Goal: Information Seeking & Learning: Learn about a topic

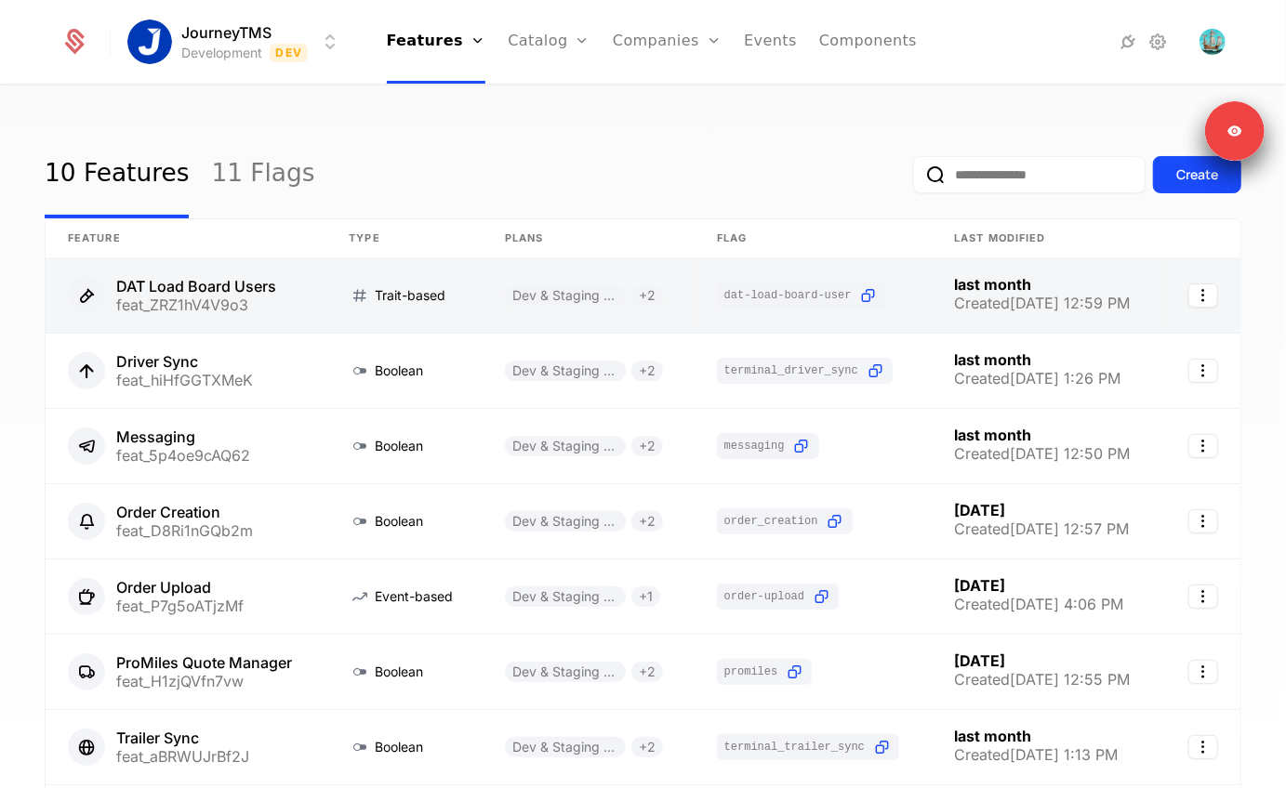
click at [122, 306] on link at bounding box center [186, 295] width 281 height 74
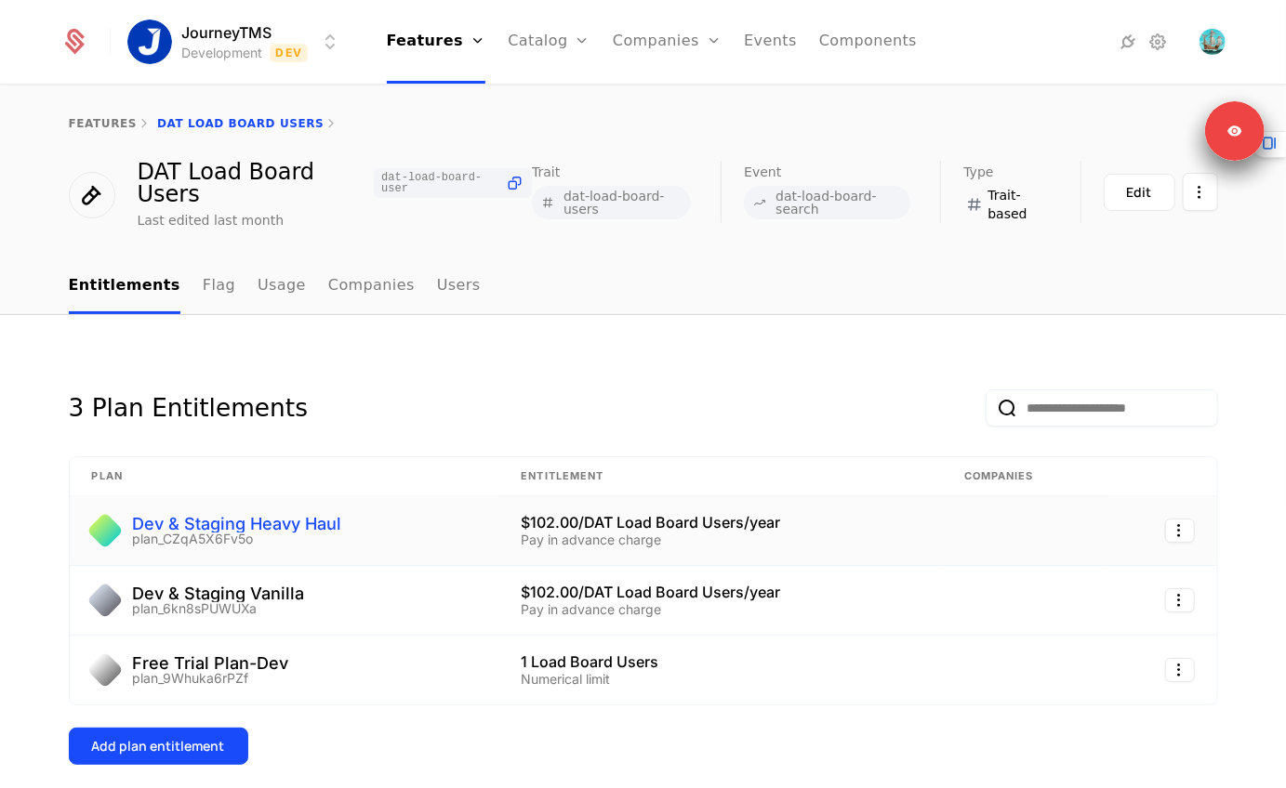
click at [245, 523] on div "Dev & Staging Heavy Haul" at bounding box center [237, 524] width 209 height 17
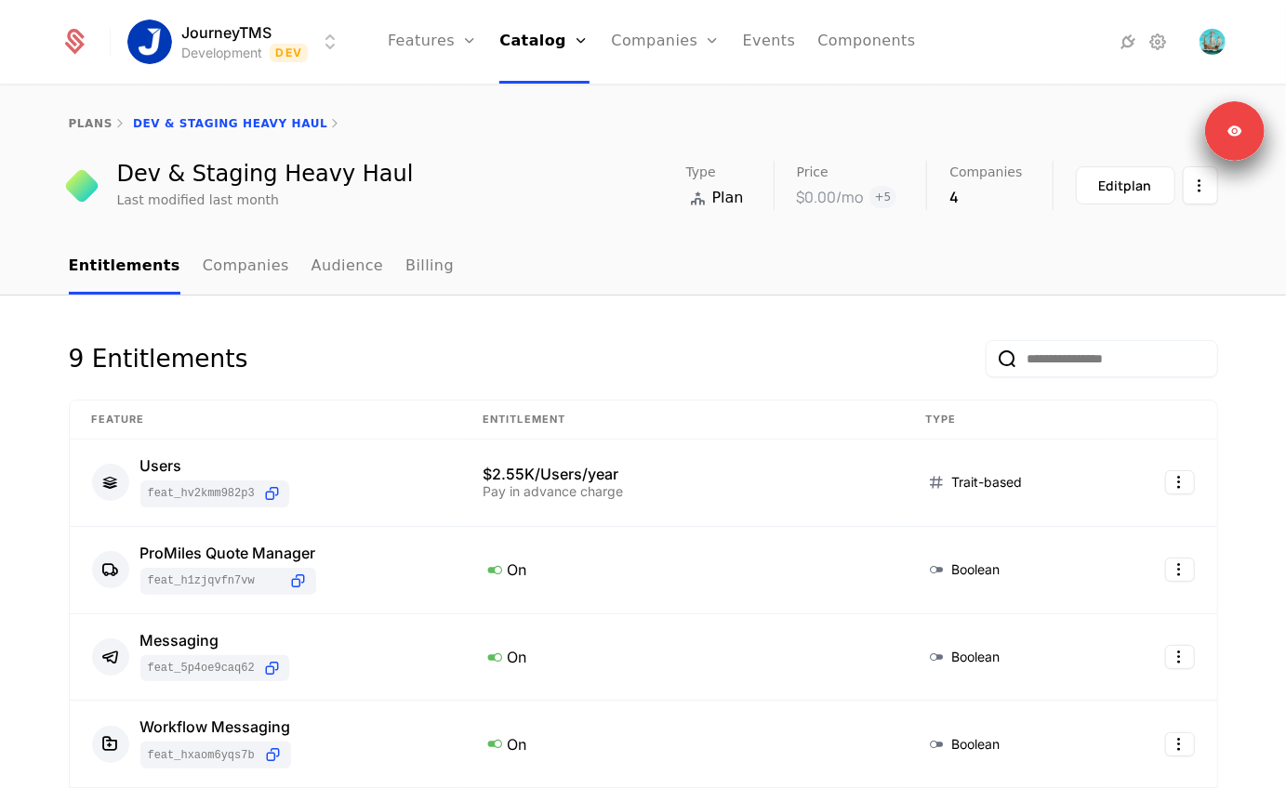
scroll to position [4, 0]
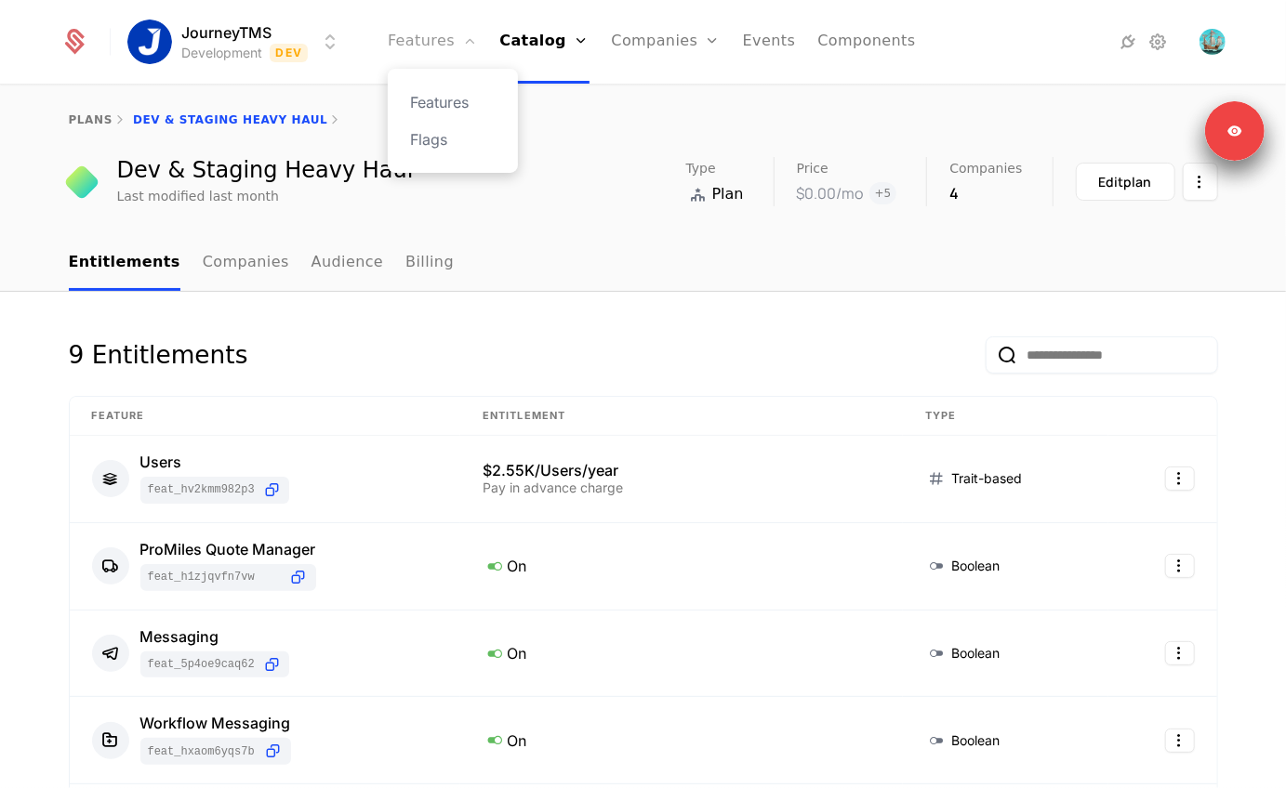
drag, startPoint x: 442, startPoint y: 36, endPoint x: 442, endPoint y: 57, distance: 20.5
click at [442, 36] on link "Features" at bounding box center [432, 42] width 89 height 84
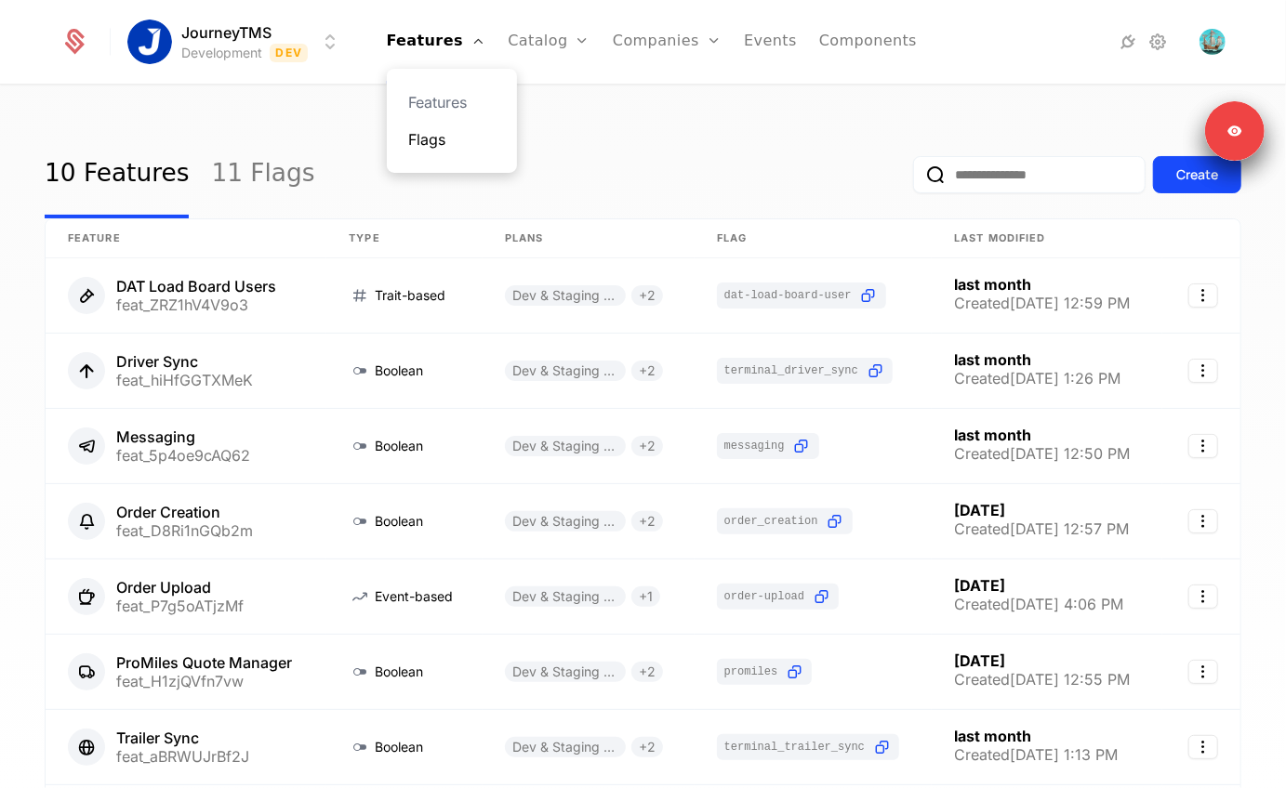
click at [433, 142] on link "Flags" at bounding box center [452, 139] width 86 height 22
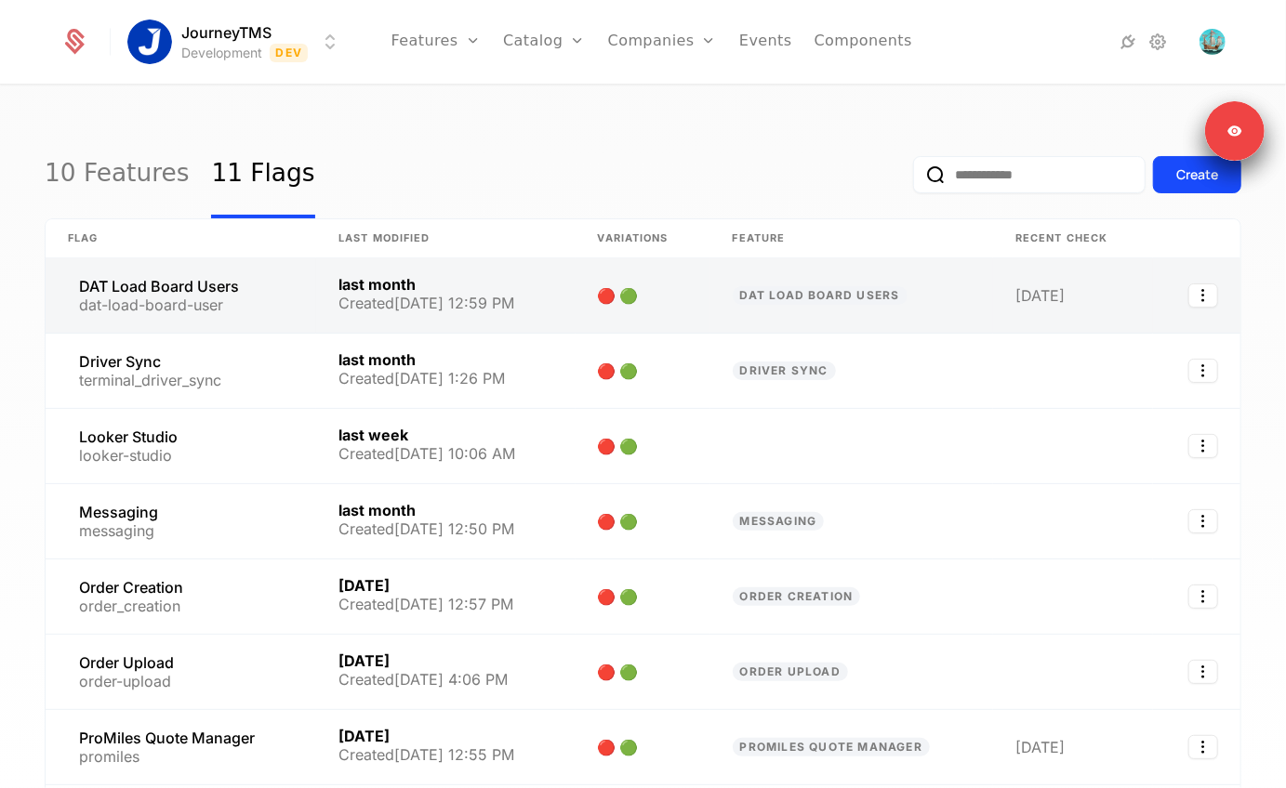
click at [161, 288] on link at bounding box center [181, 295] width 271 height 74
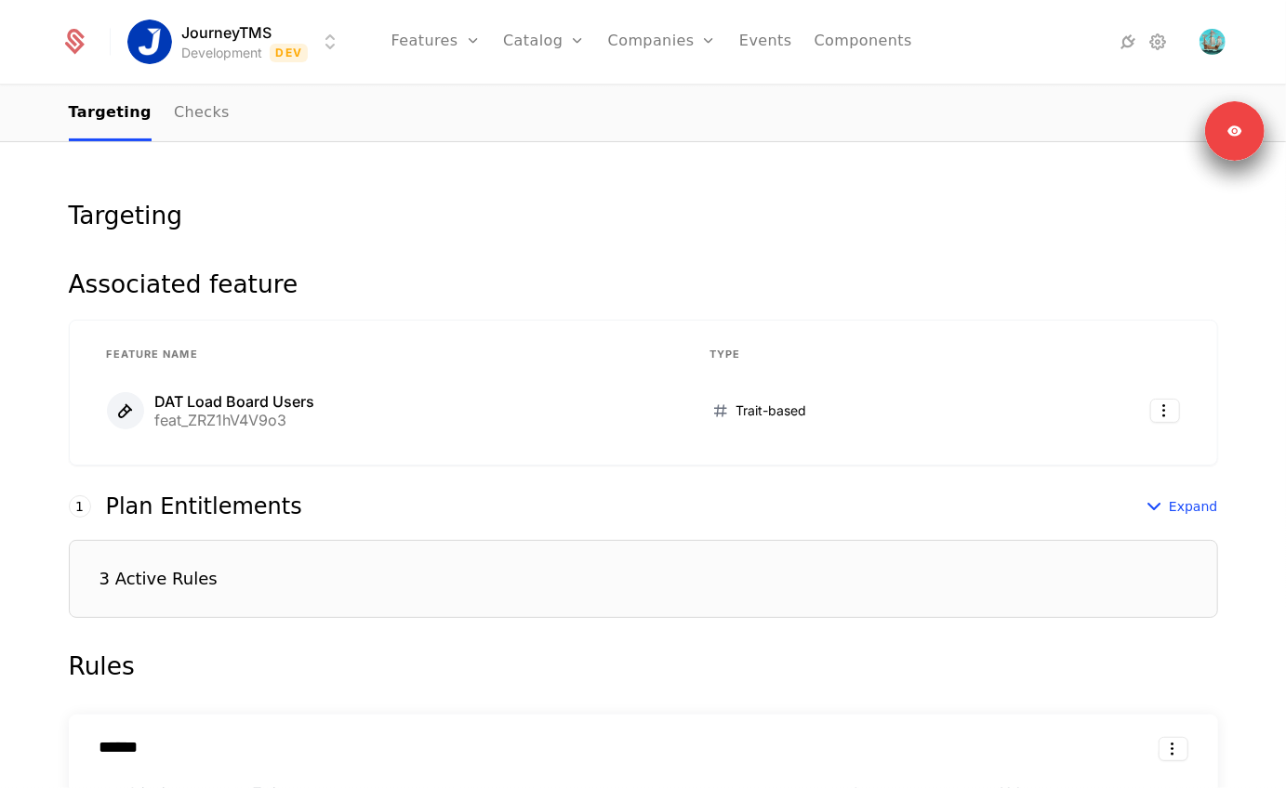
scroll to position [342, 0]
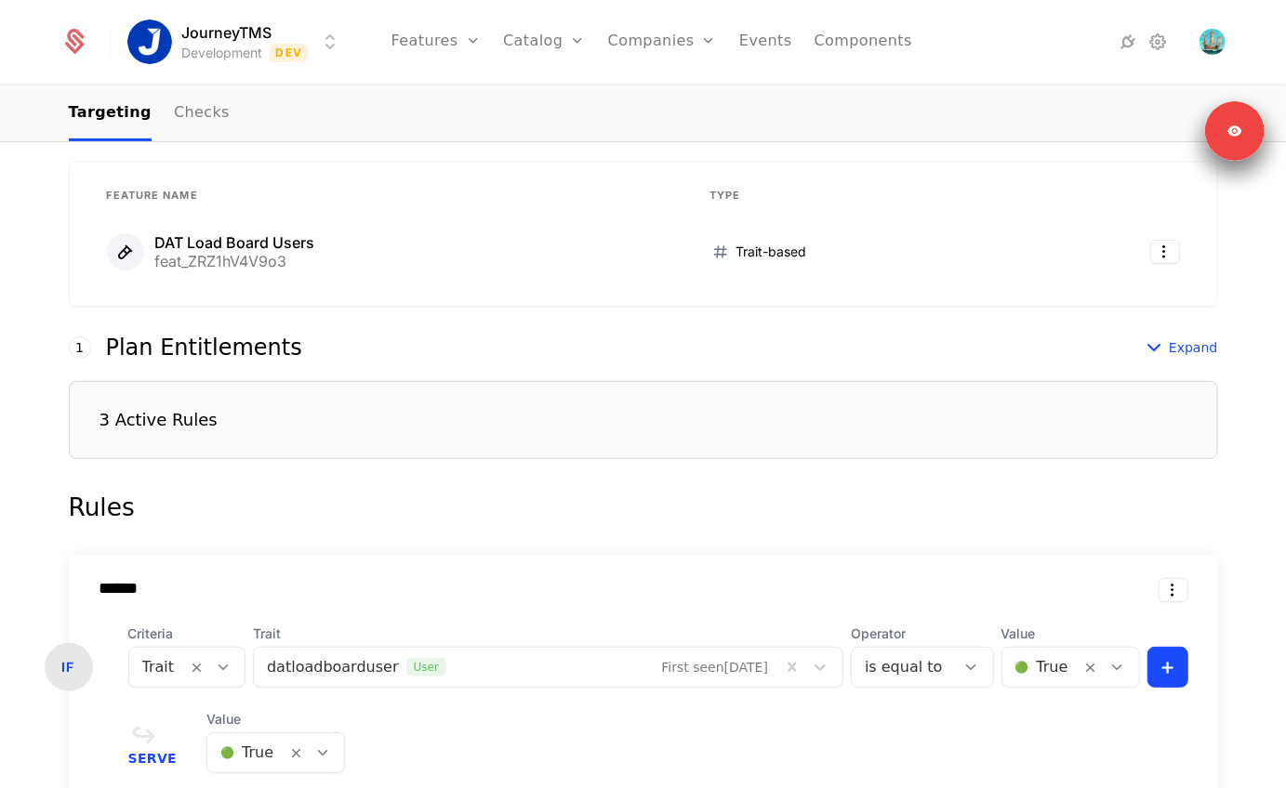
click at [134, 434] on div "3 Active Rules" at bounding box center [643, 420] width 1149 height 78
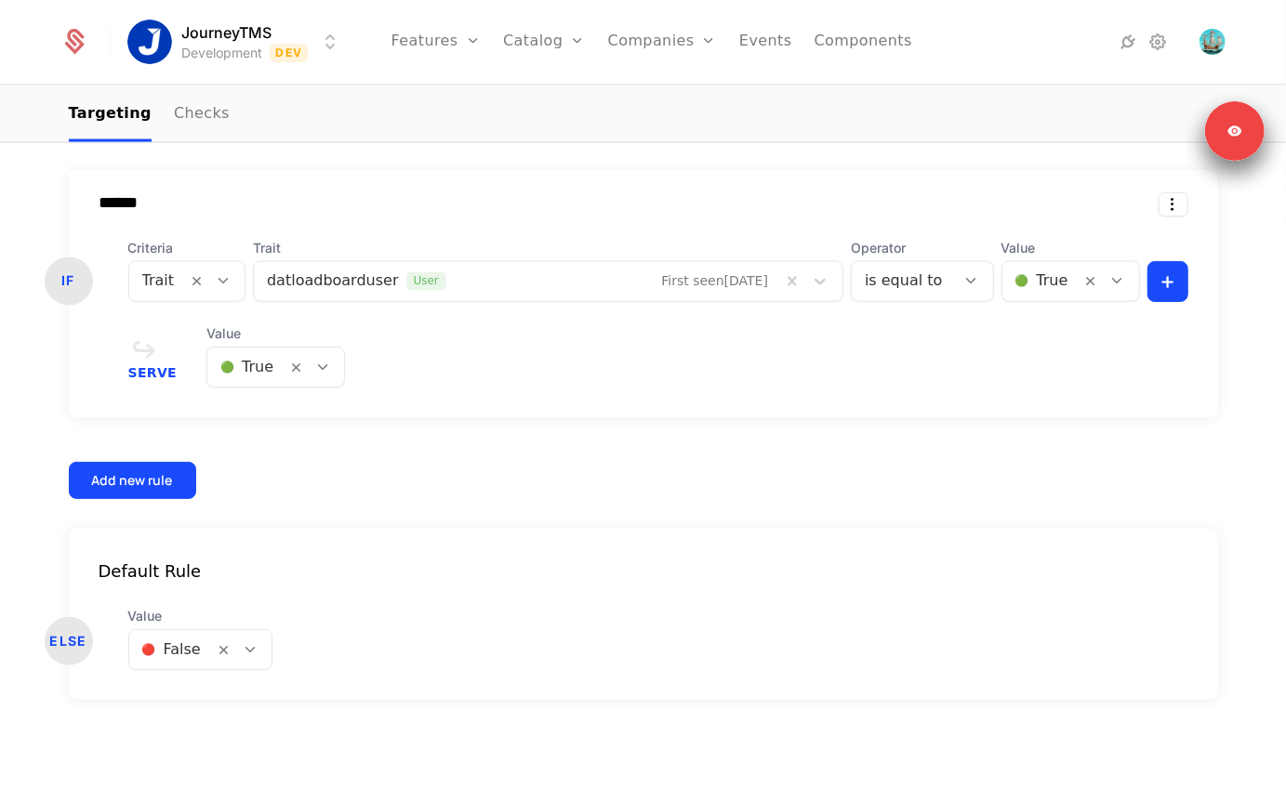
scroll to position [1678, 0]
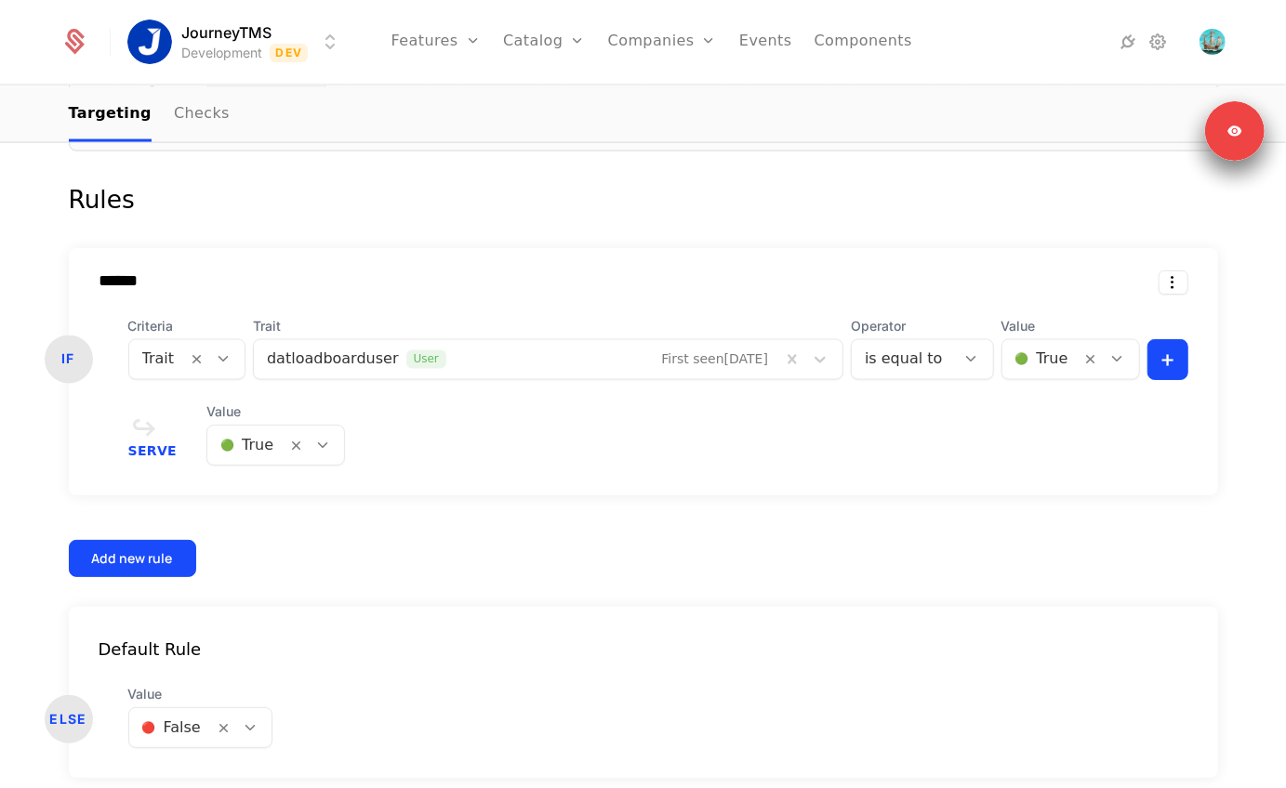
click at [638, 37] on link "Companies" at bounding box center [662, 42] width 109 height 84
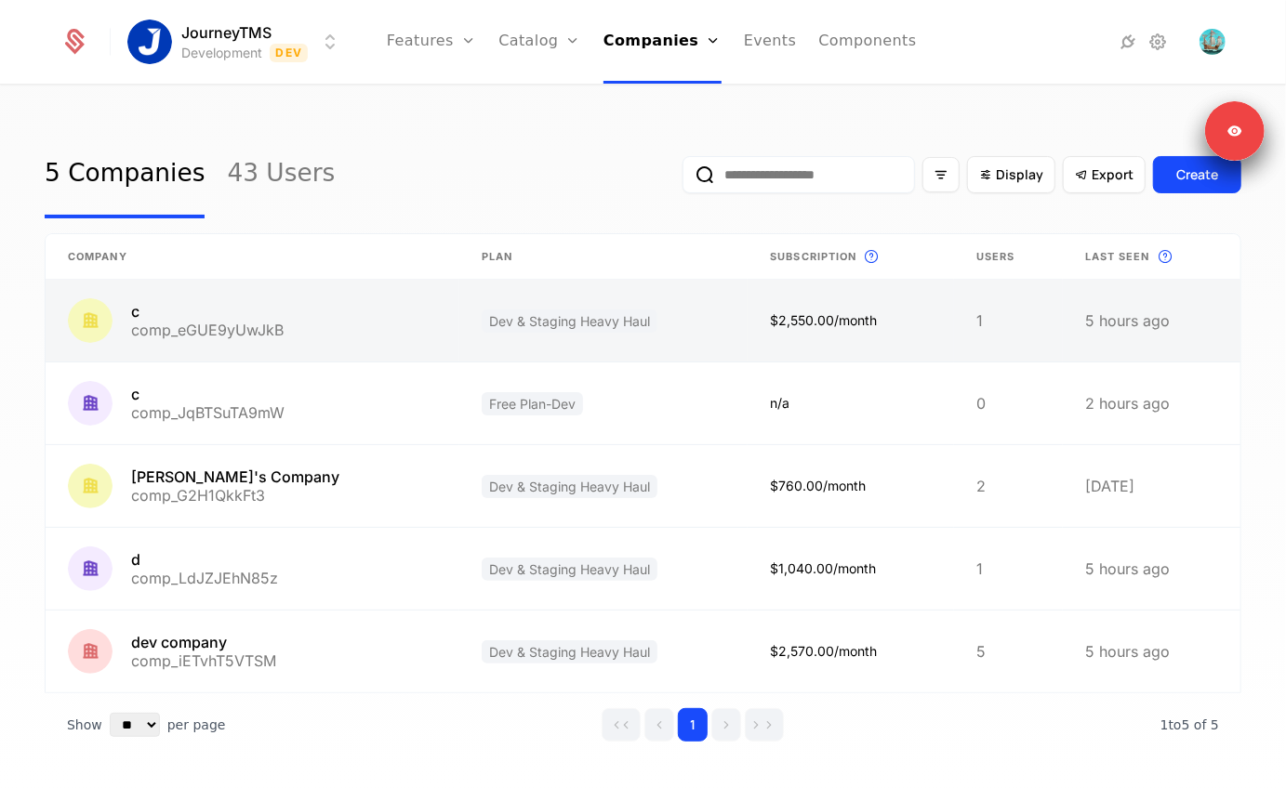
click at [243, 337] on link at bounding box center [253, 321] width 414 height 82
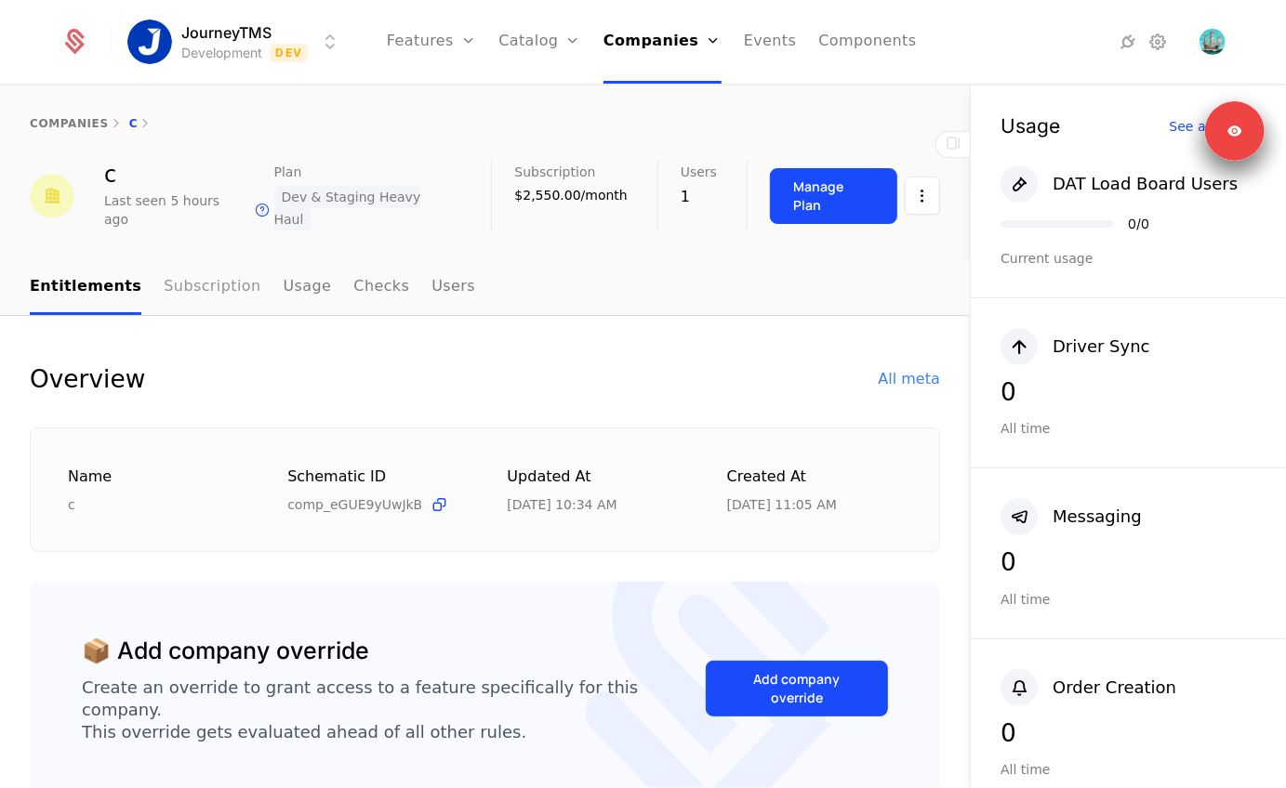
click at [174, 270] on link "Subscription" at bounding box center [212, 287] width 97 height 55
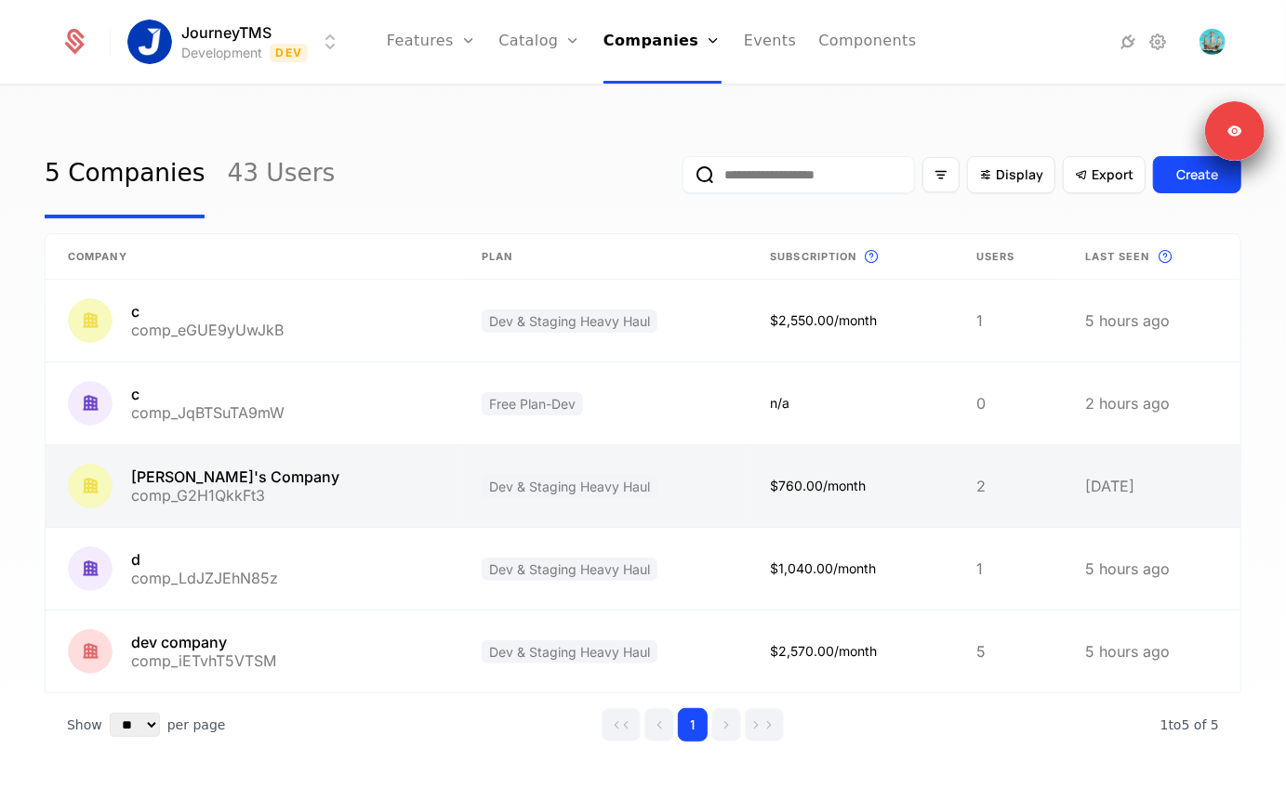
click at [187, 463] on link at bounding box center [253, 486] width 414 height 82
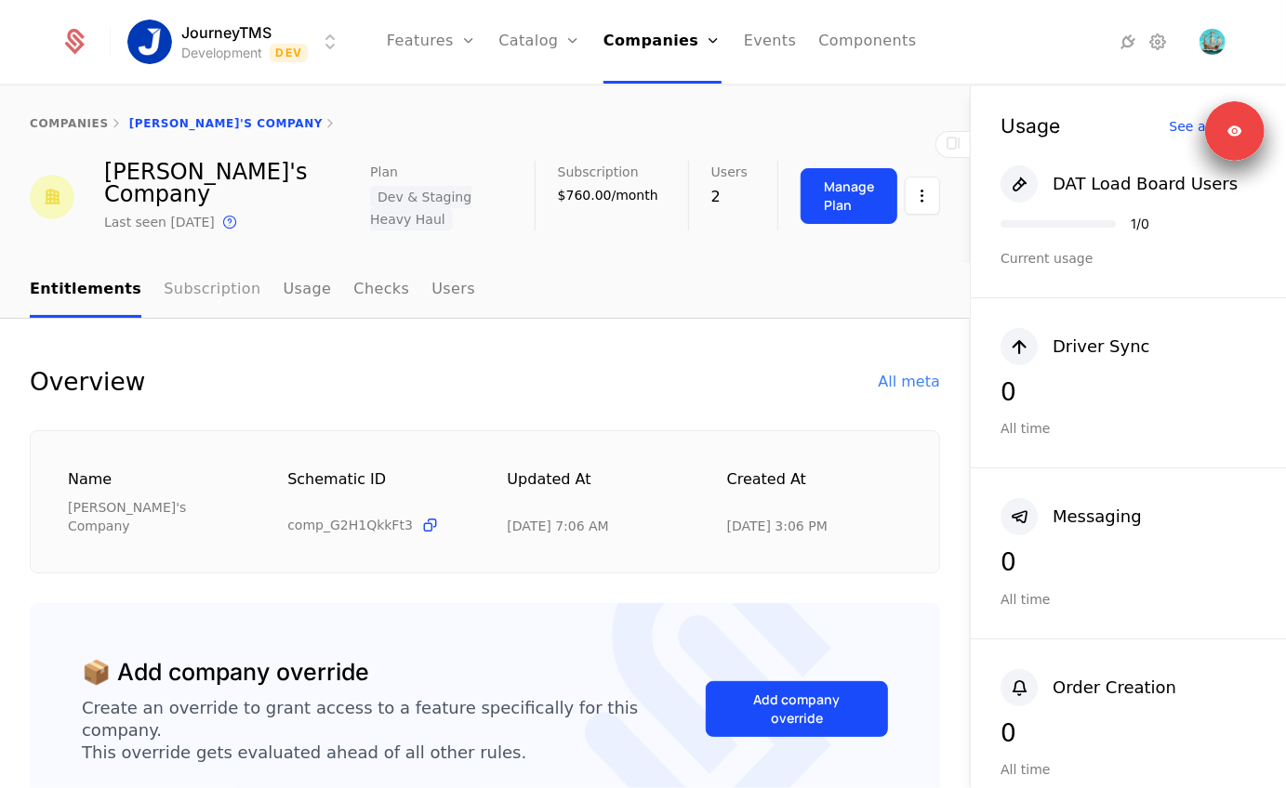
click at [186, 263] on link "Subscription" at bounding box center [212, 290] width 97 height 55
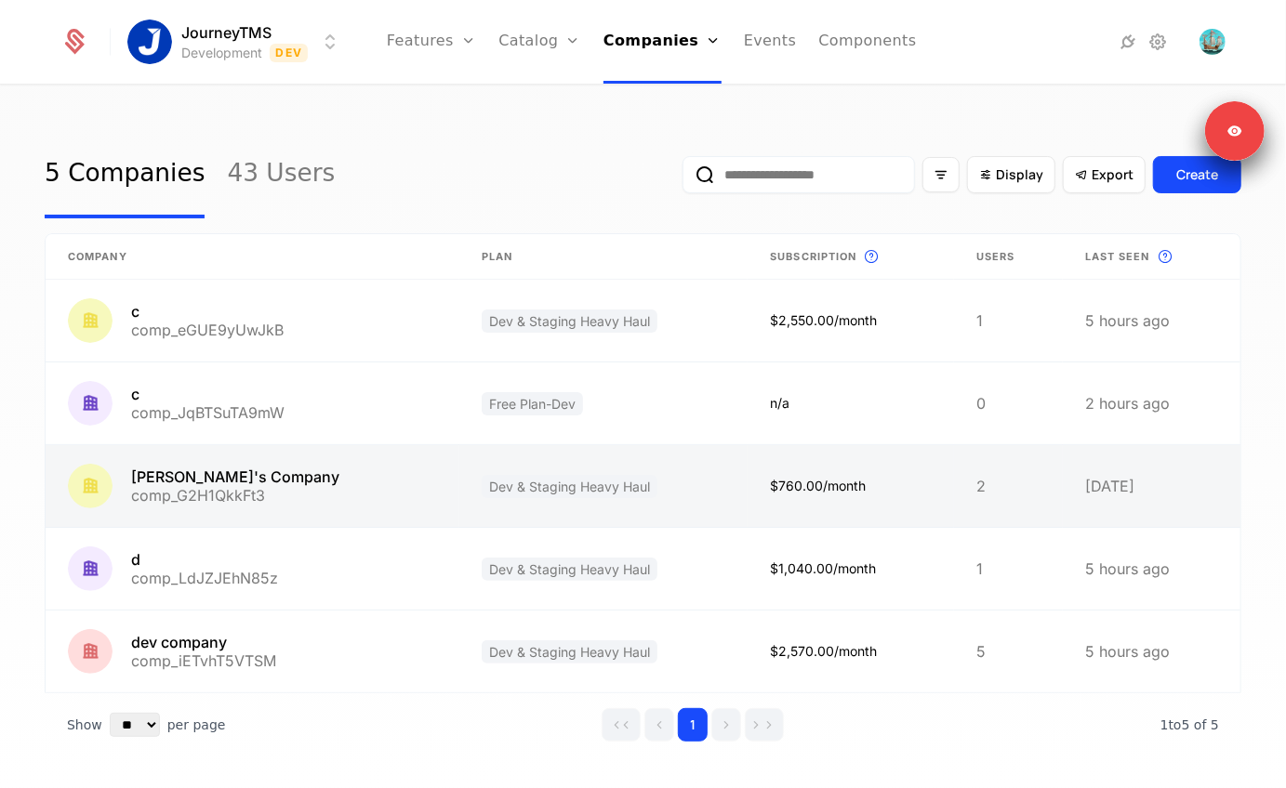
click at [204, 498] on link at bounding box center [253, 486] width 414 height 82
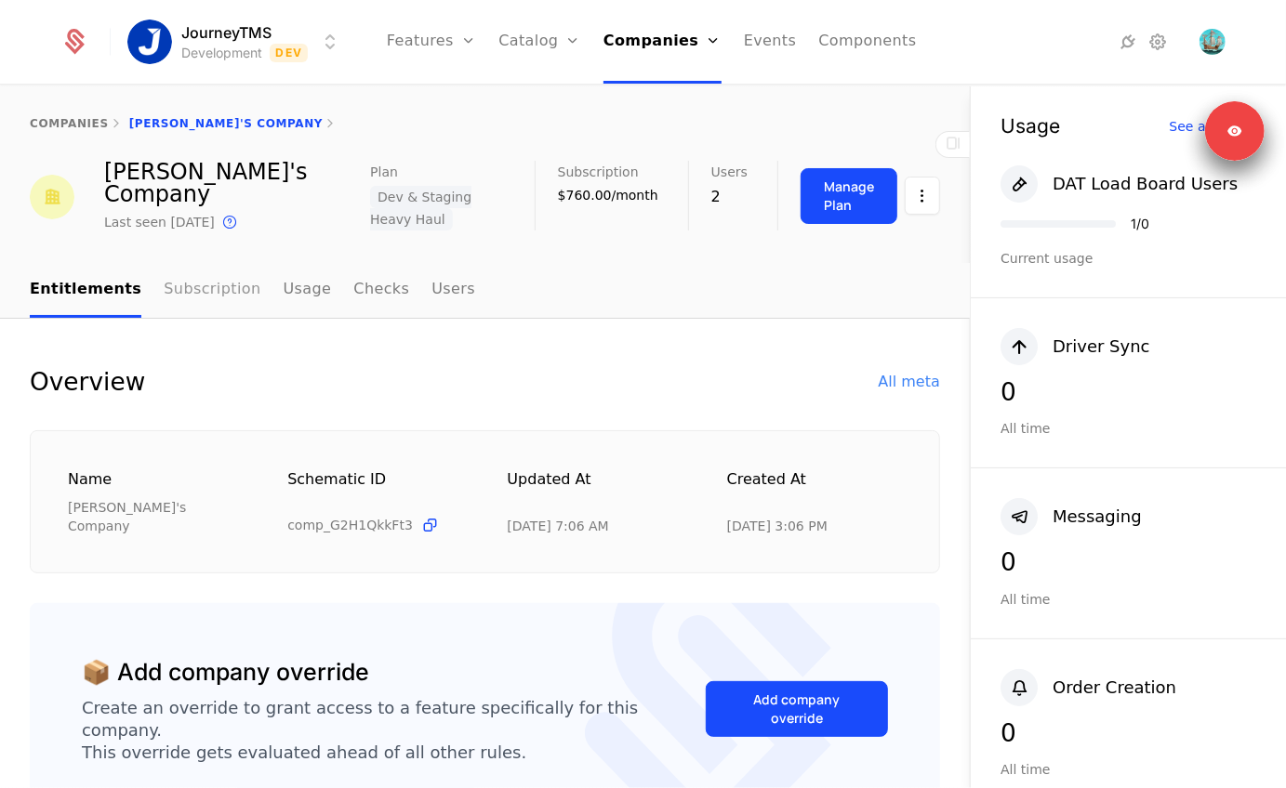
click at [218, 265] on link "Subscription" at bounding box center [212, 290] width 97 height 55
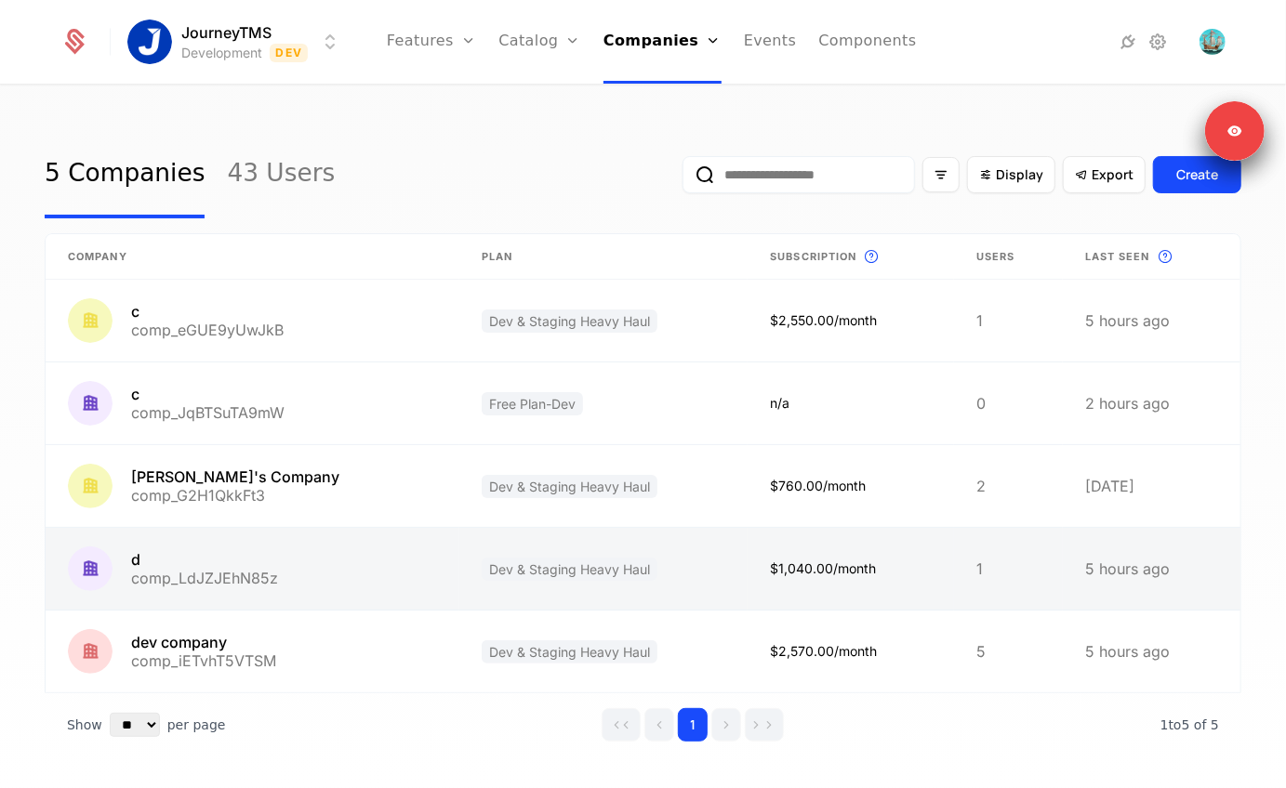
click at [173, 596] on link at bounding box center [253, 569] width 414 height 82
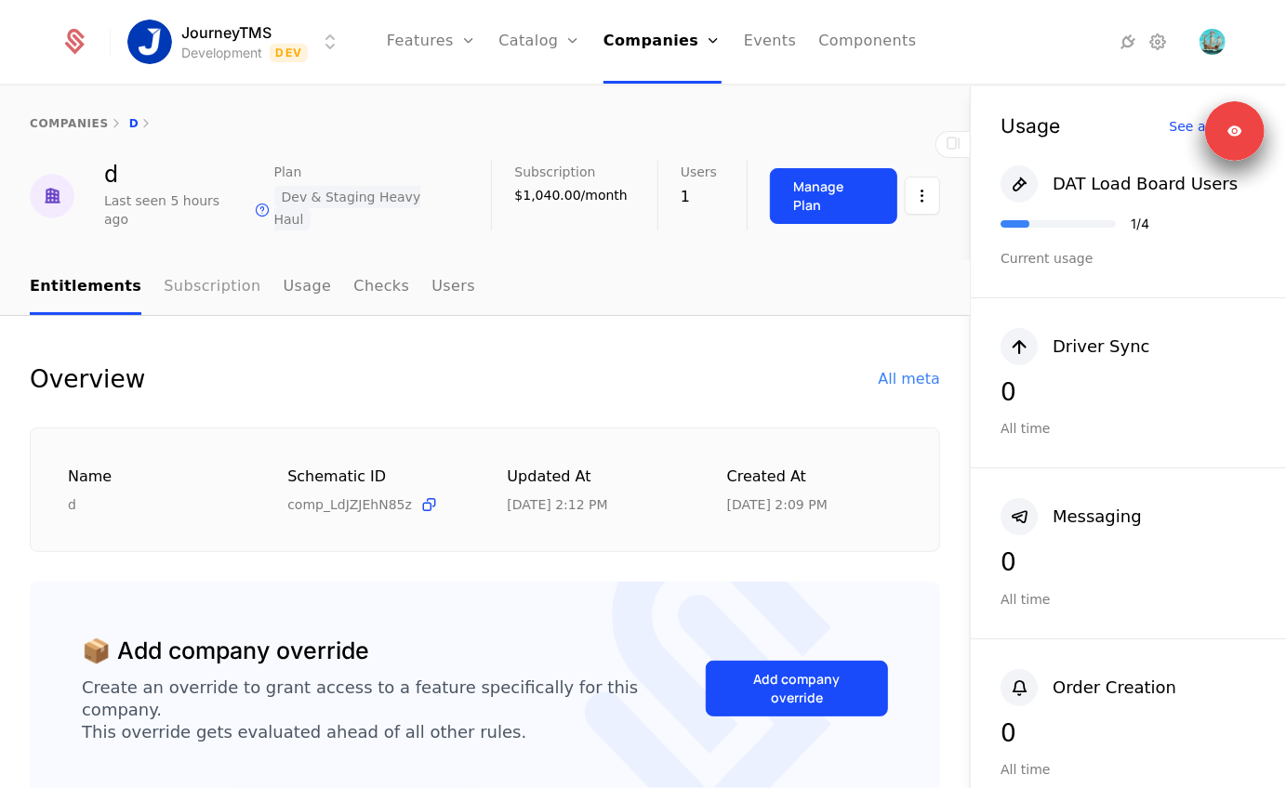
click at [196, 267] on link "Subscription" at bounding box center [212, 287] width 97 height 55
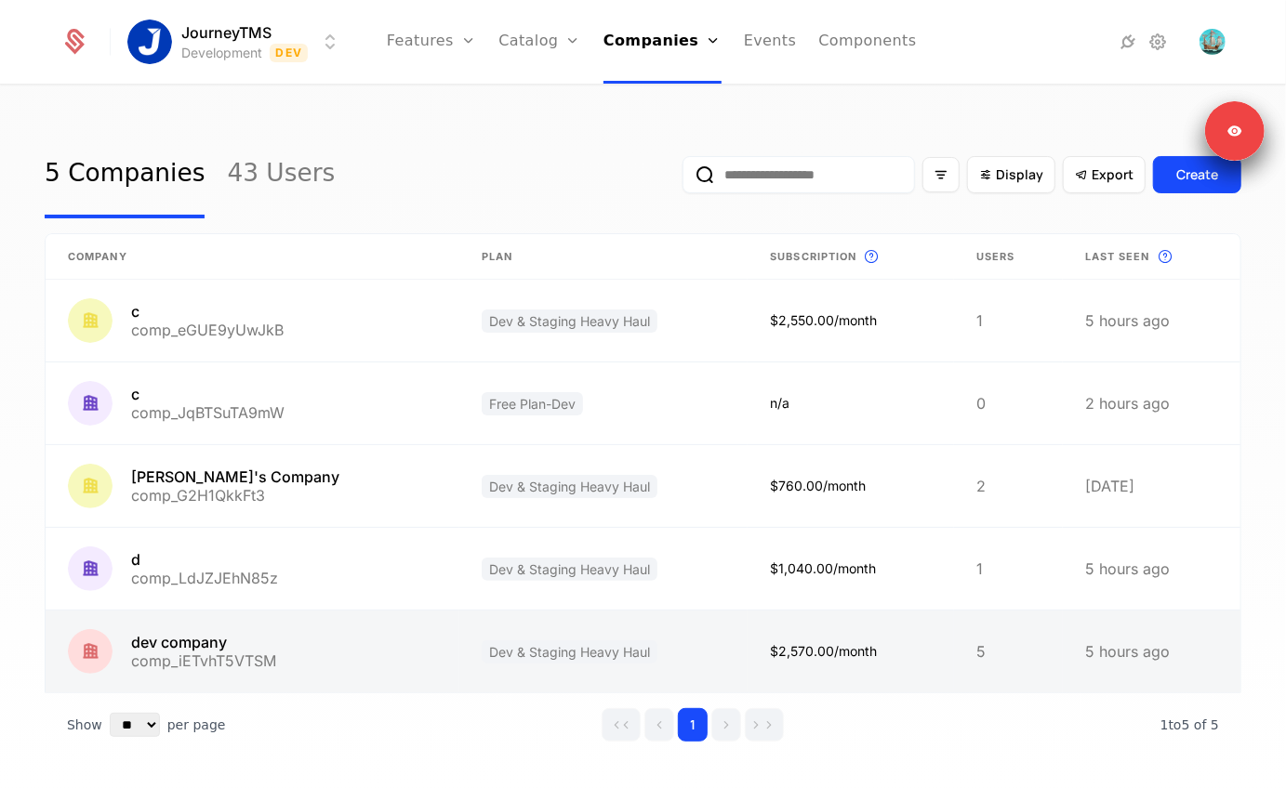
click at [142, 637] on link at bounding box center [253, 652] width 414 height 82
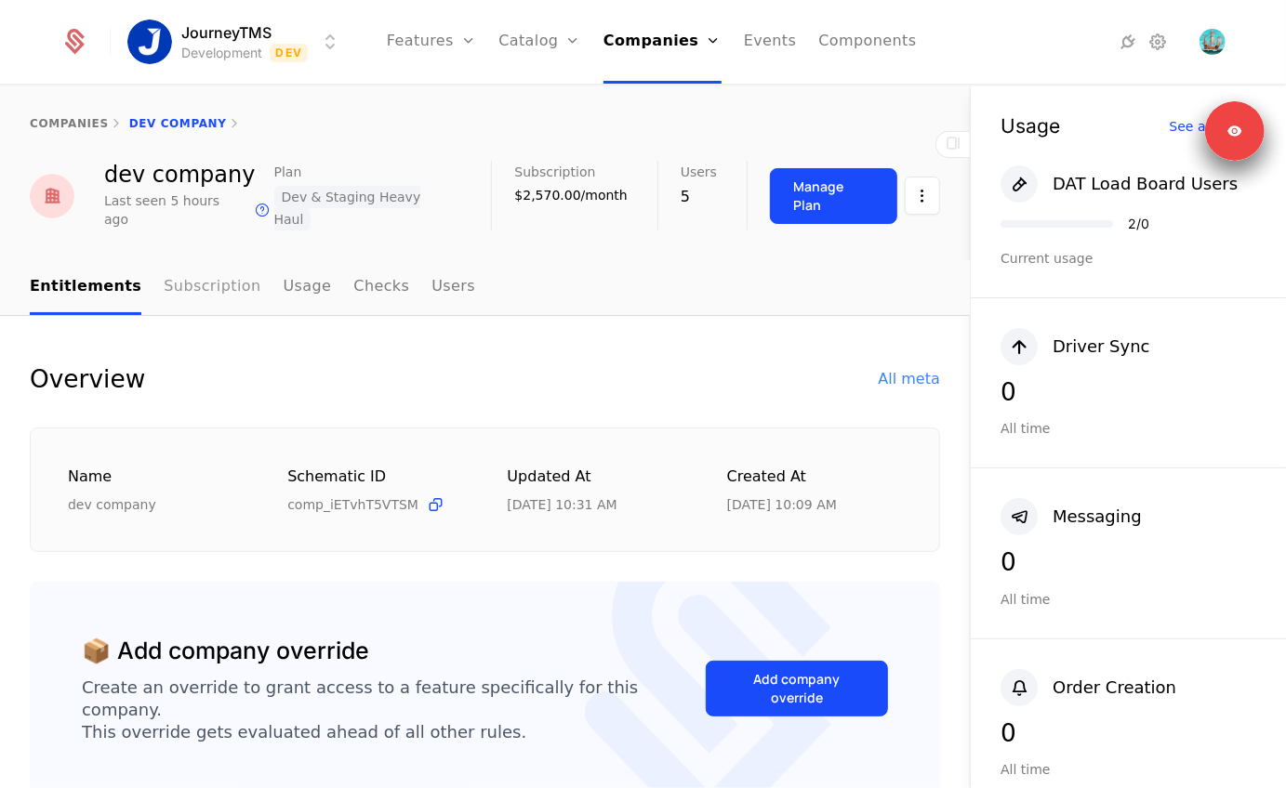
click at [178, 260] on link "Subscription" at bounding box center [212, 287] width 97 height 55
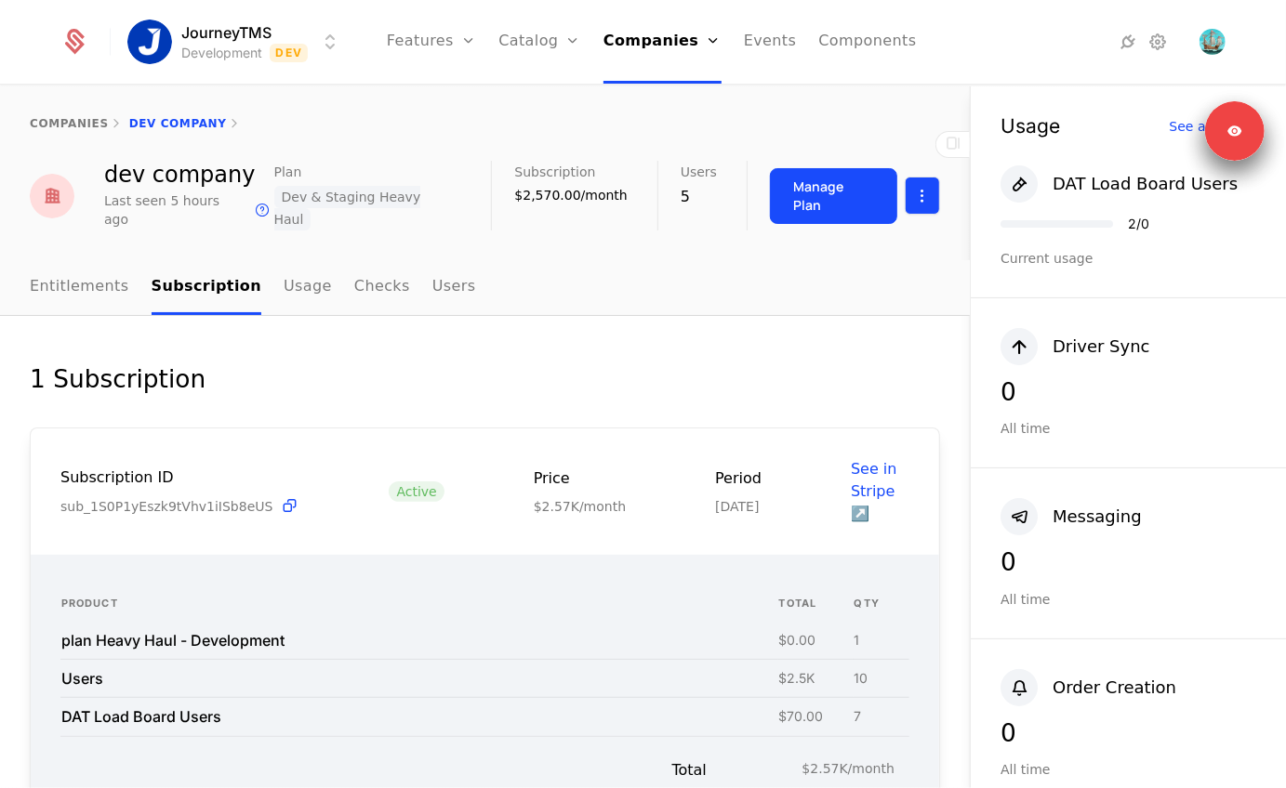
click at [919, 178] on html "JourneyTMS Development Dev Features Features Flags Catalog Plans Add Ons Credit…" at bounding box center [643, 394] width 1286 height 788
click at [836, 233] on div "Edit company" at bounding box center [833, 240] width 115 height 26
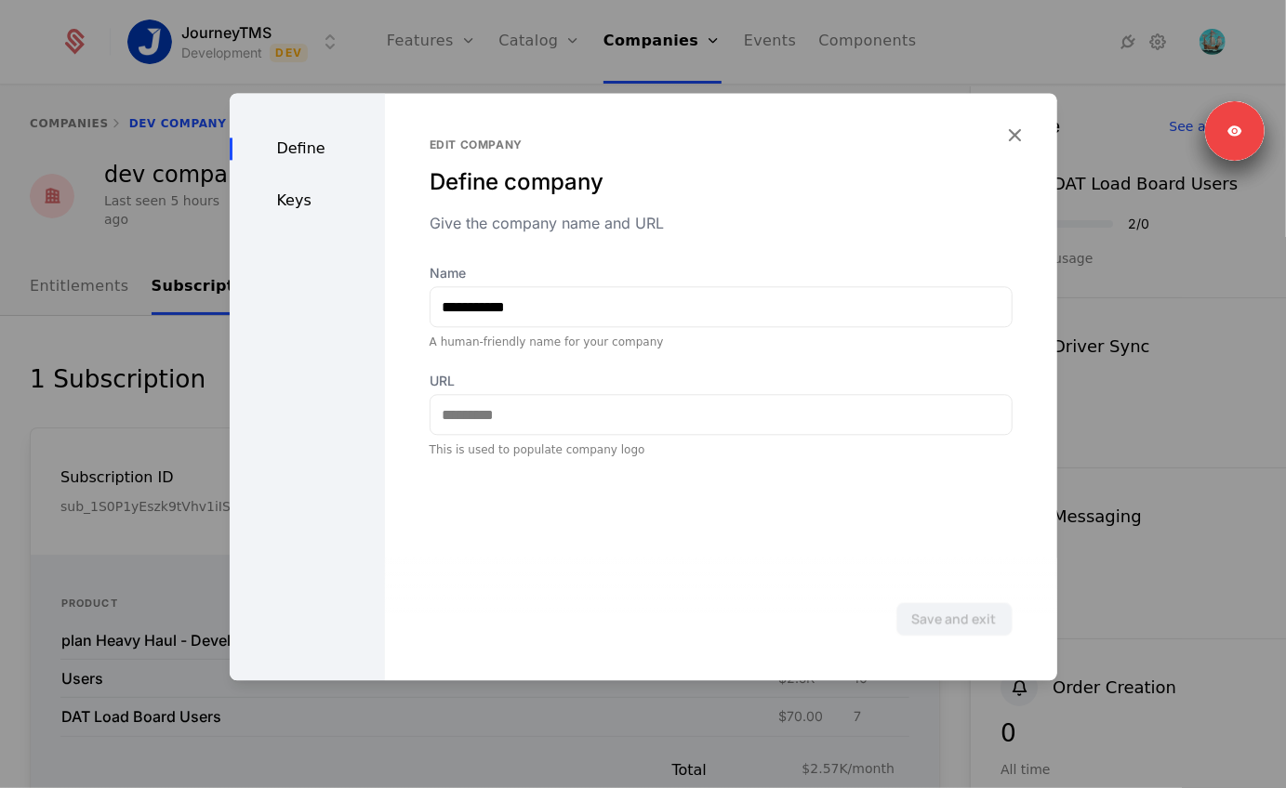
click at [302, 191] on div "Keys" at bounding box center [307, 201] width 155 height 22
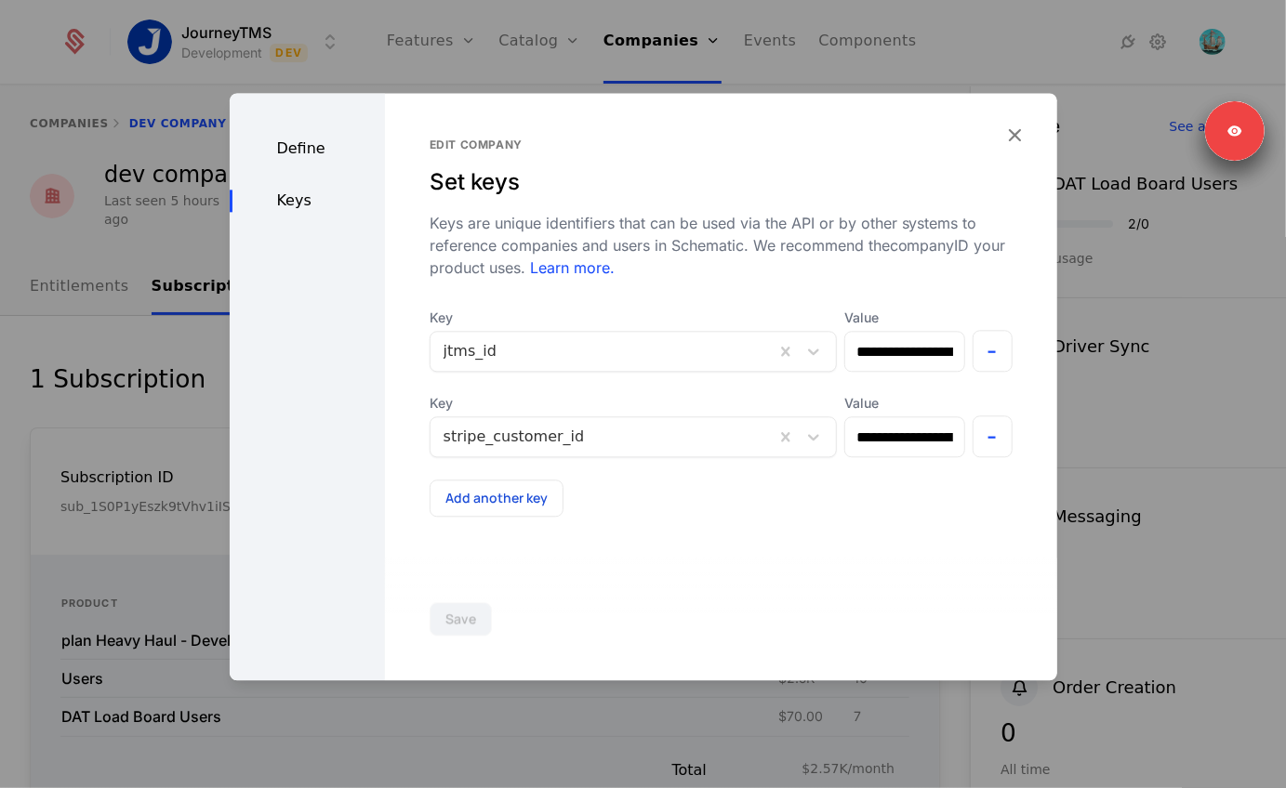
click at [289, 162] on div "Define Keys" at bounding box center [307, 386] width 155 height 587
click at [1004, 146] on icon "button" at bounding box center [1015, 135] width 24 height 24
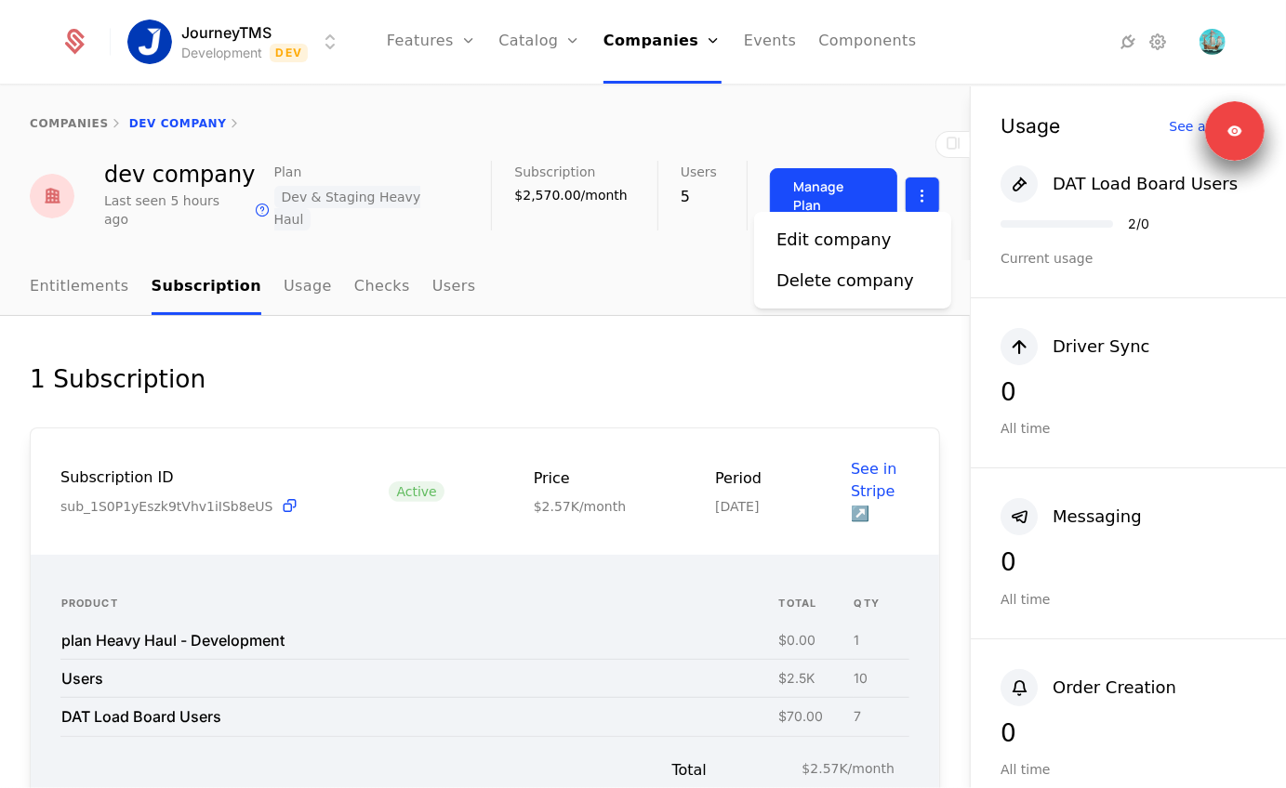
click at [929, 186] on html "JourneyTMS Development Dev Features Features Flags Catalog Plans Add Ons Credit…" at bounding box center [643, 394] width 1286 height 788
click at [619, 292] on html "JourneyTMS Development Dev Features Features Flags Catalog Plans Add Ons Credit…" at bounding box center [643, 394] width 1286 height 788
click at [57, 268] on link "Entitlements" at bounding box center [79, 287] width 99 height 55
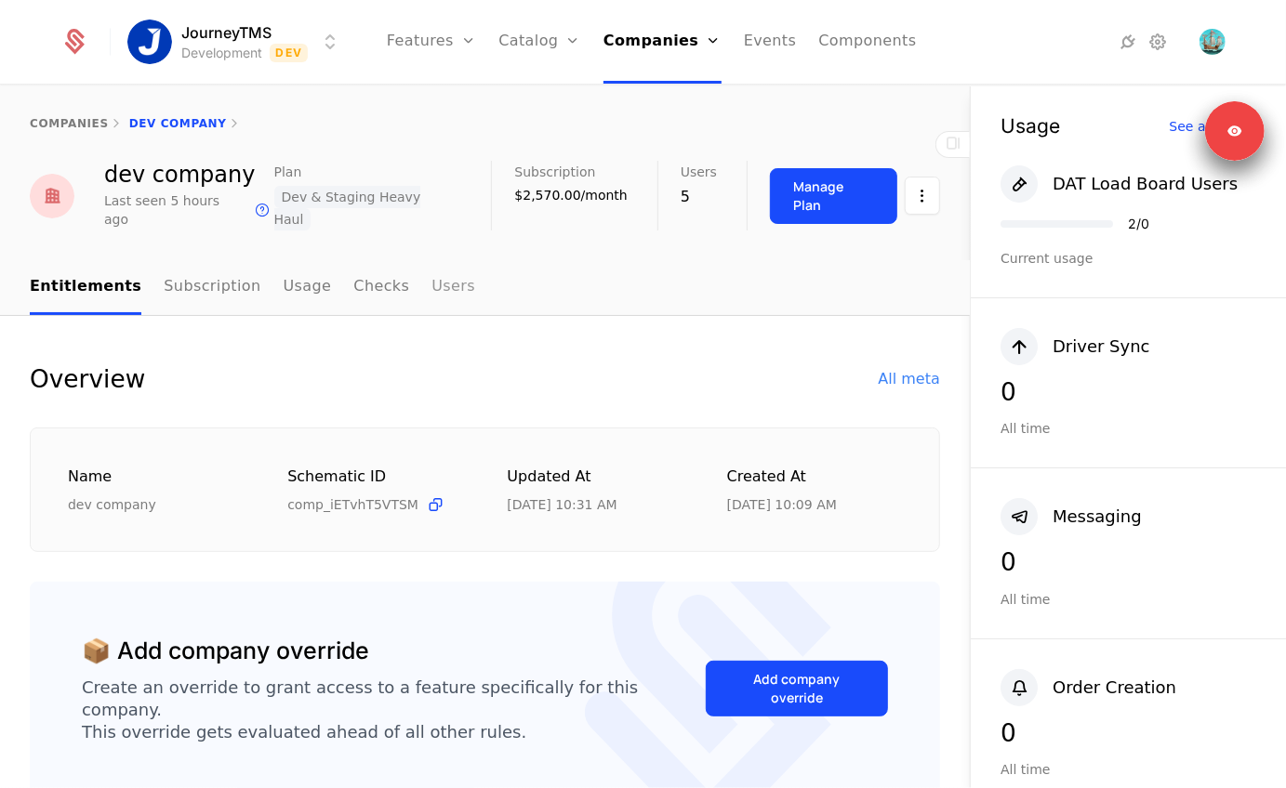
click at [441, 260] on link "Users" at bounding box center [453, 287] width 44 height 55
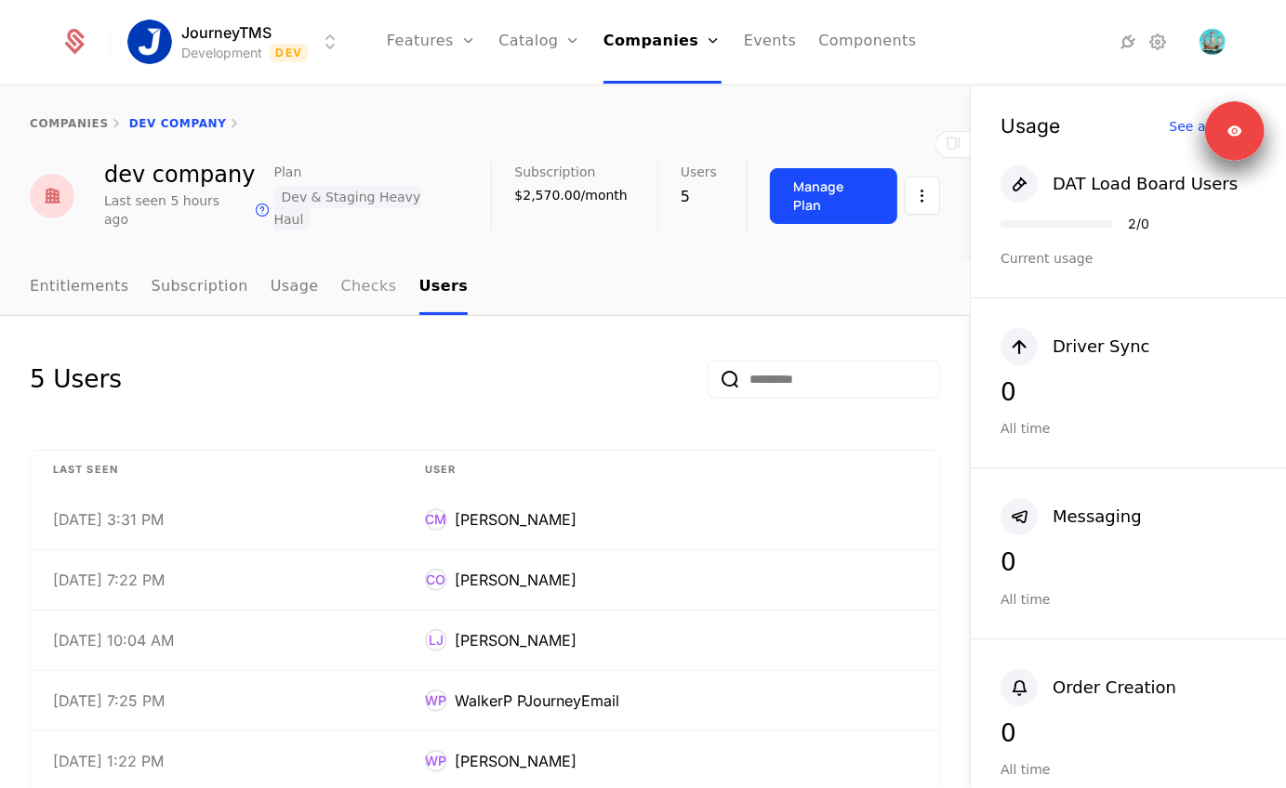
click at [360, 260] on link "Checks" at bounding box center [369, 287] width 56 height 55
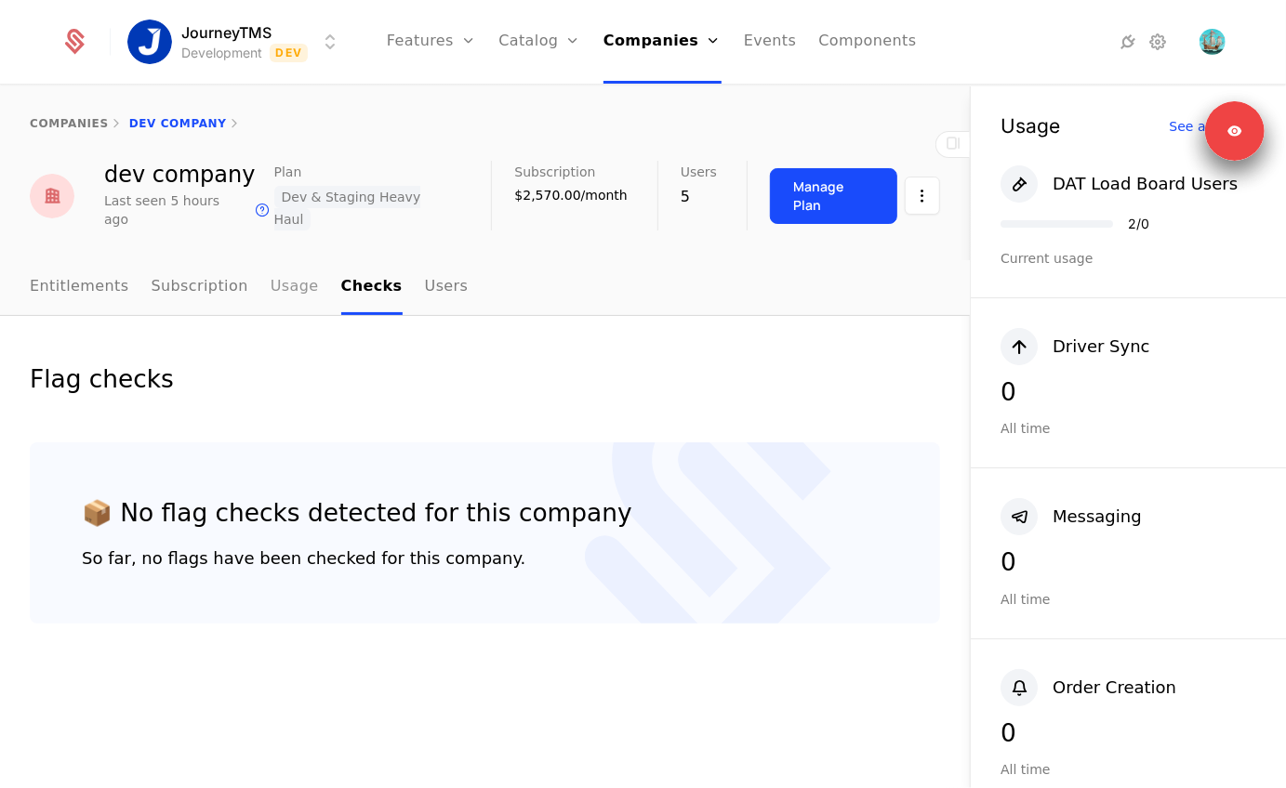
click at [279, 260] on link "Usage" at bounding box center [295, 287] width 48 height 55
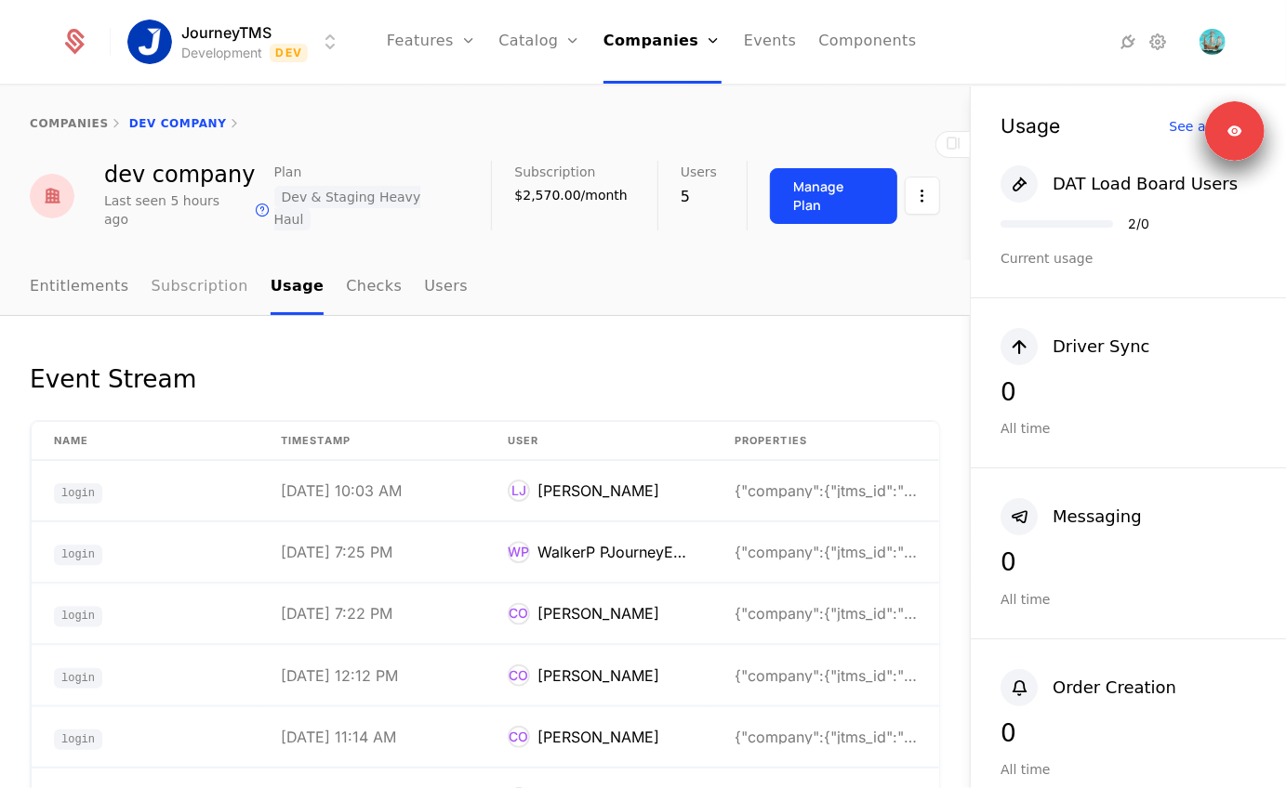
click at [184, 270] on link "Subscription" at bounding box center [200, 287] width 97 height 55
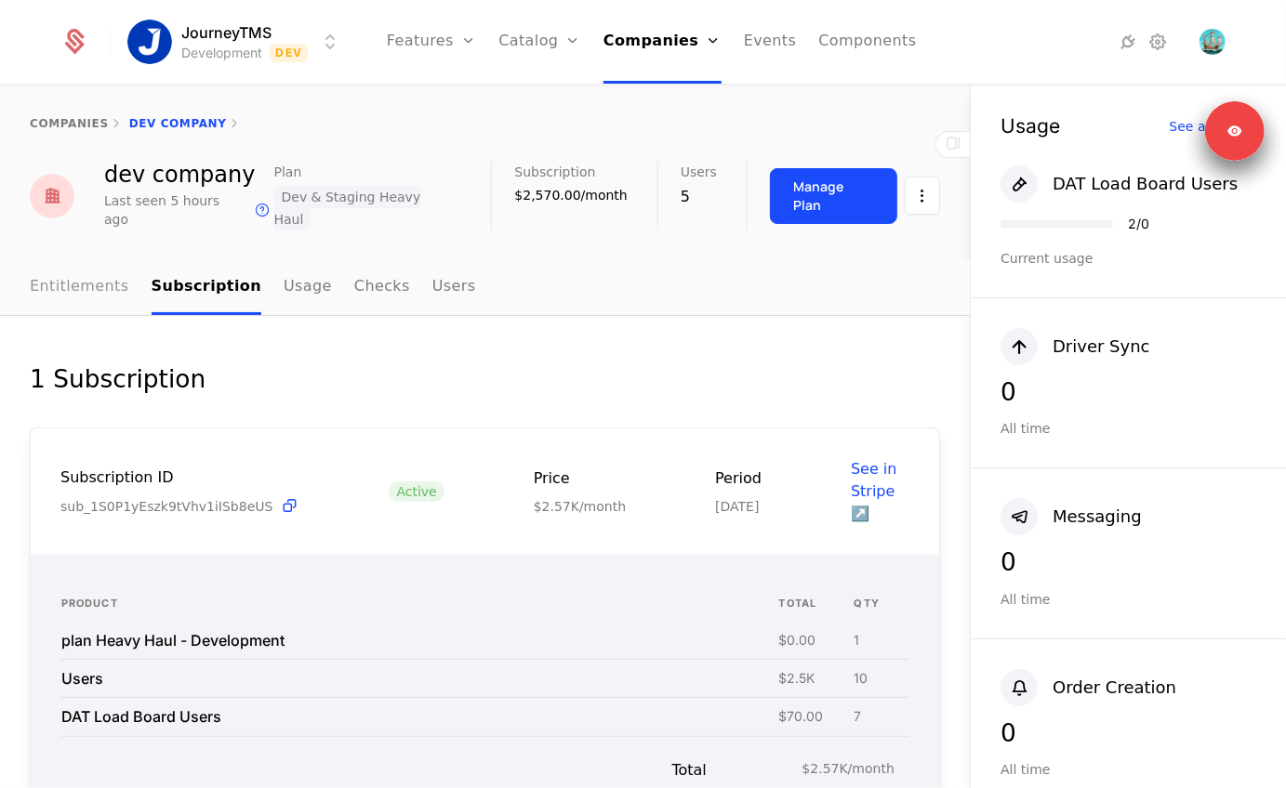
click at [81, 273] on link "Entitlements" at bounding box center [79, 287] width 99 height 55
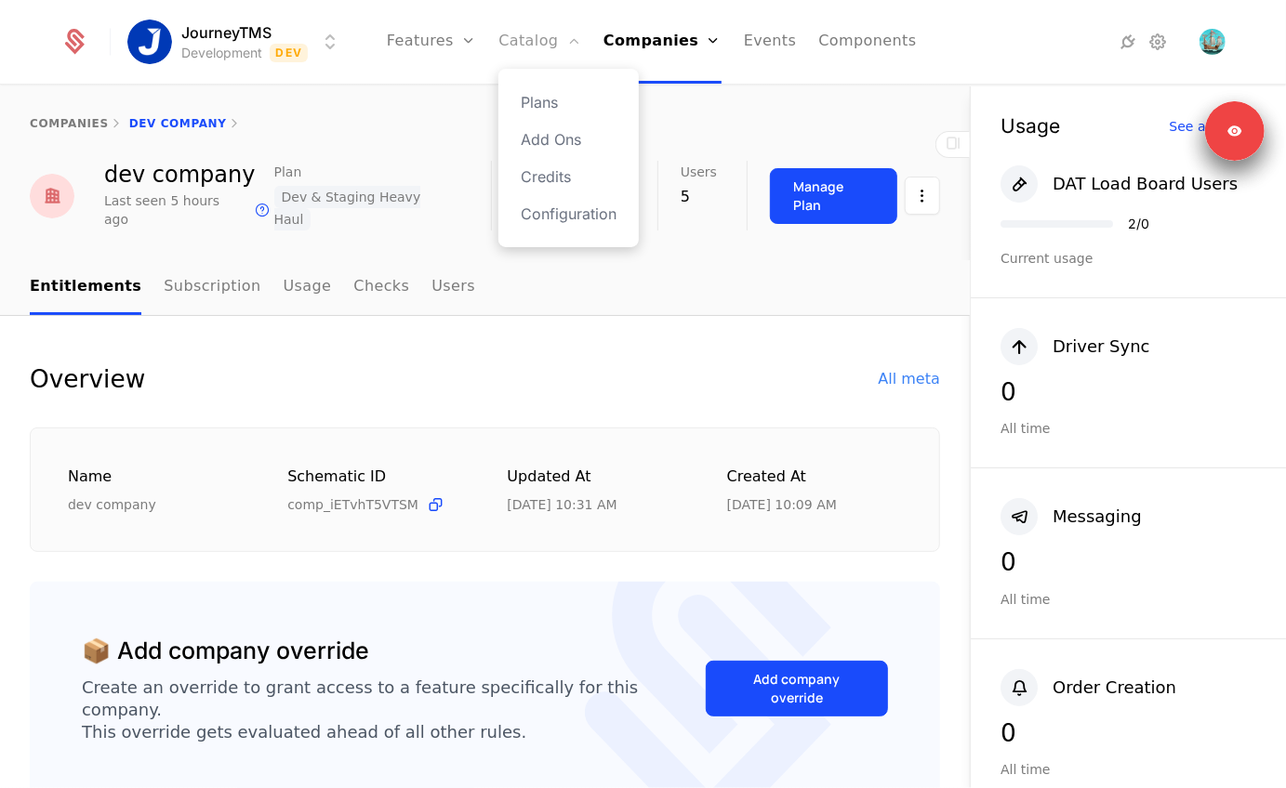
click at [535, 41] on link "Catalog" at bounding box center [539, 42] width 83 height 84
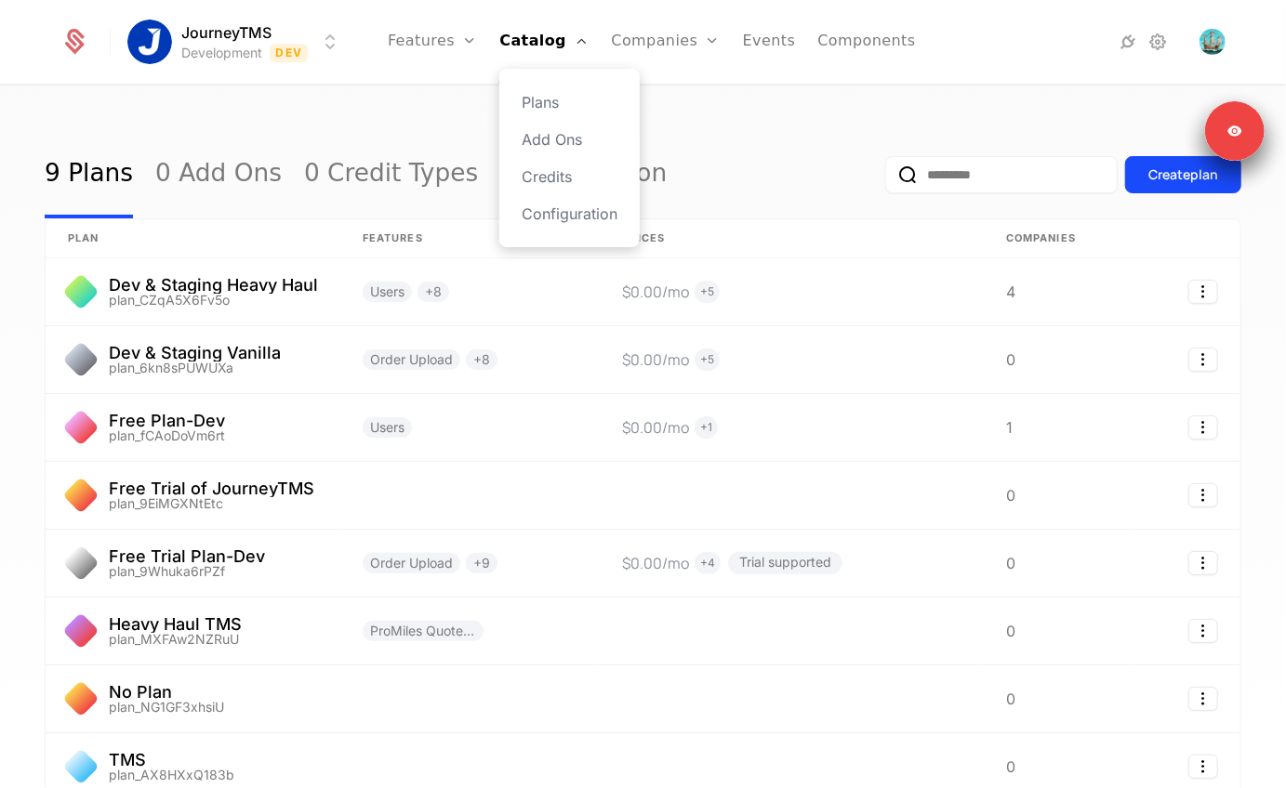
click at [539, 125] on div "Plans Add Ons Credits Configuration" at bounding box center [569, 158] width 140 height 178
click at [537, 135] on link "Add Ons" at bounding box center [569, 139] width 96 height 22
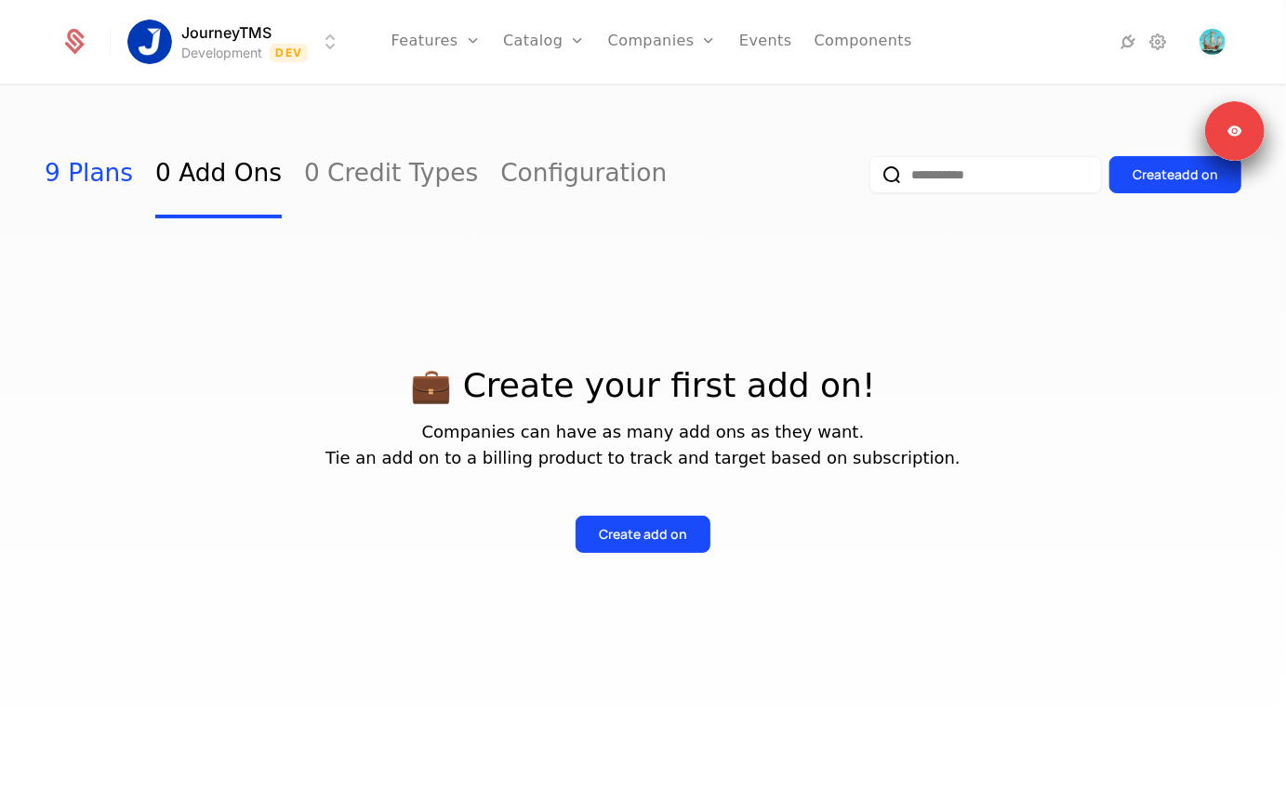
click at [107, 177] on link "9 Plans" at bounding box center [89, 174] width 88 height 87
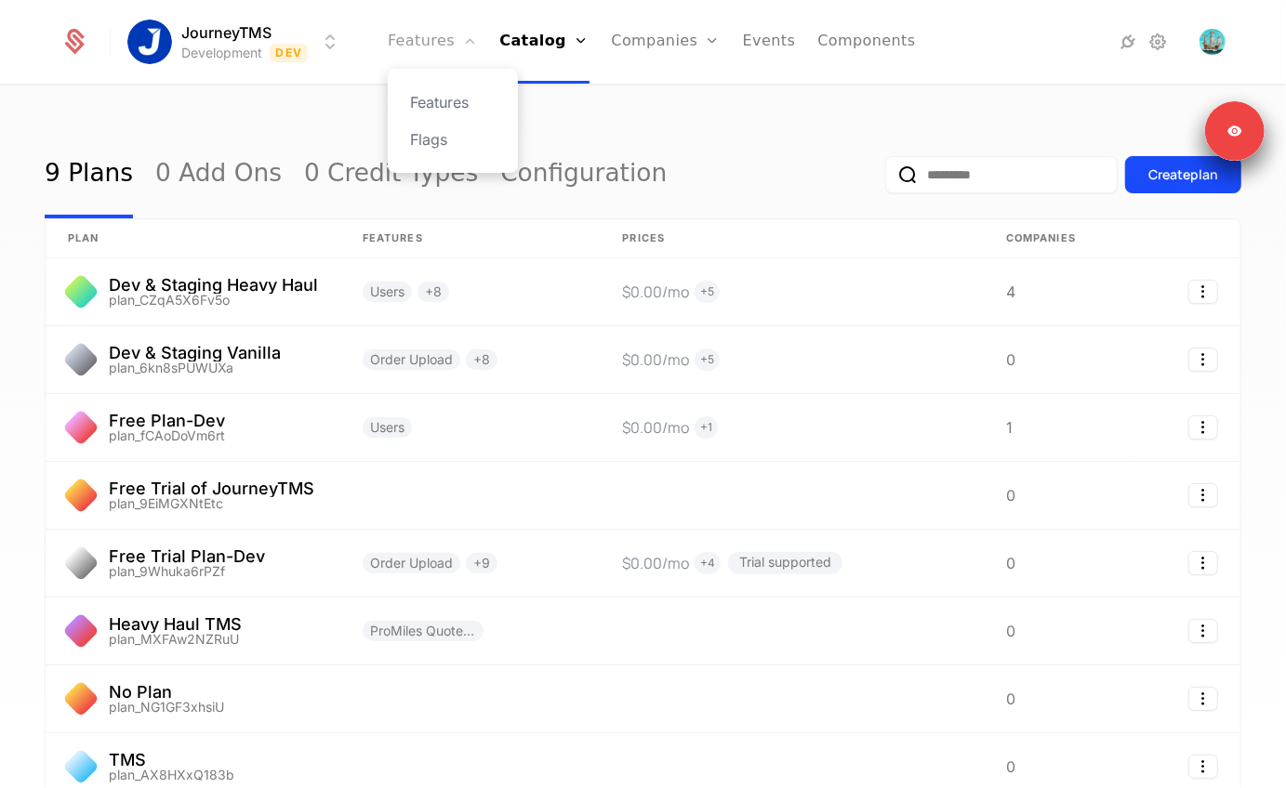
click at [429, 31] on link "Features" at bounding box center [432, 42] width 89 height 84
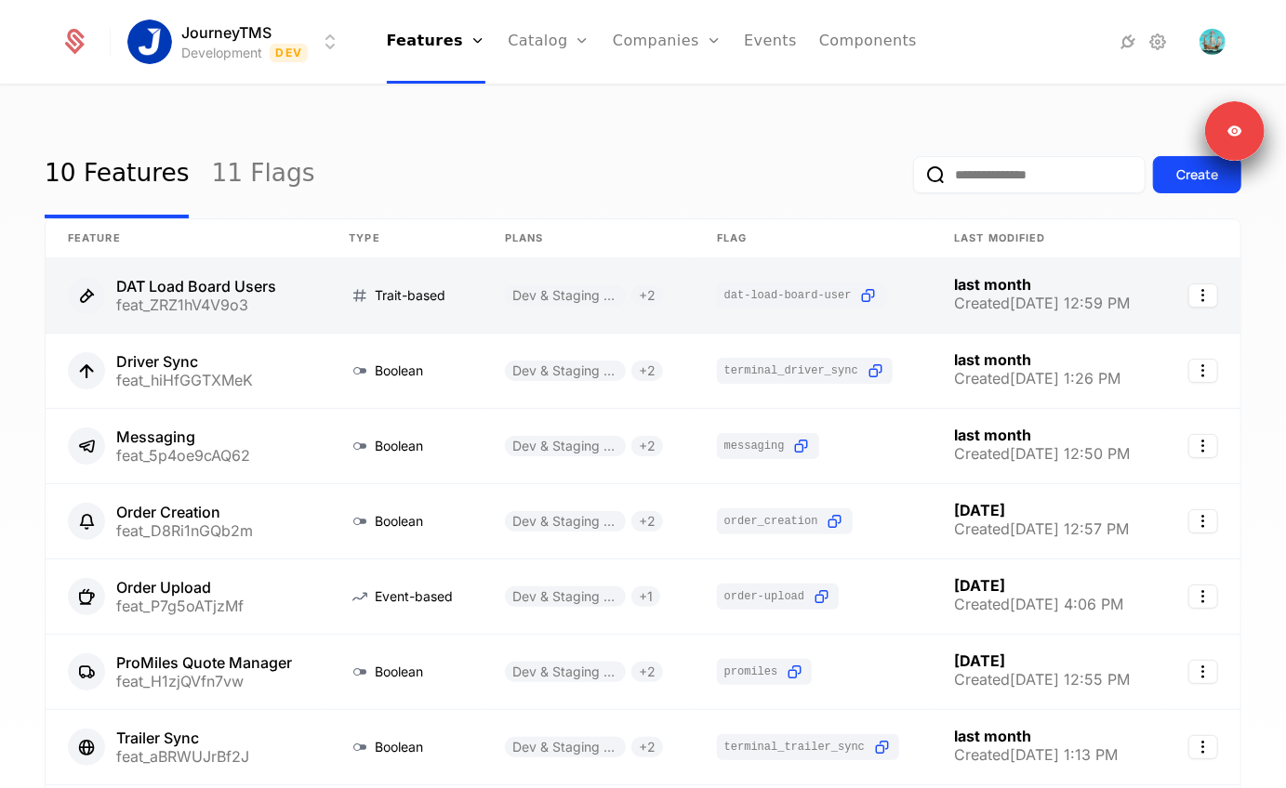
click at [163, 294] on link at bounding box center [186, 295] width 281 height 74
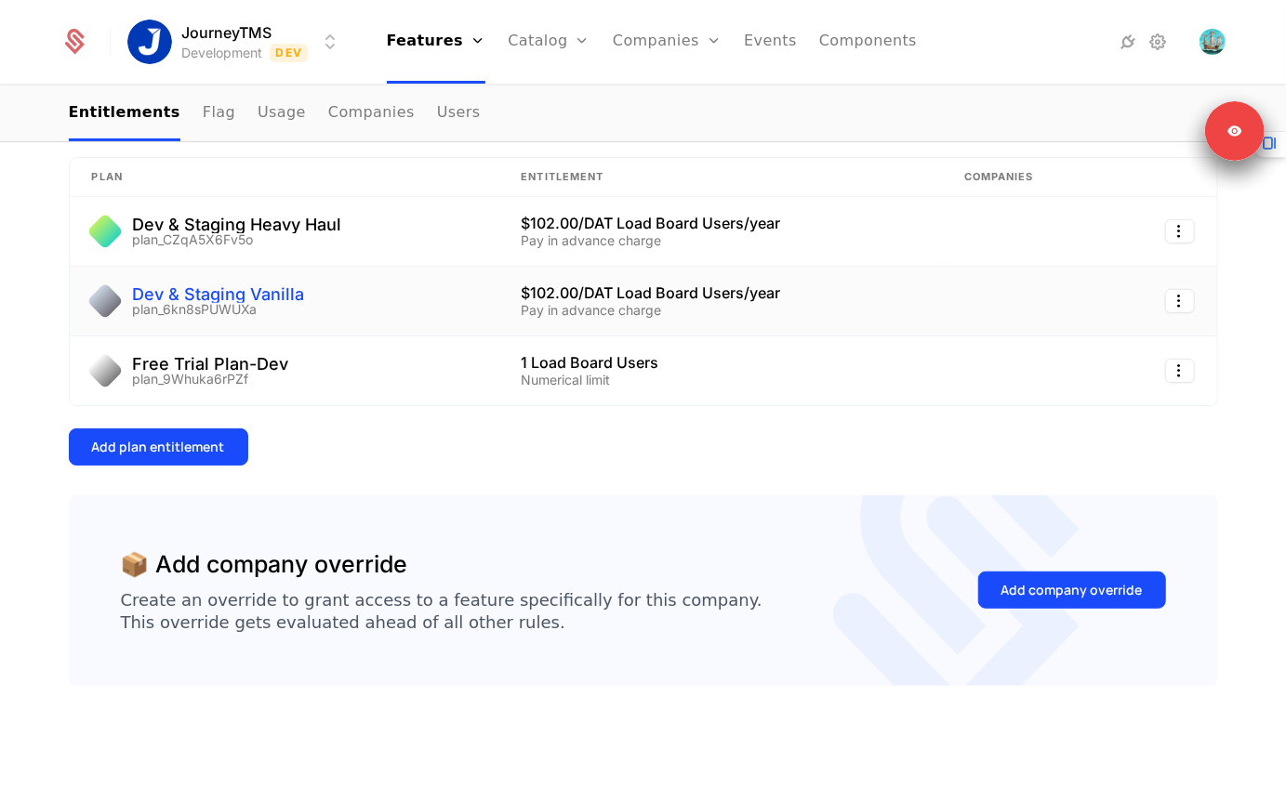
scroll to position [162, 0]
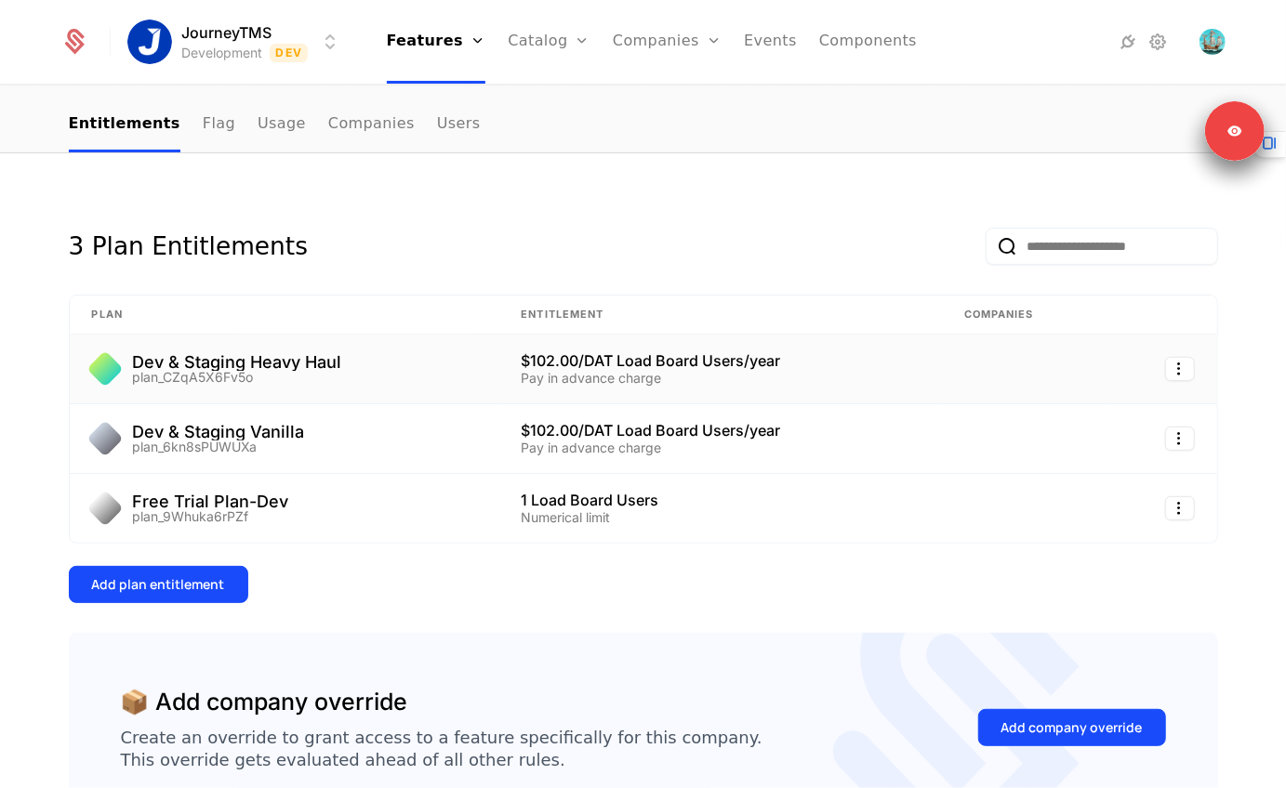
click at [303, 382] on div "plan_CZqA5X6Fv5o" at bounding box center [237, 377] width 209 height 13
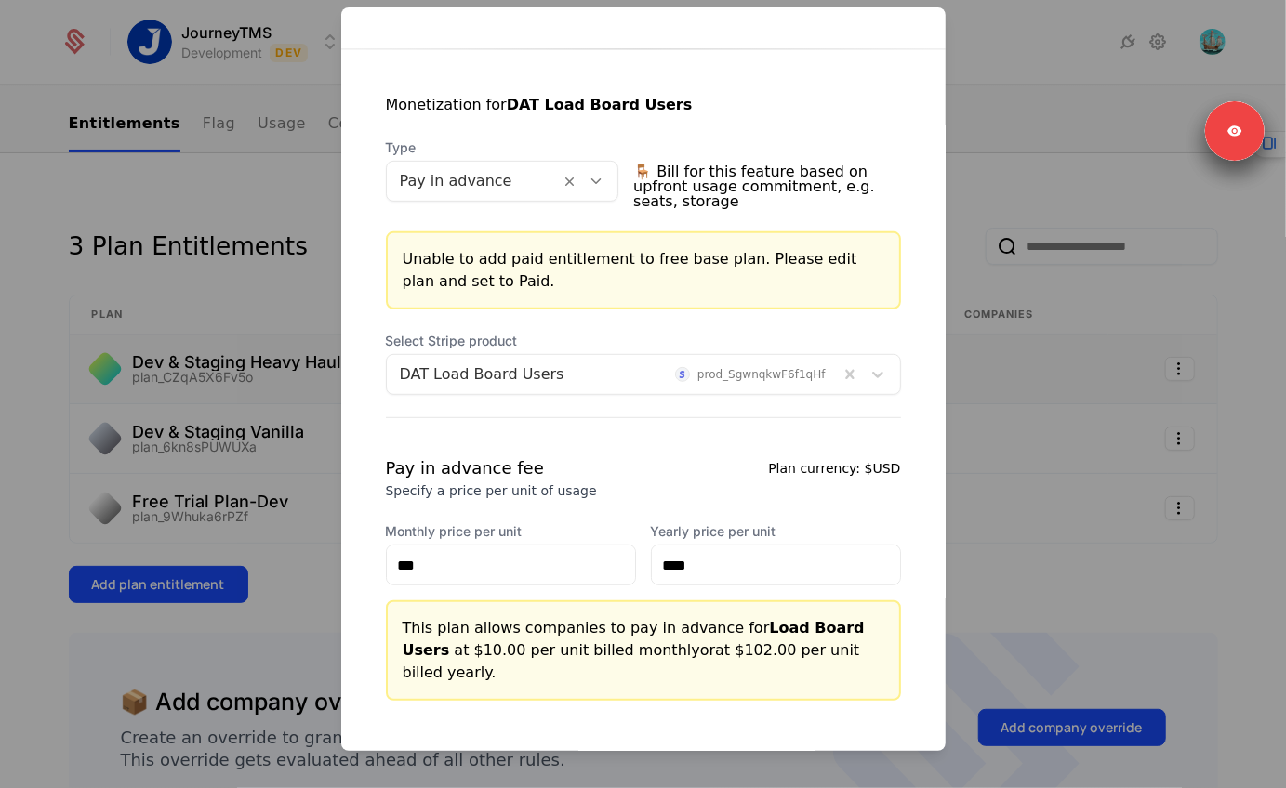
scroll to position [410, 0]
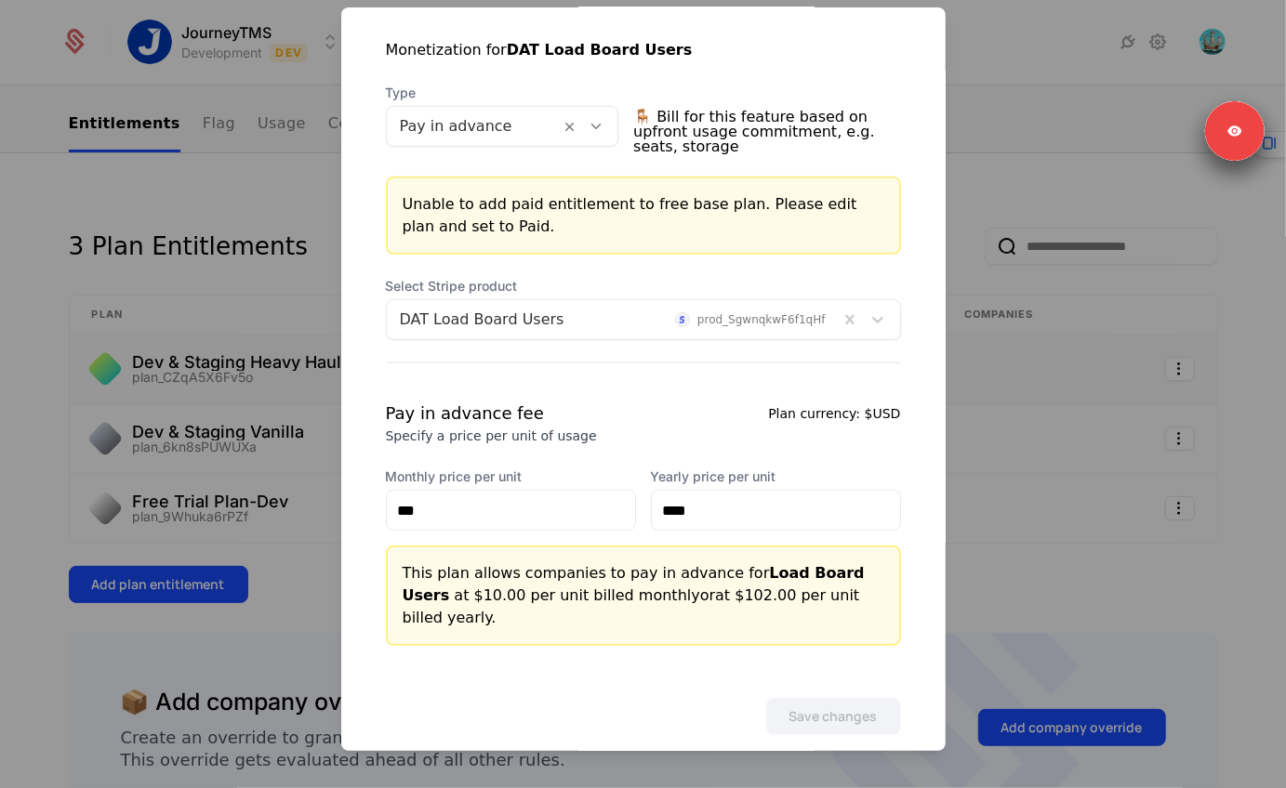
click at [216, 249] on div at bounding box center [643, 394] width 1286 height 788
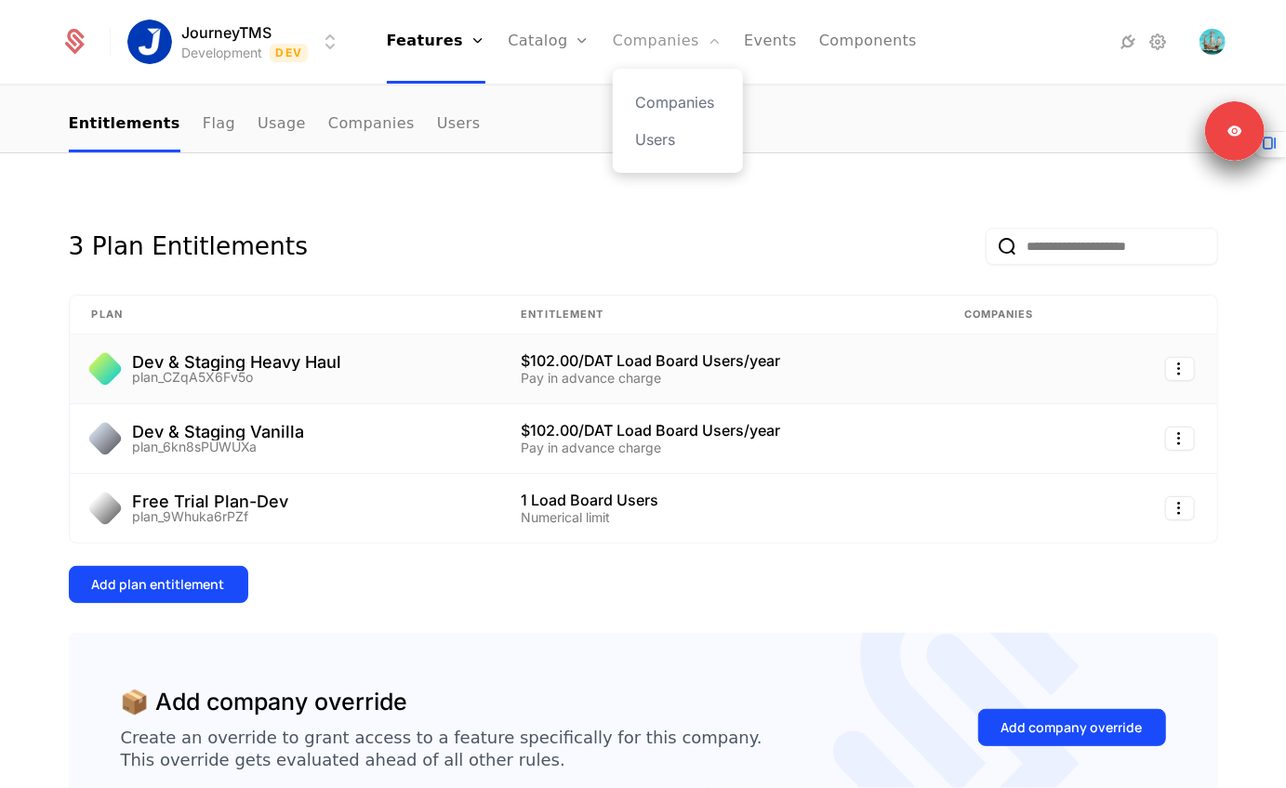
click at [653, 59] on link "Companies" at bounding box center [667, 42] width 109 height 84
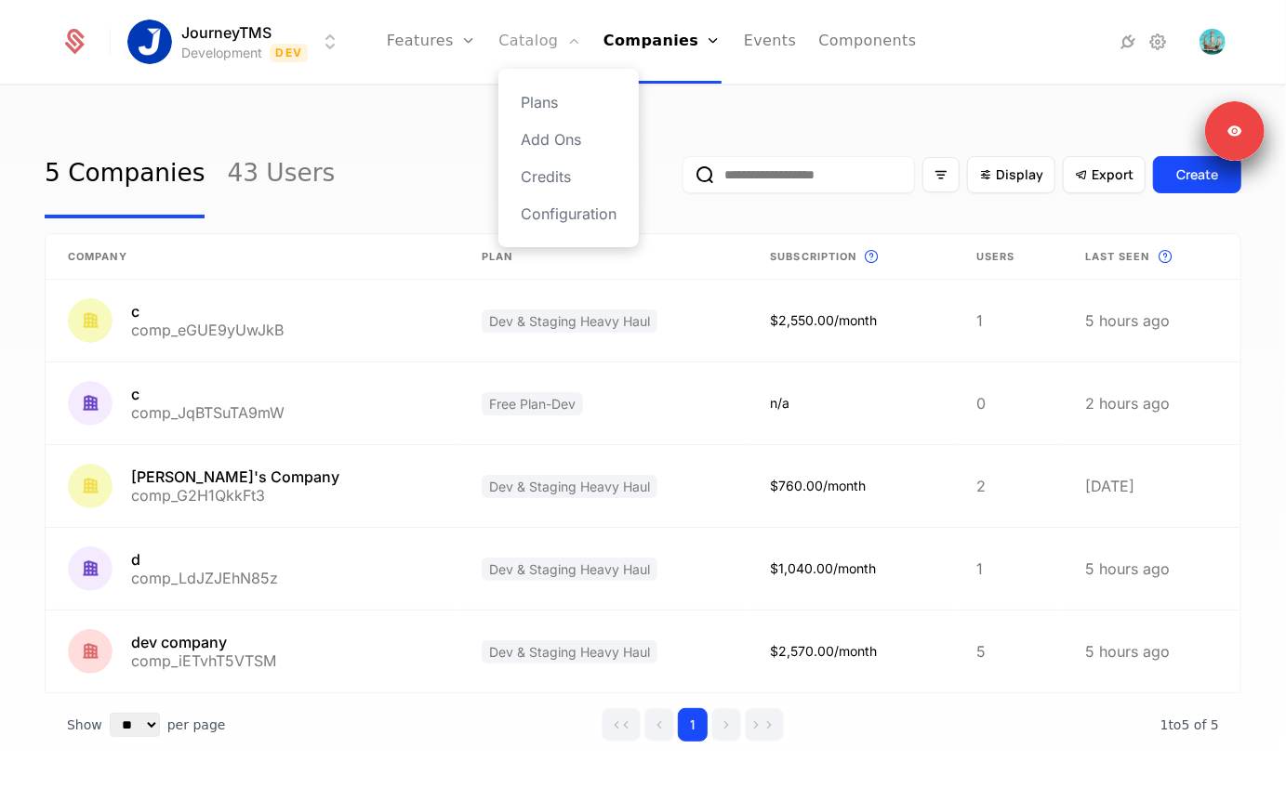
click at [545, 34] on link "Catalog" at bounding box center [539, 42] width 83 height 84
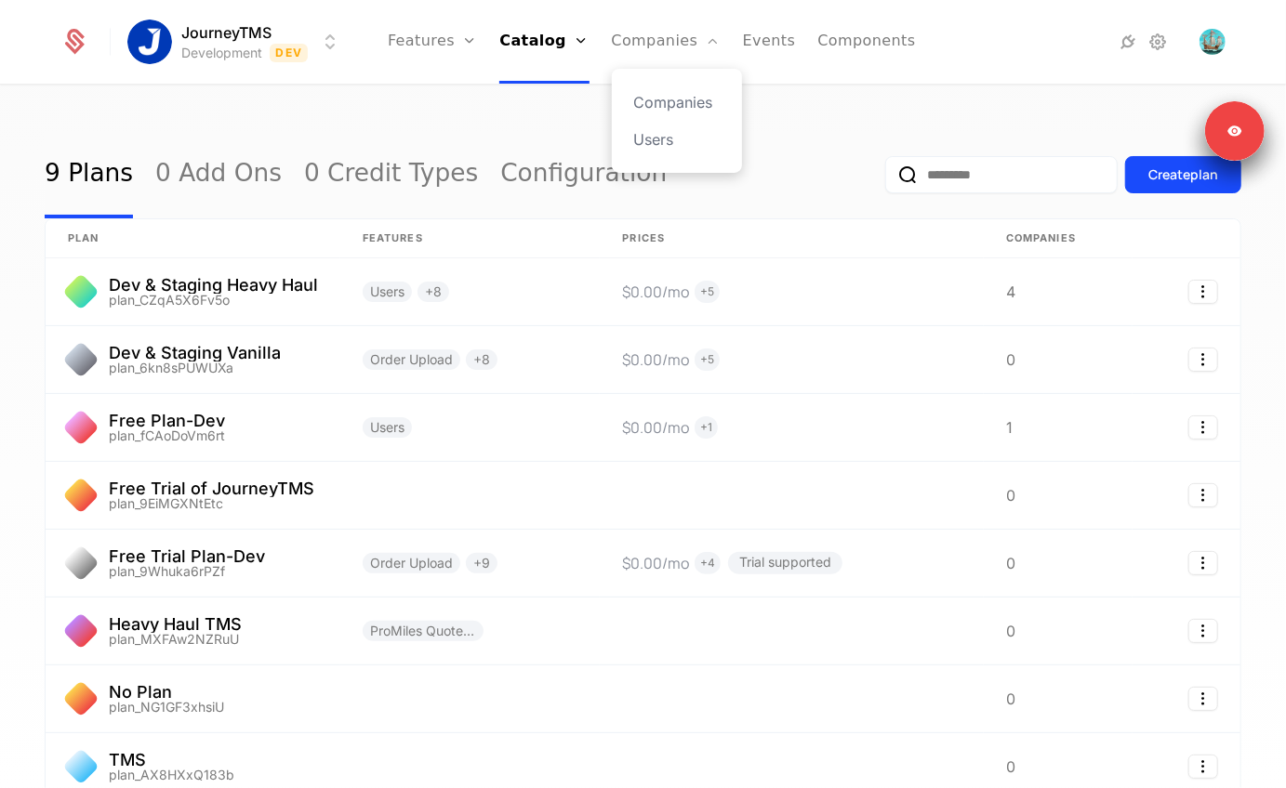
click at [650, 79] on div "Companies Users" at bounding box center [677, 121] width 130 height 104
click at [644, 99] on link "Companies" at bounding box center [677, 102] width 86 height 22
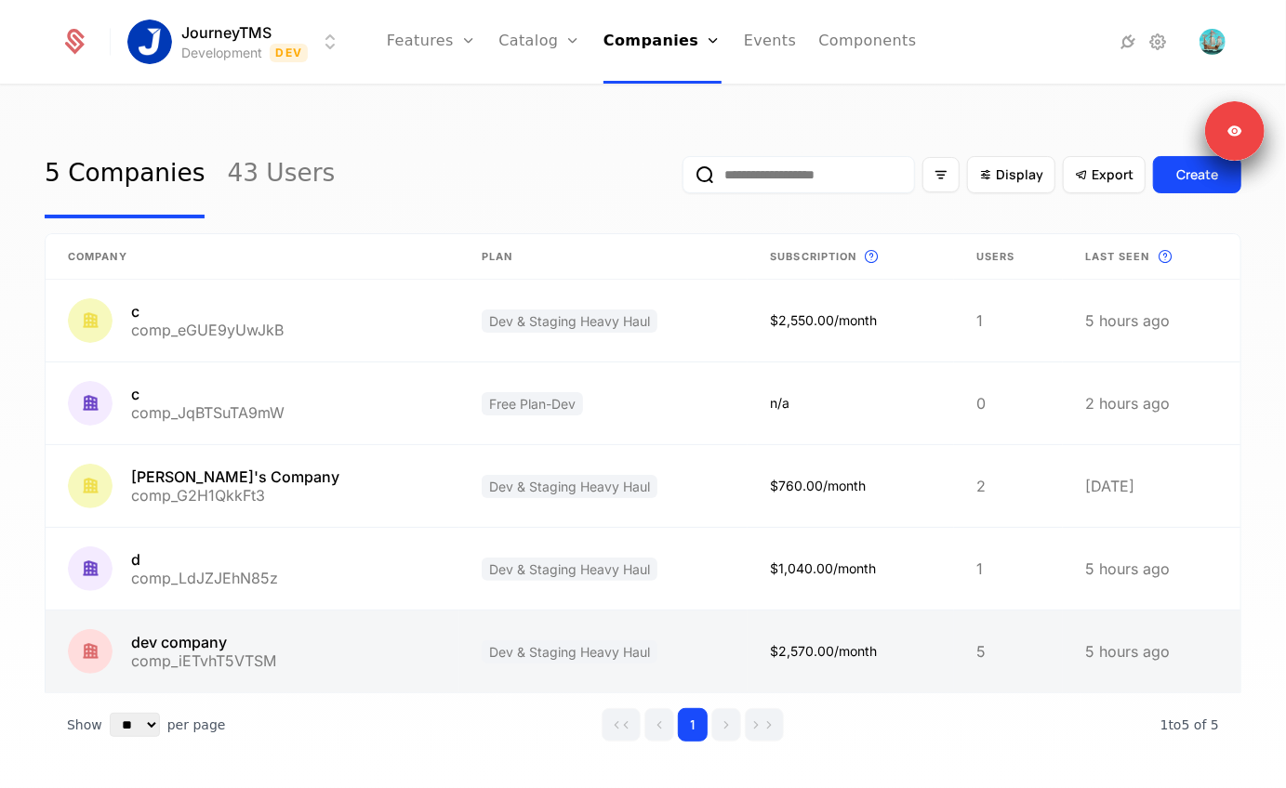
click at [200, 644] on link at bounding box center [253, 652] width 414 height 82
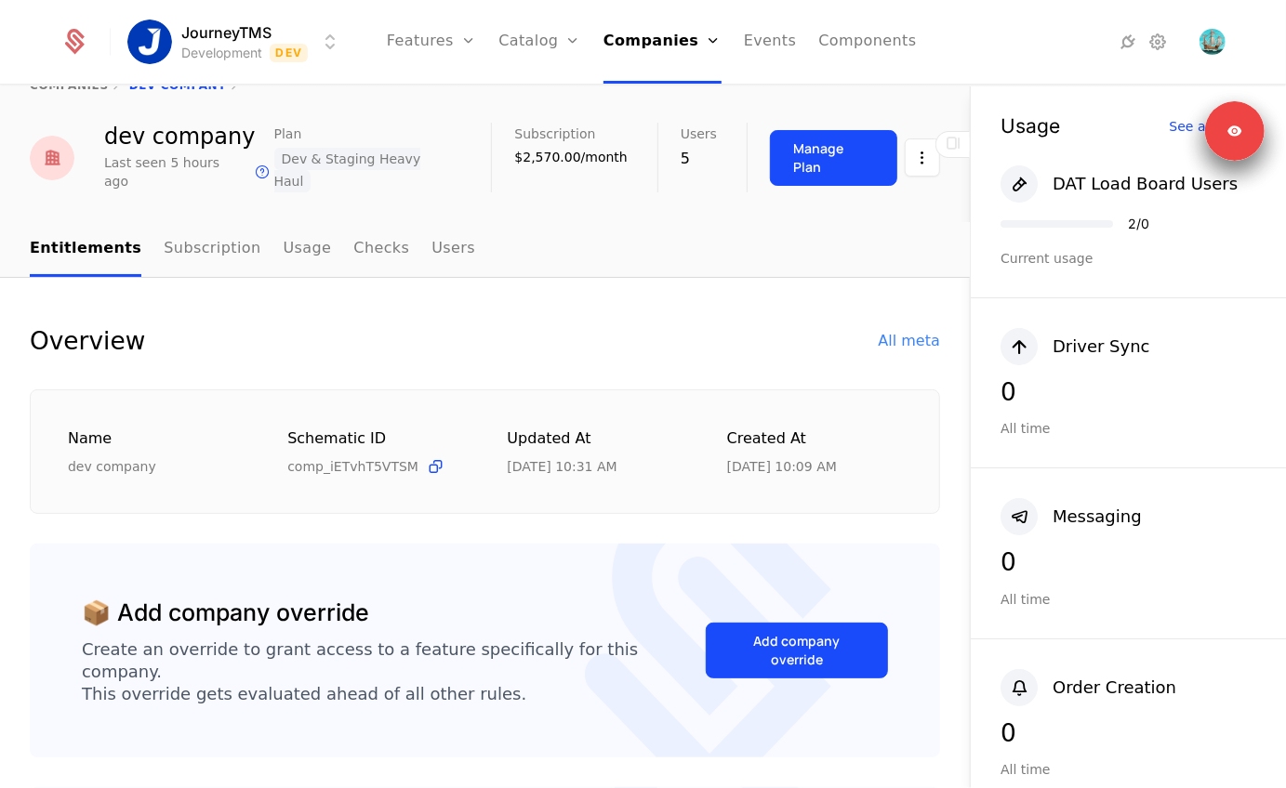
scroll to position [44, 0]
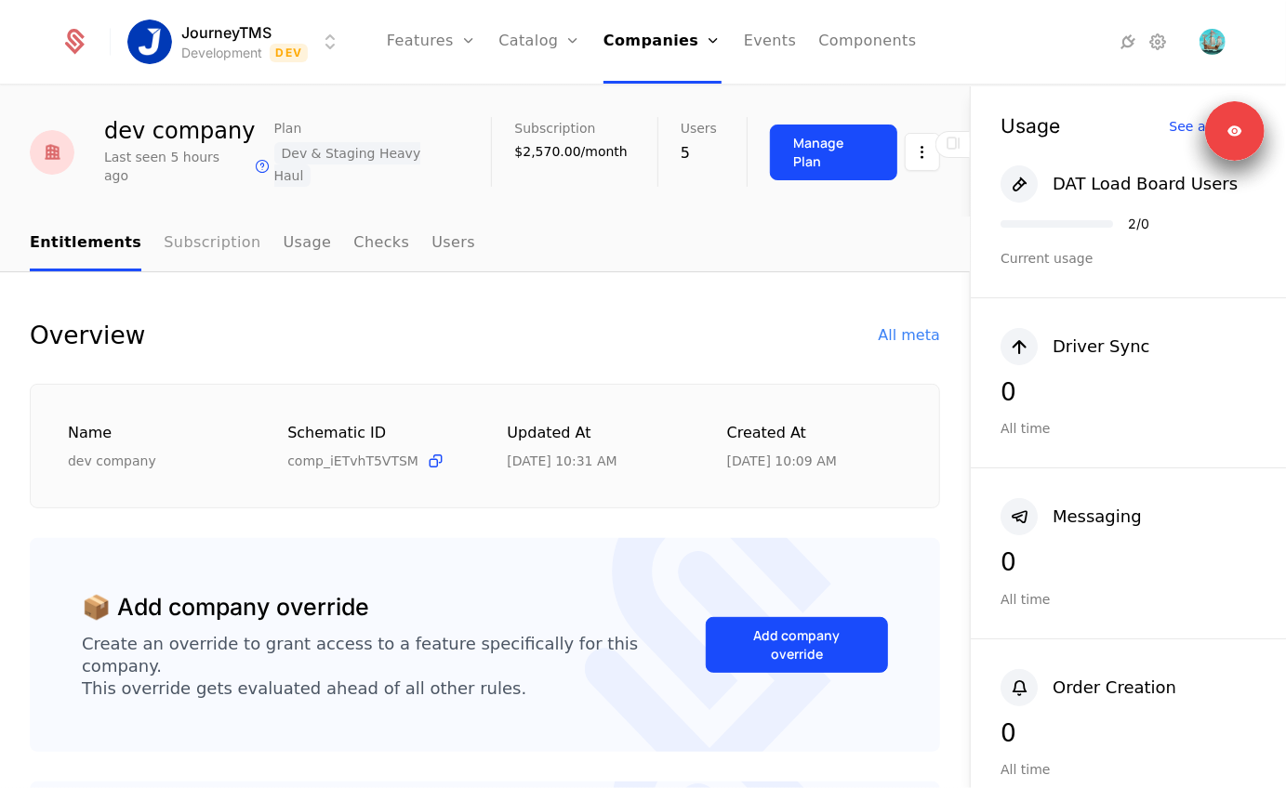
click at [210, 217] on link "Subscription" at bounding box center [212, 244] width 97 height 55
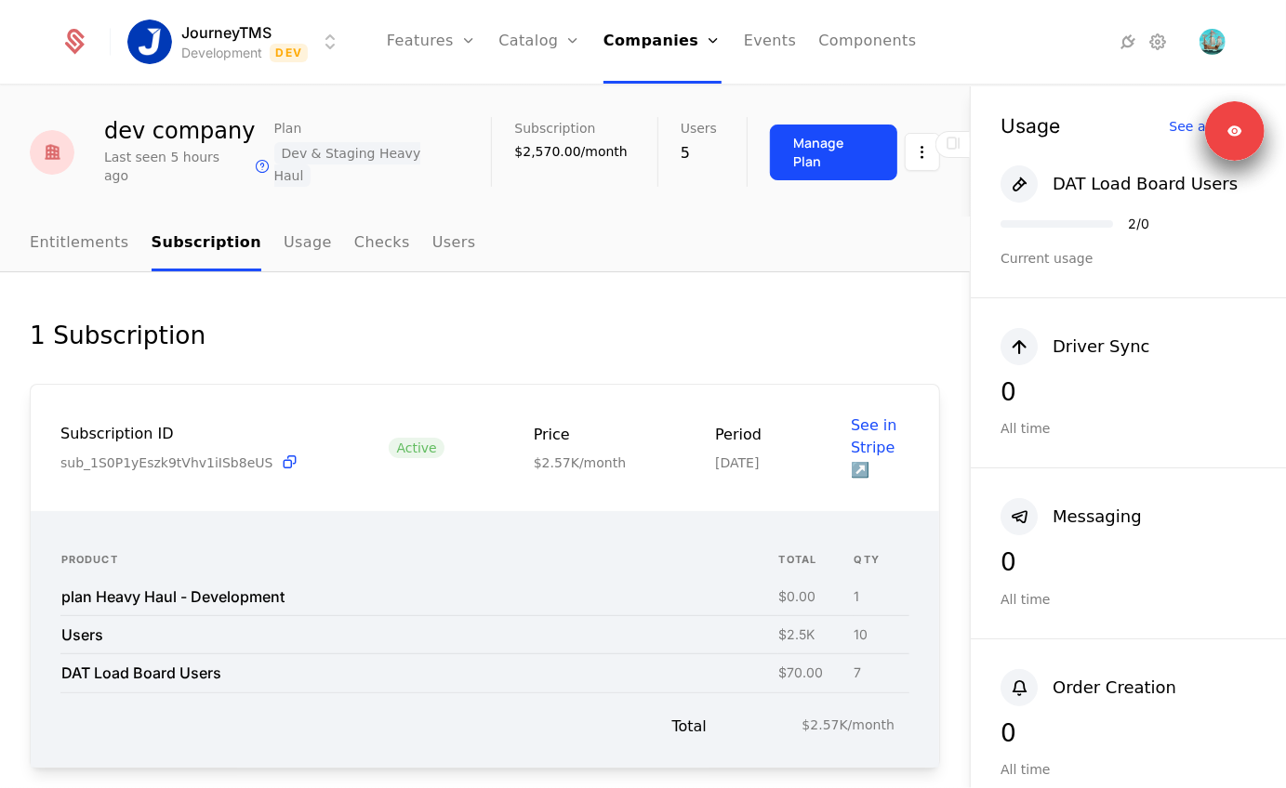
click at [617, 286] on div "1 Subscription Subscription ID sub_1S0P1yEszk9tVhv1iISb8eUS Active Price $2.57K…" at bounding box center [485, 572] width 970 height 600
click at [653, 38] on link "Companies" at bounding box center [662, 42] width 118 height 84
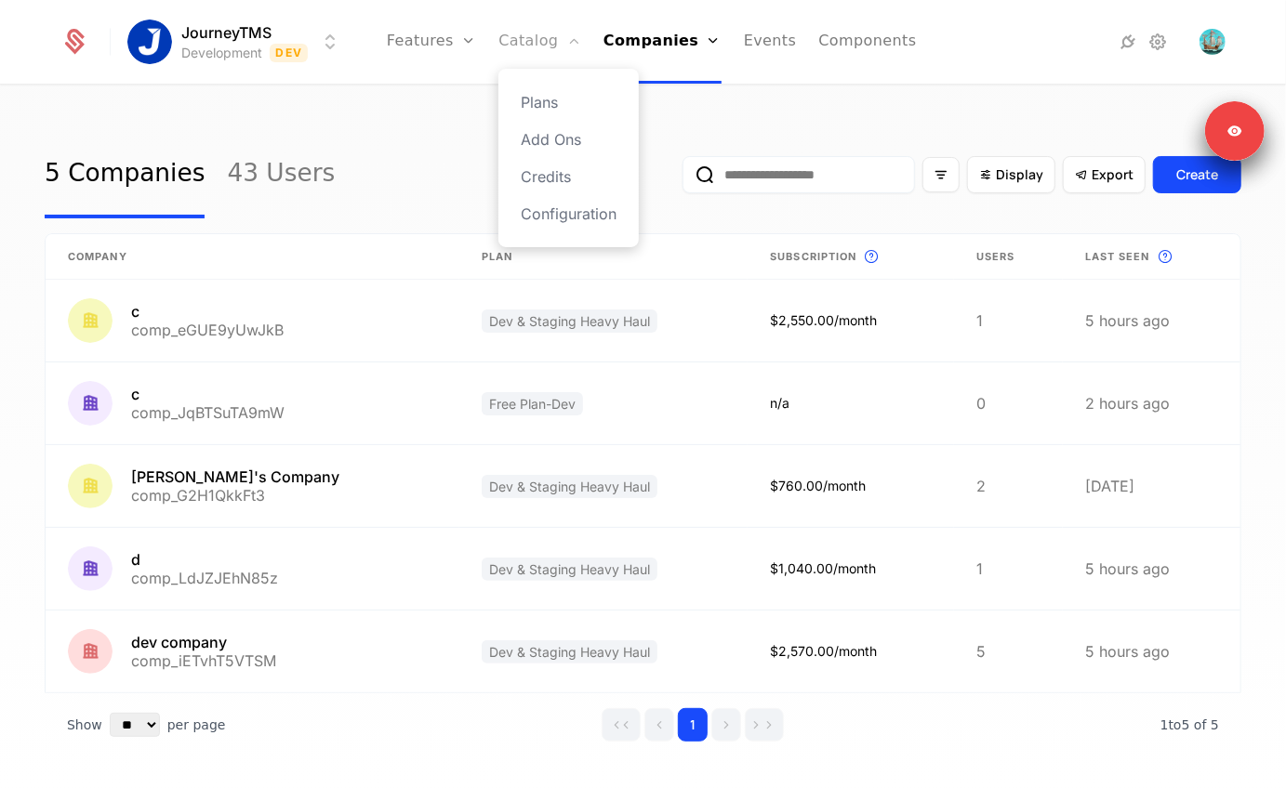
click at [537, 45] on link "Catalog" at bounding box center [539, 42] width 83 height 84
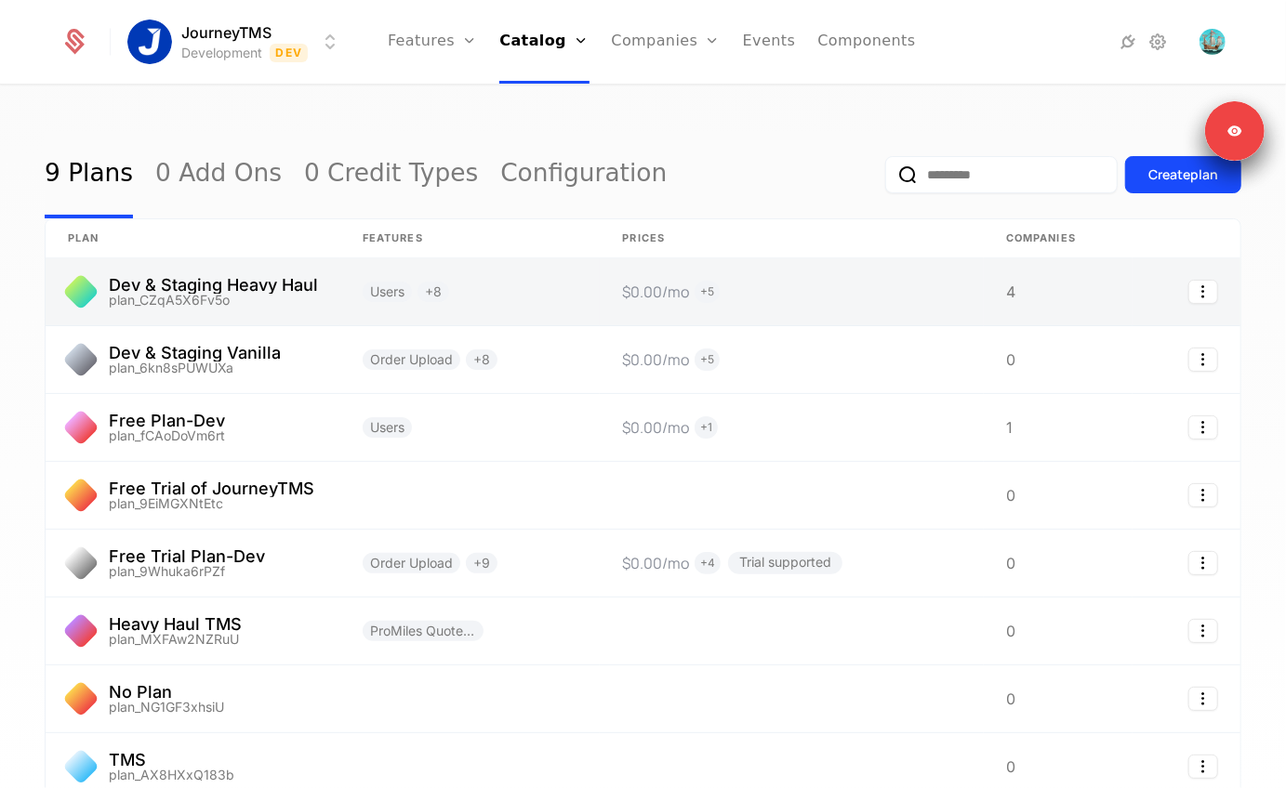
click at [278, 289] on link at bounding box center [193, 291] width 295 height 67
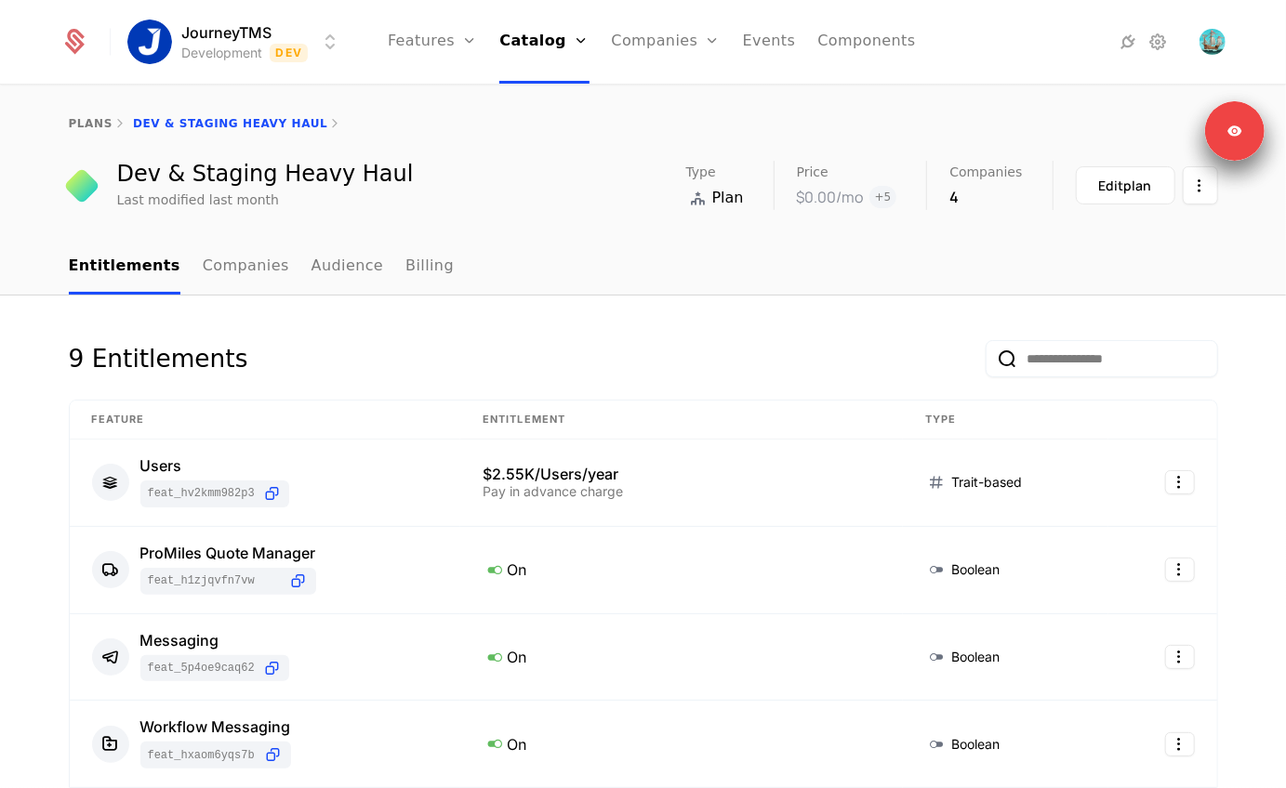
click at [430, 270] on nav "Entitlements Companies Audience Billing" at bounding box center [643, 267] width 1149 height 55
click at [407, 270] on link "Billing" at bounding box center [429, 267] width 48 height 55
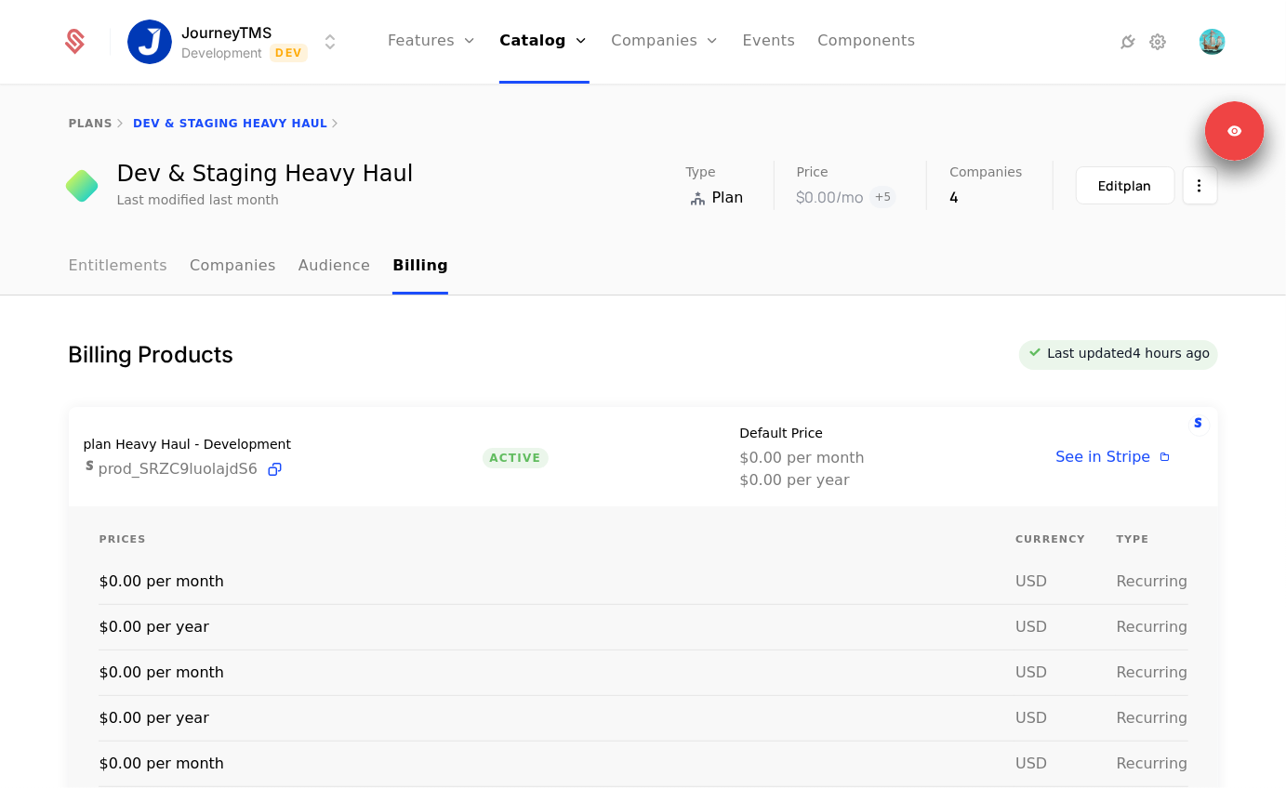
click at [134, 270] on link "Entitlements" at bounding box center [118, 267] width 99 height 55
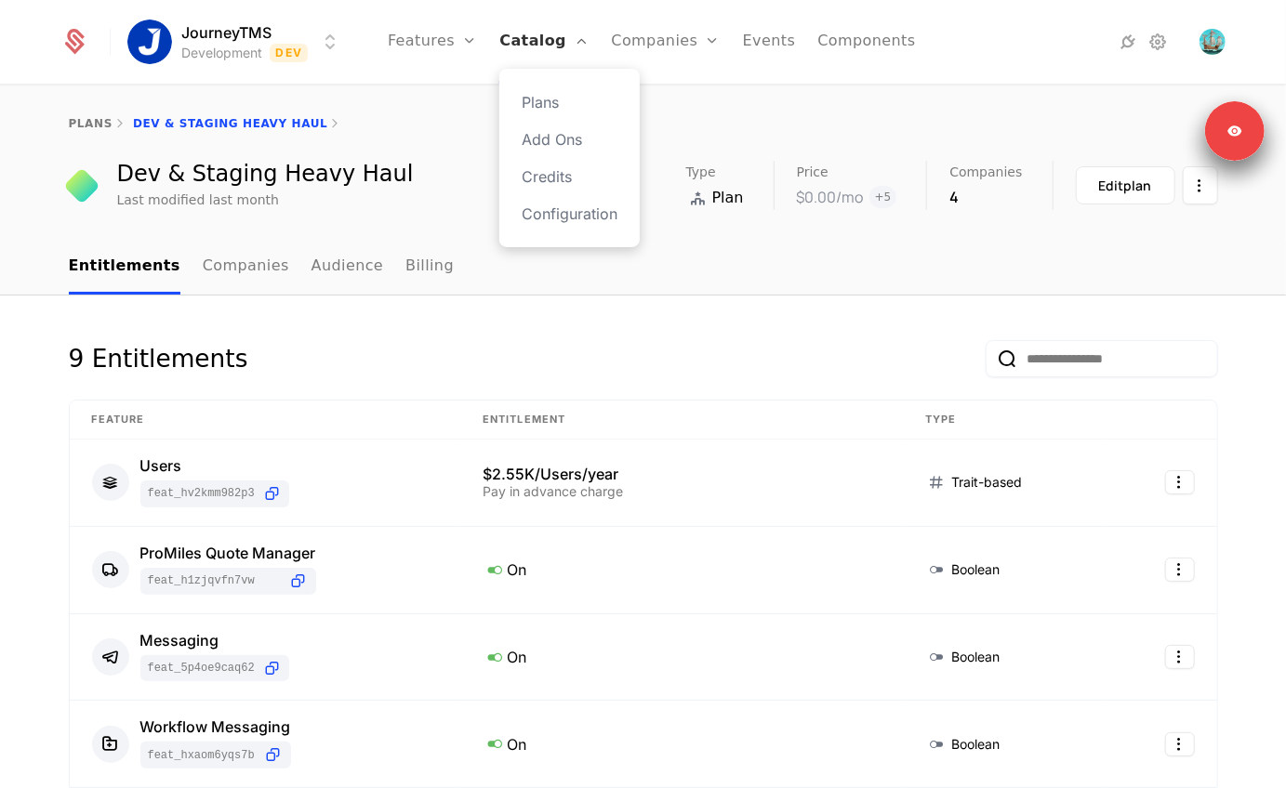
click at [554, 44] on link "Catalog" at bounding box center [543, 42] width 89 height 84
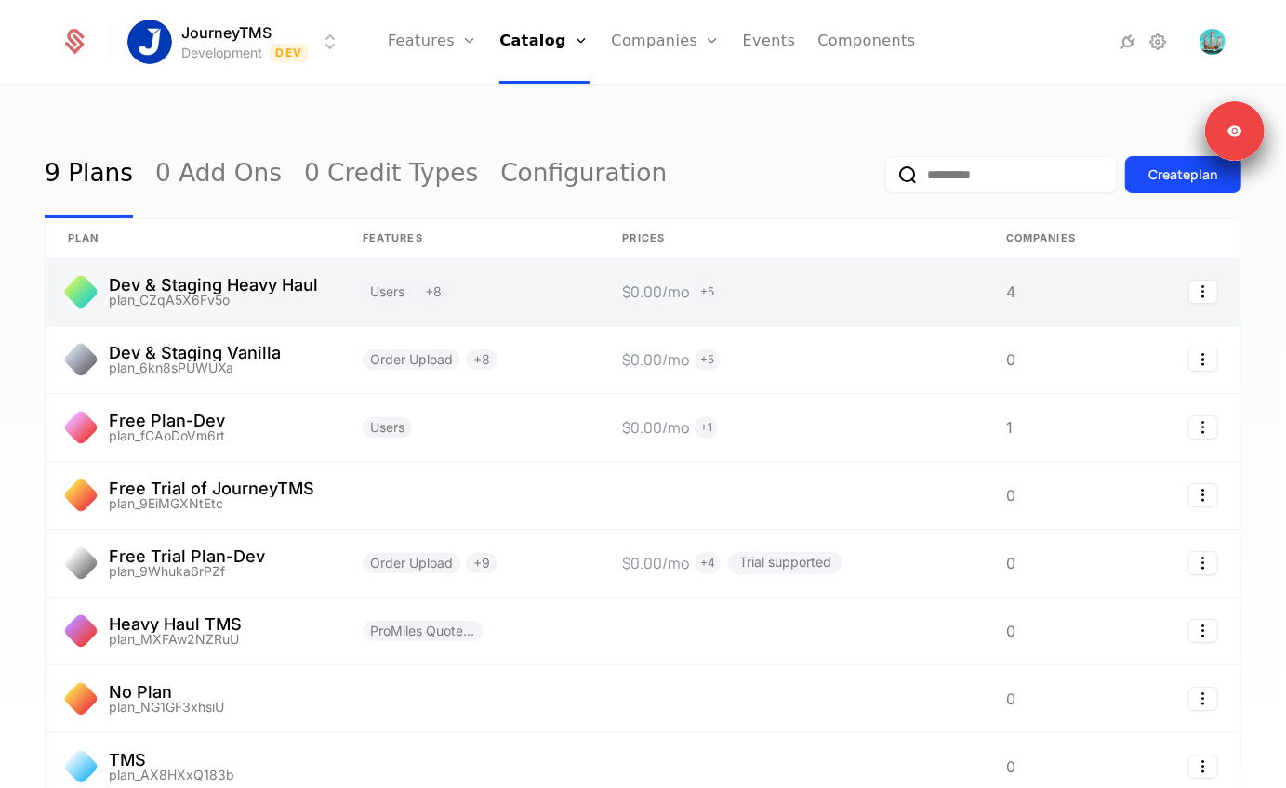
click at [211, 265] on link at bounding box center [193, 291] width 295 height 67
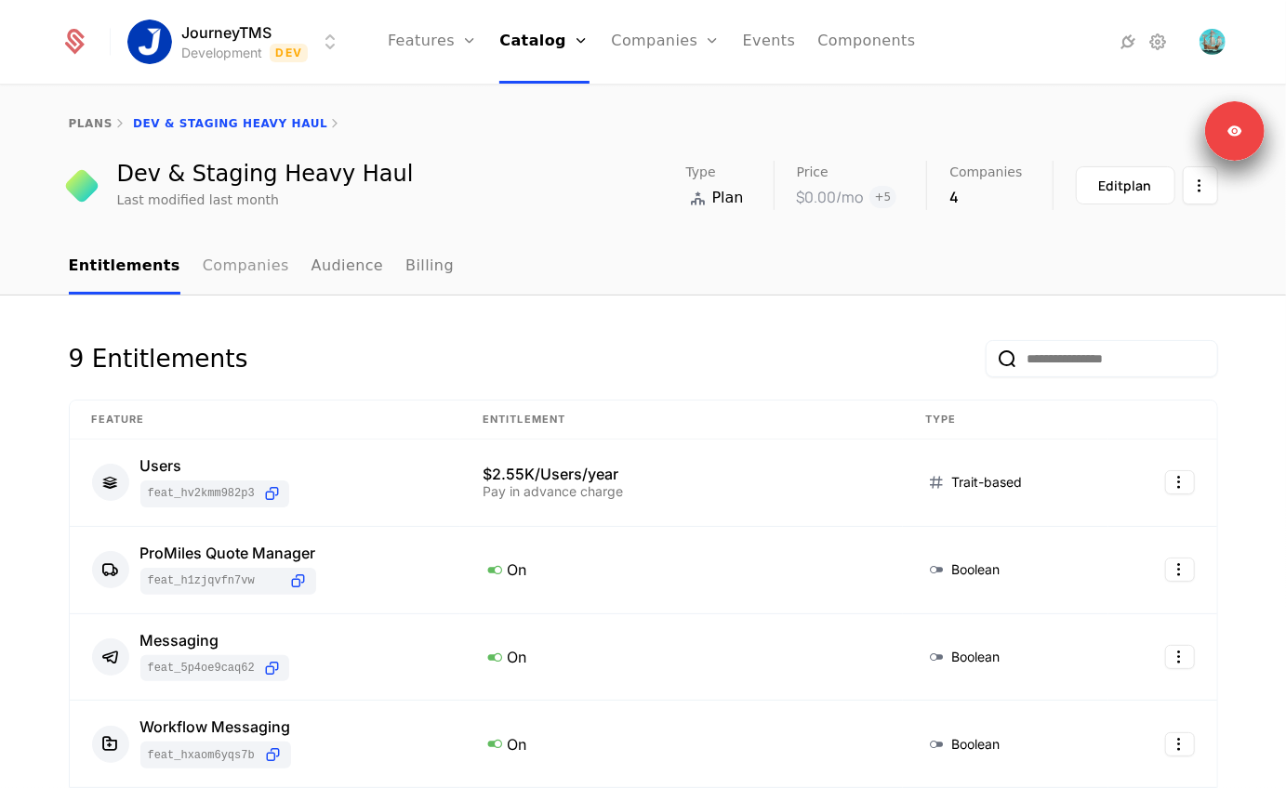
click at [203, 273] on link "Companies" at bounding box center [246, 267] width 86 height 55
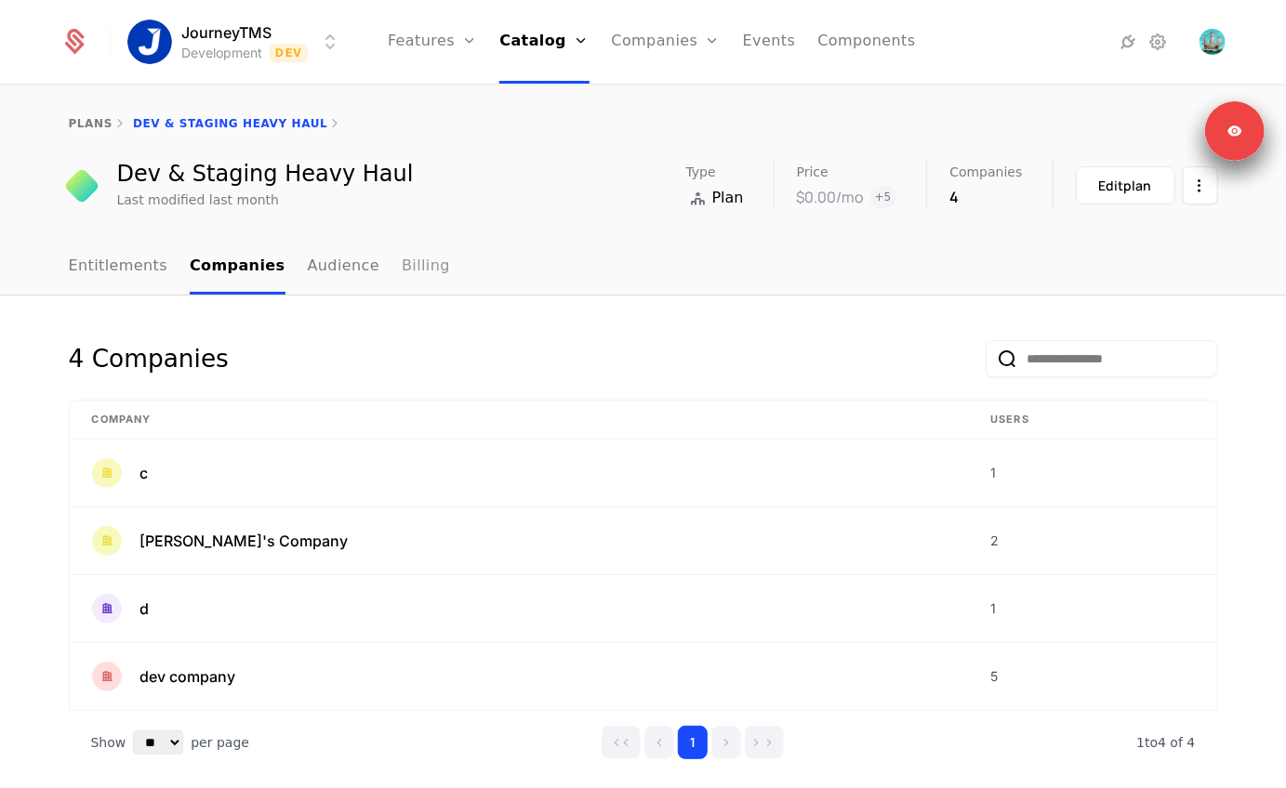
click at [405, 264] on link "Billing" at bounding box center [426, 267] width 48 height 55
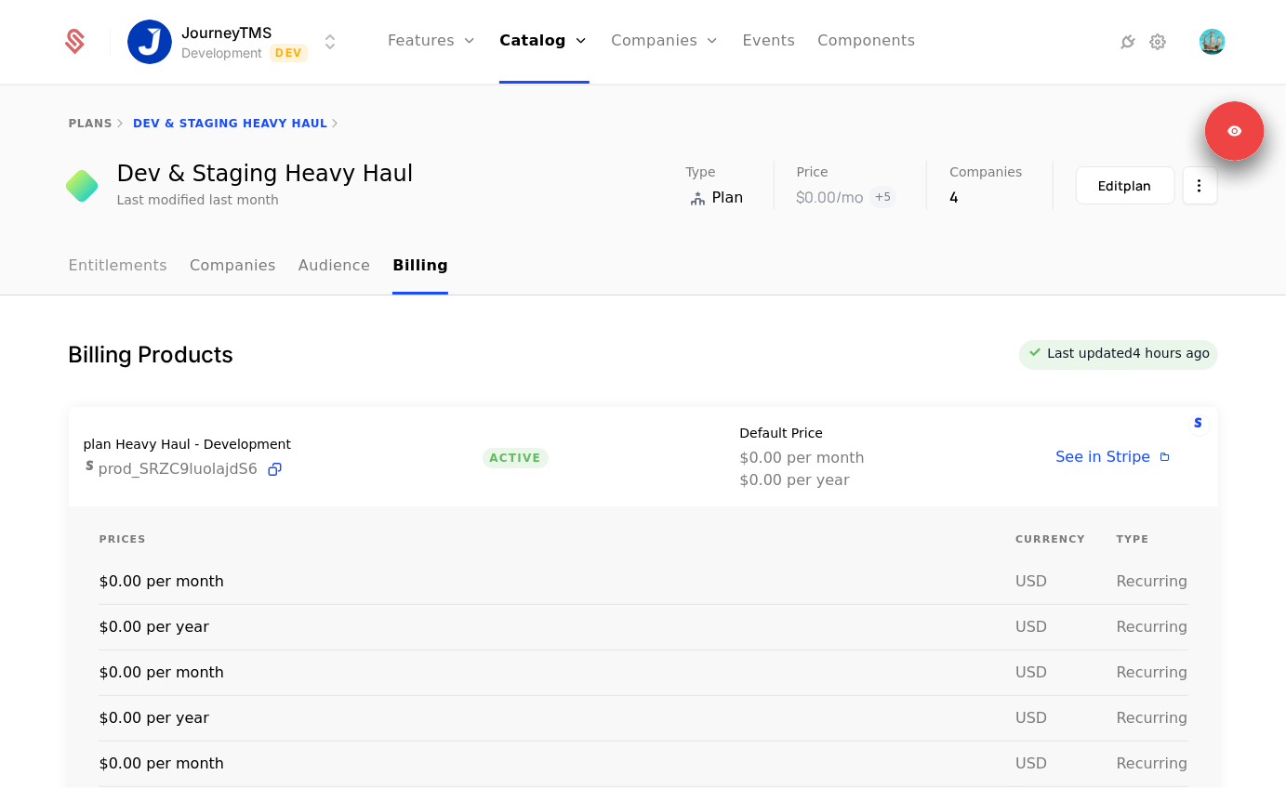
click at [106, 264] on link "Entitlements" at bounding box center [118, 267] width 99 height 55
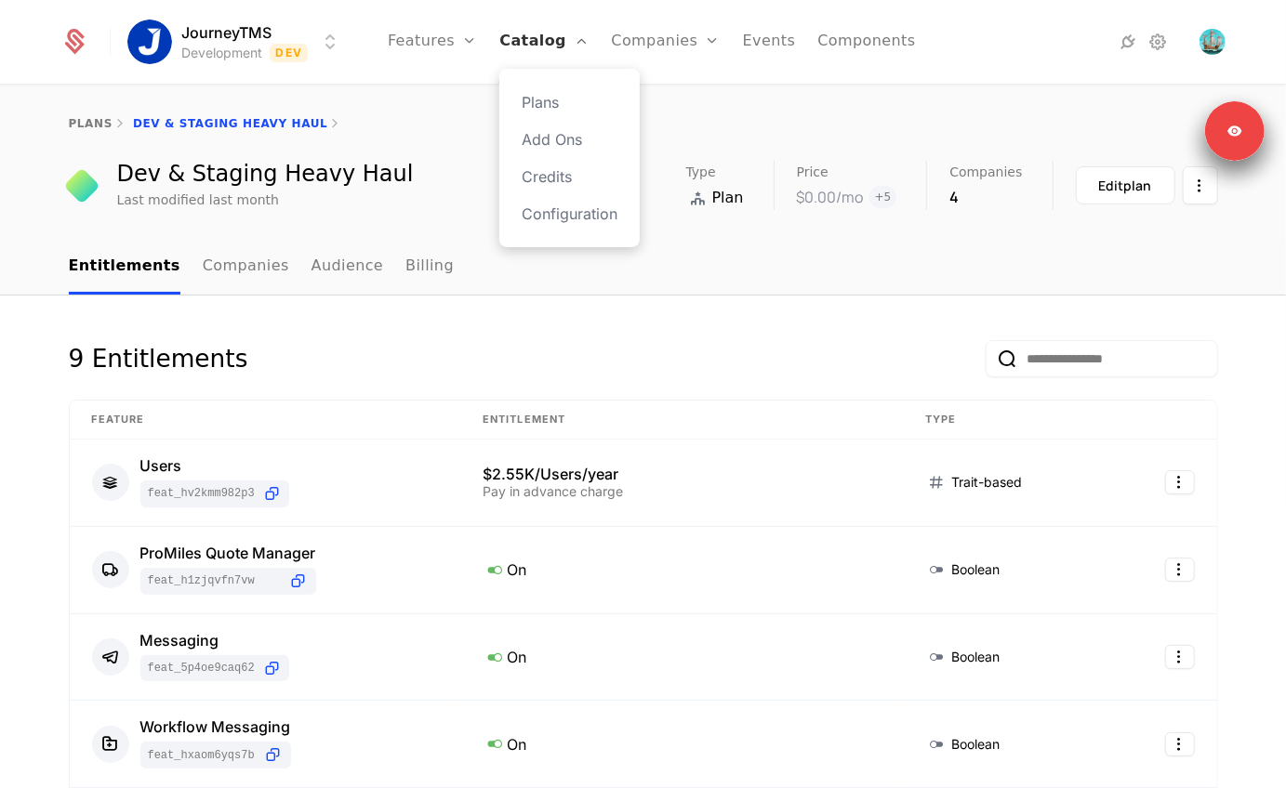
click at [543, 49] on link "Catalog" at bounding box center [543, 42] width 89 height 84
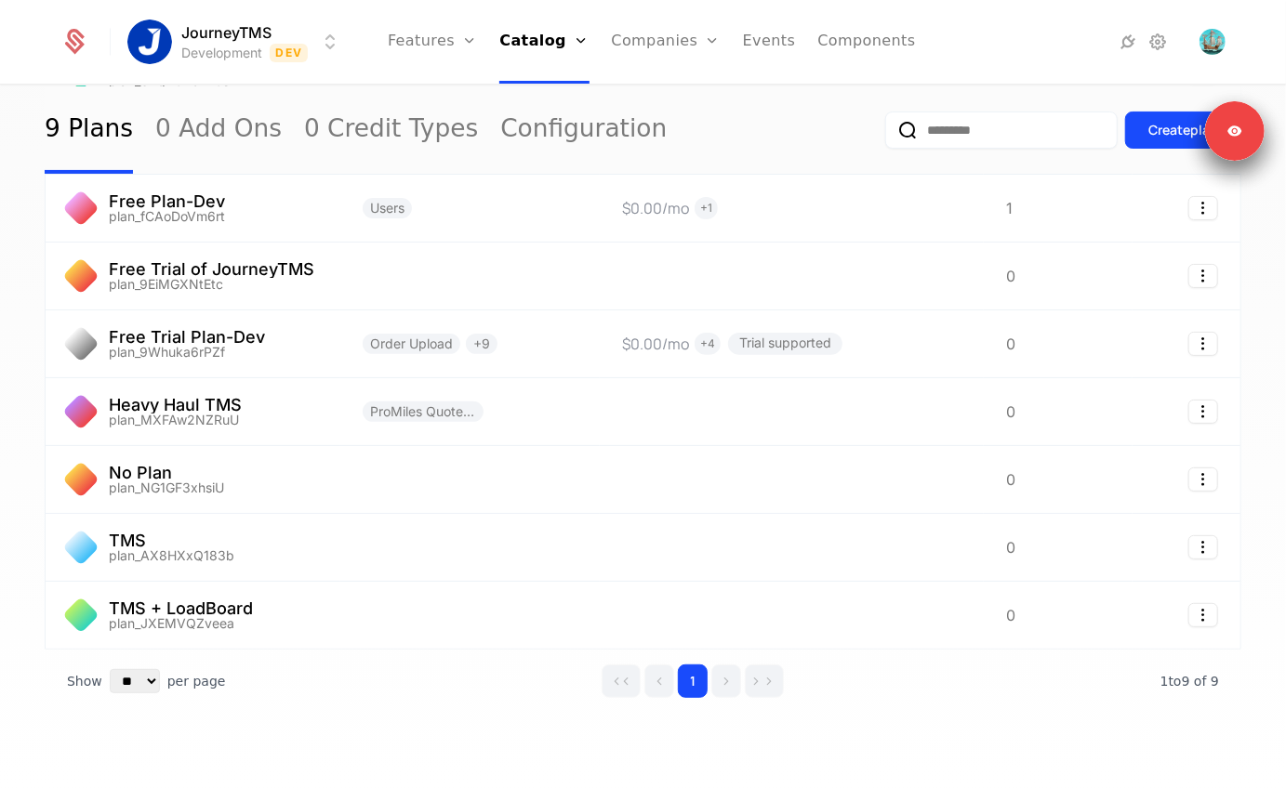
scroll to position [236, 0]
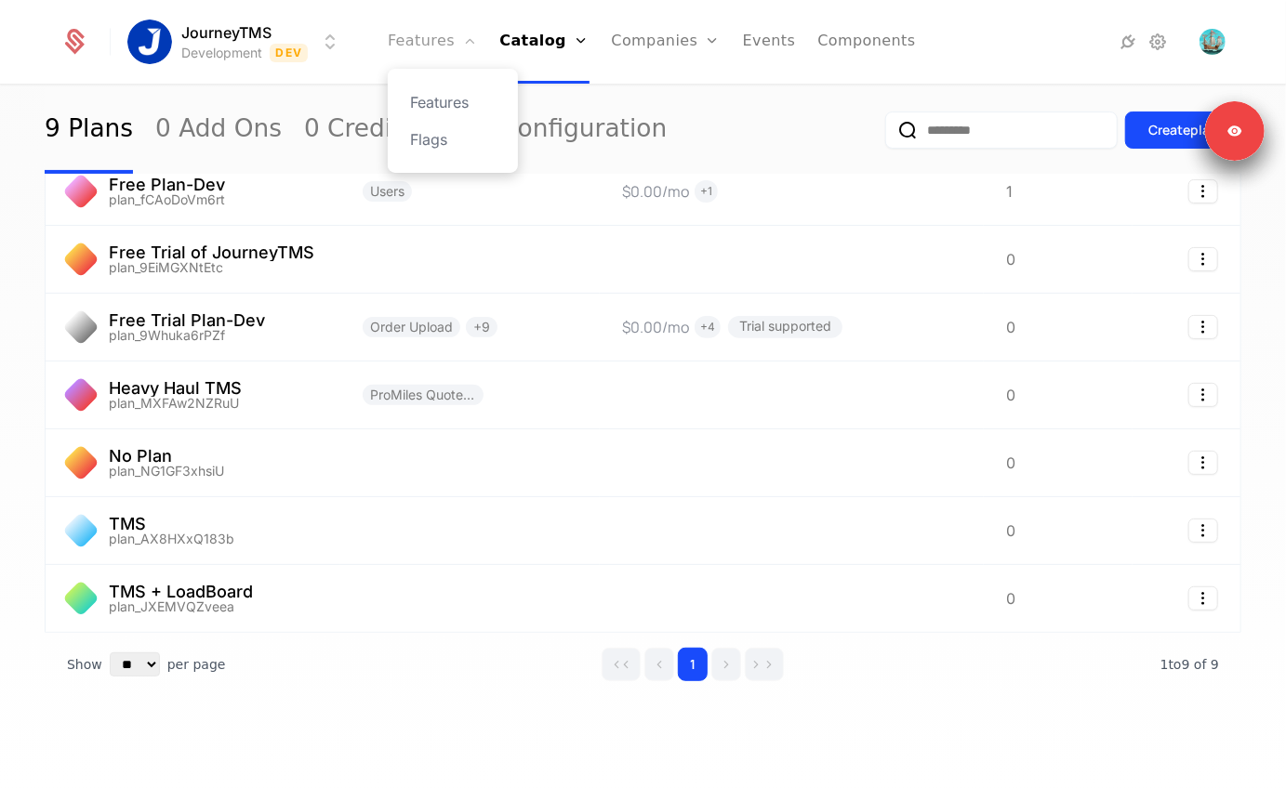
click at [434, 31] on link "Features" at bounding box center [432, 42] width 89 height 84
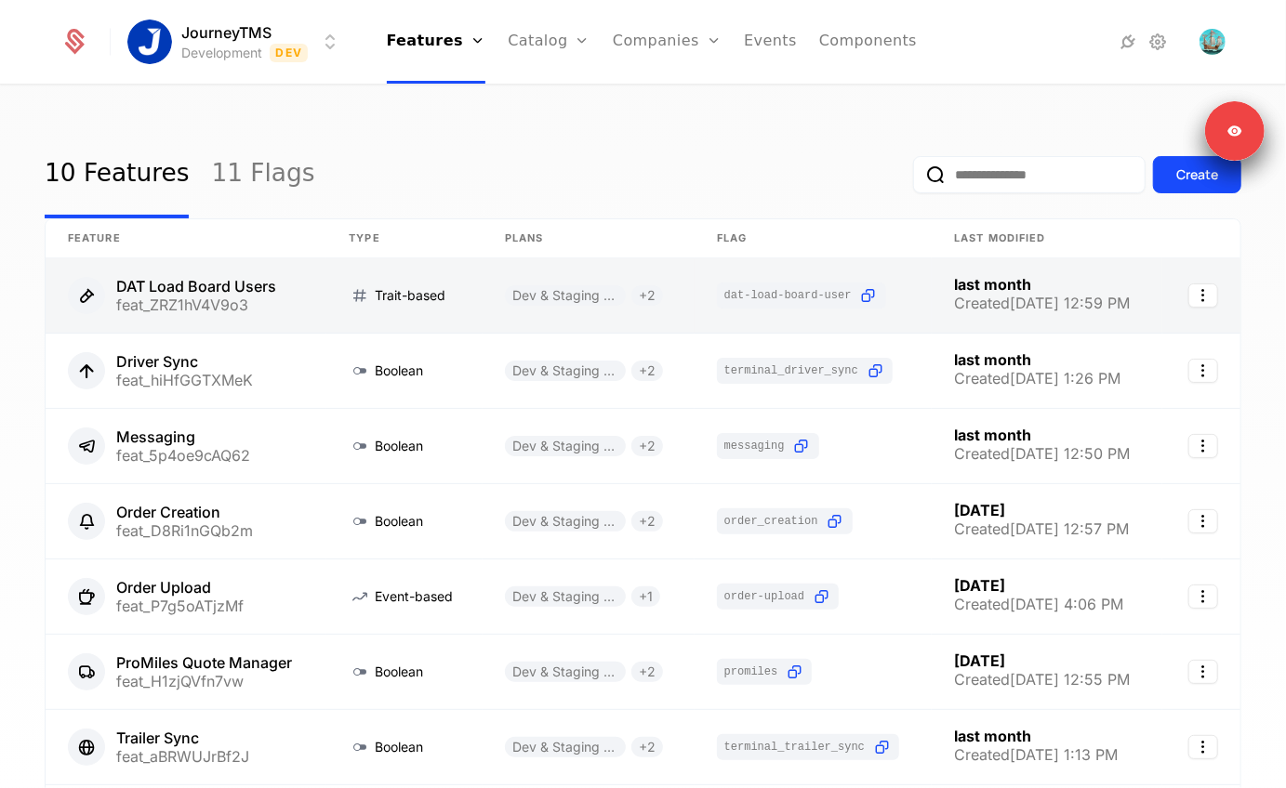
click at [207, 287] on link at bounding box center [186, 295] width 281 height 74
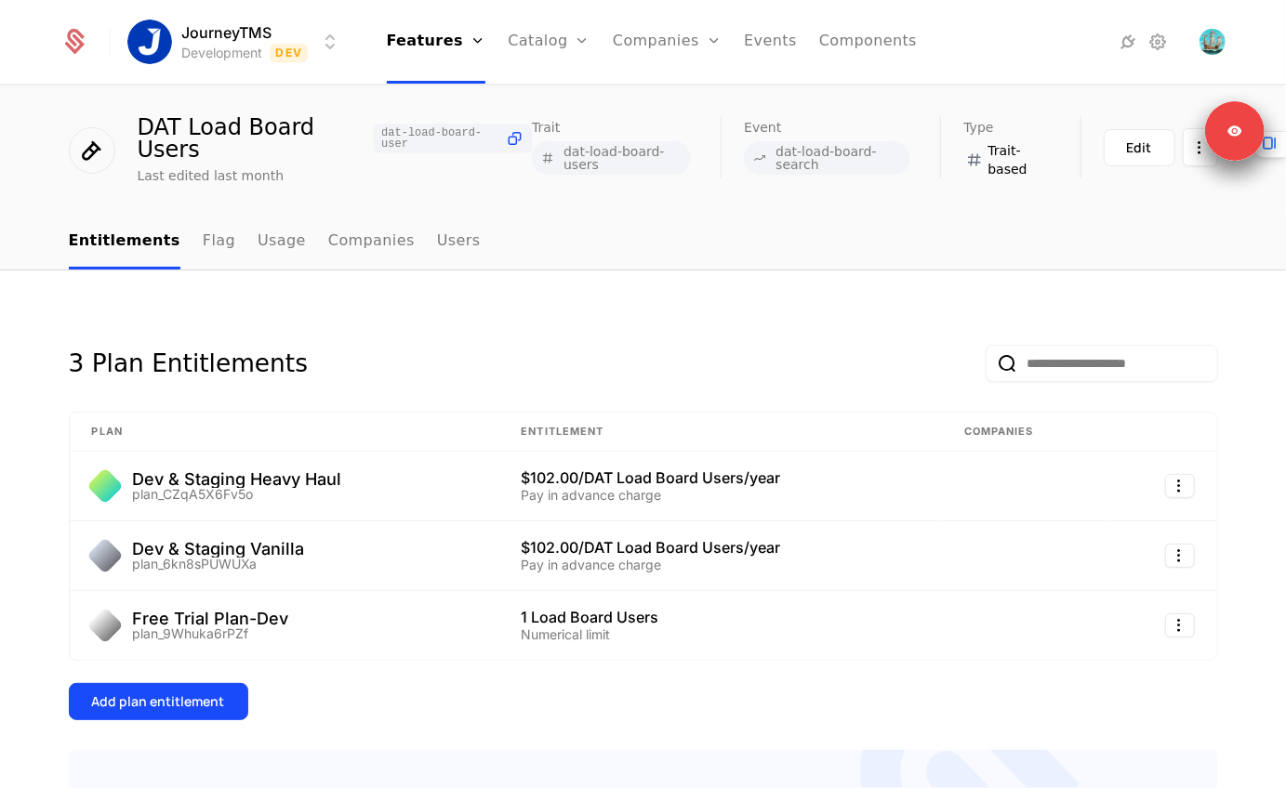
scroll to position [121, 0]
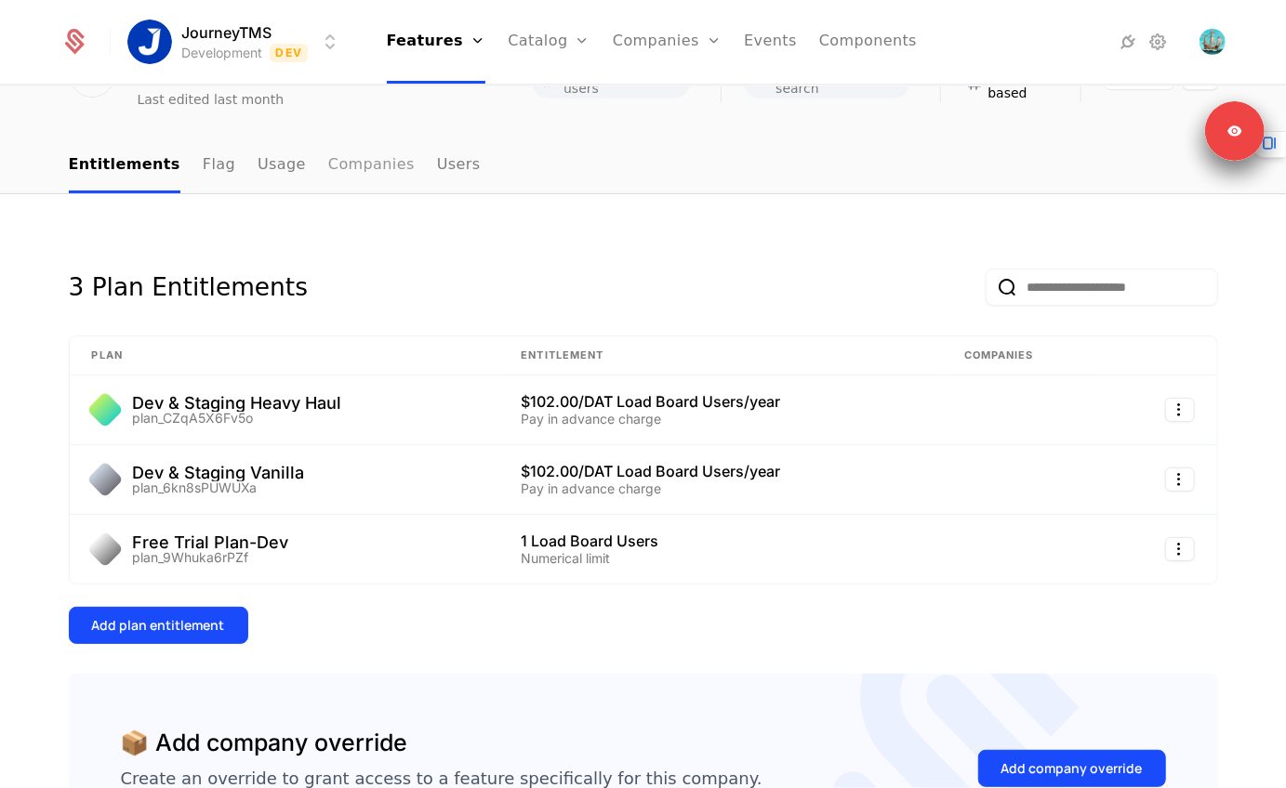
click at [372, 168] on link "Companies" at bounding box center [371, 166] width 86 height 55
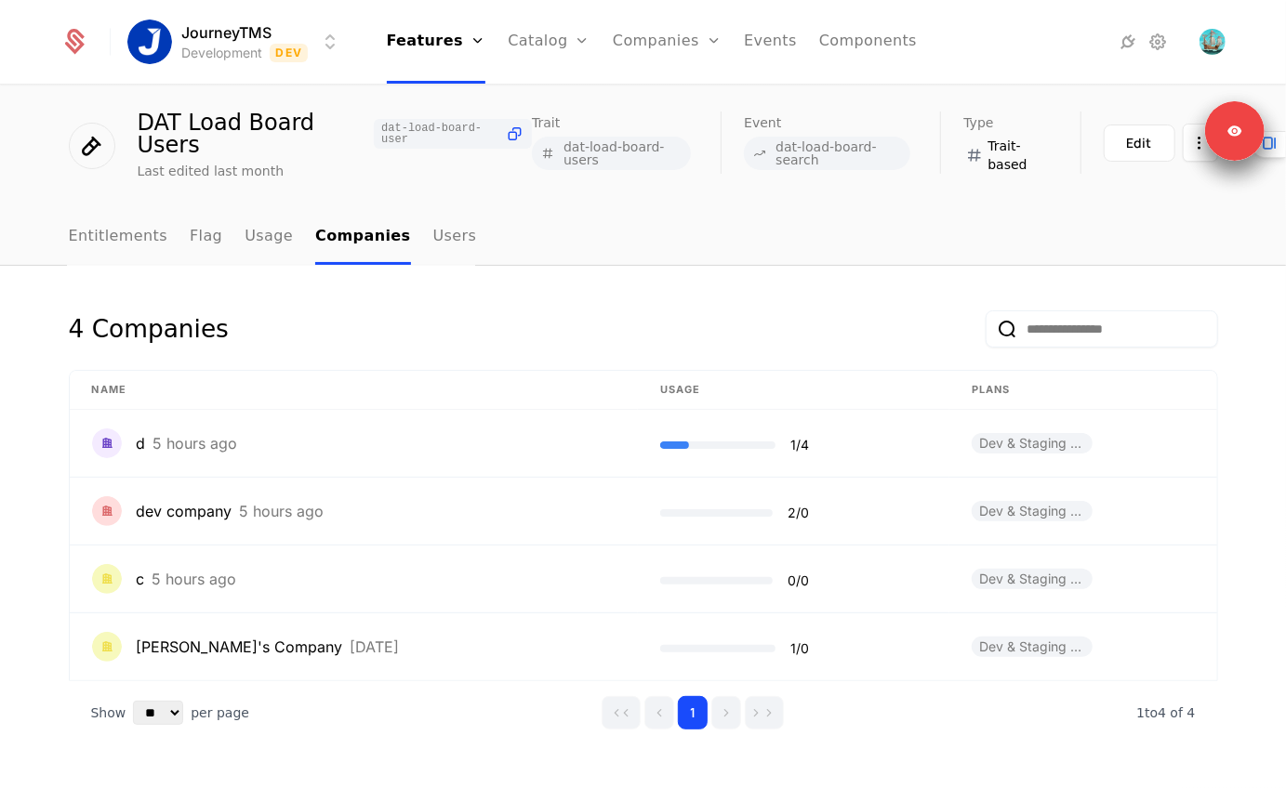
scroll to position [48, 0]
click at [271, 169] on div "Last edited last month" at bounding box center [335, 172] width 395 height 19
click at [190, 217] on link "Flag" at bounding box center [206, 238] width 33 height 55
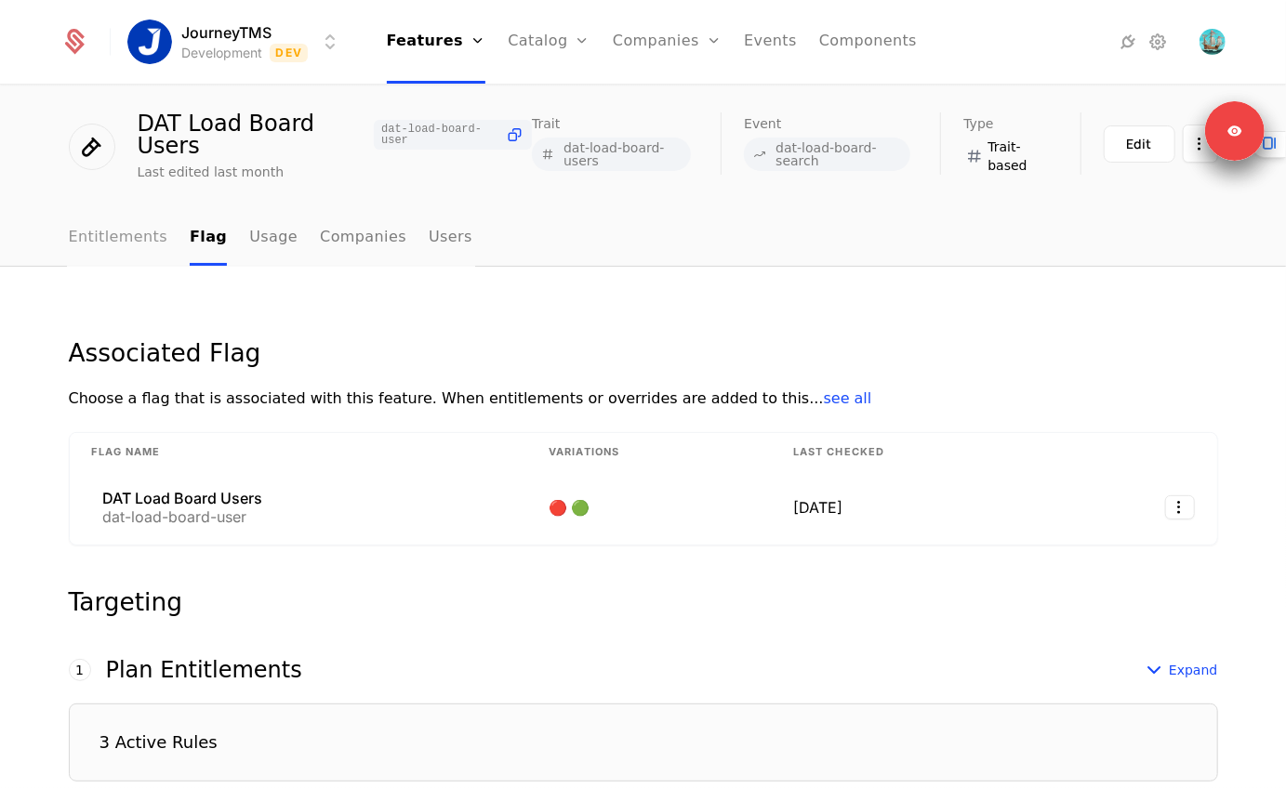
click at [127, 233] on link "Entitlements" at bounding box center [118, 238] width 99 height 55
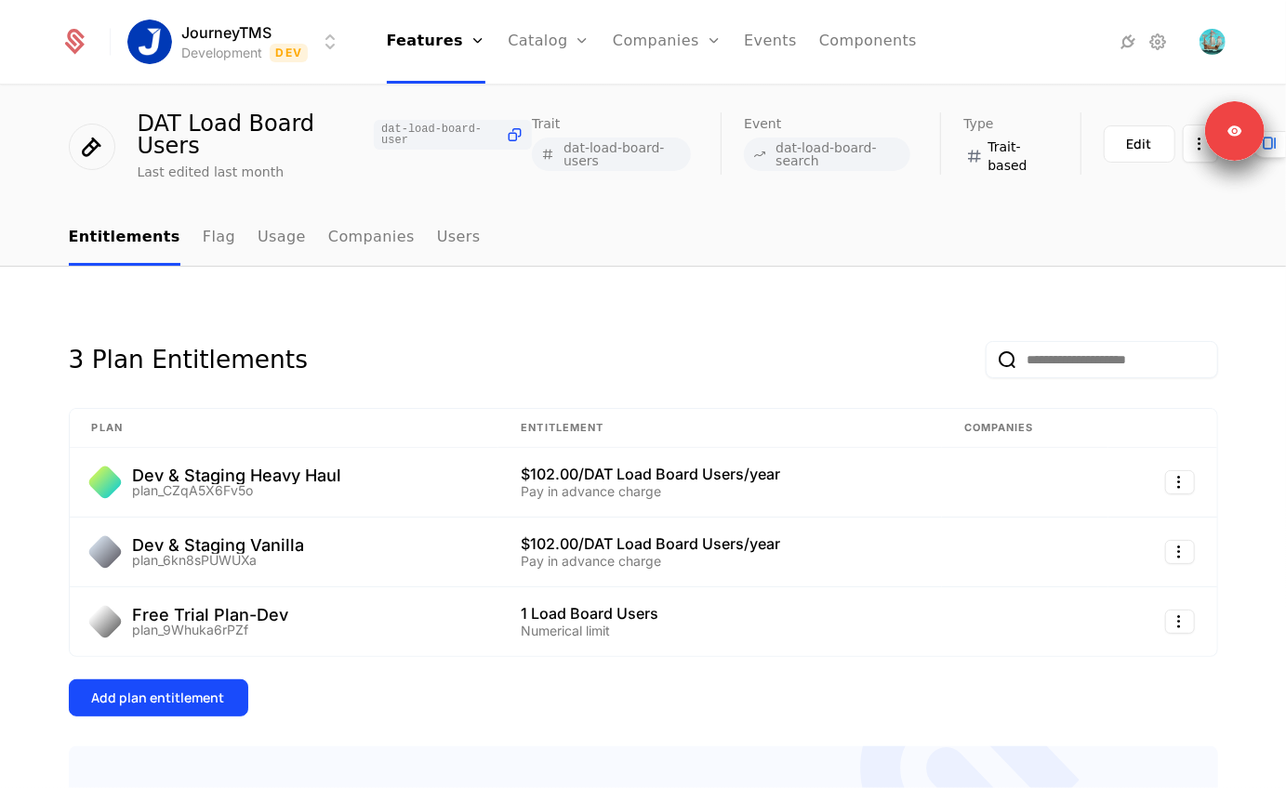
click at [453, 242] on nav "Entitlements Flag Usage Companies Users" at bounding box center [643, 238] width 1149 height 55
click at [437, 242] on link "Users" at bounding box center [459, 238] width 44 height 55
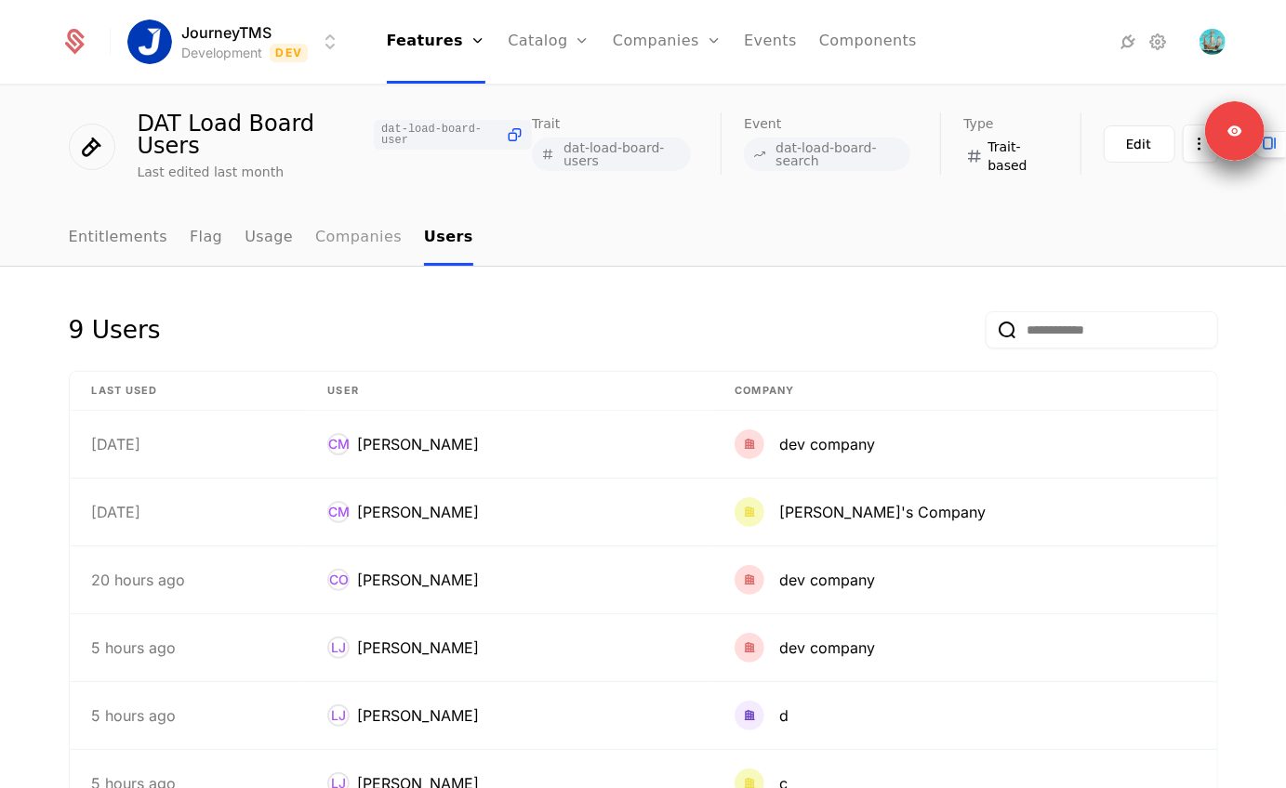
click at [376, 250] on link "Companies" at bounding box center [358, 238] width 86 height 55
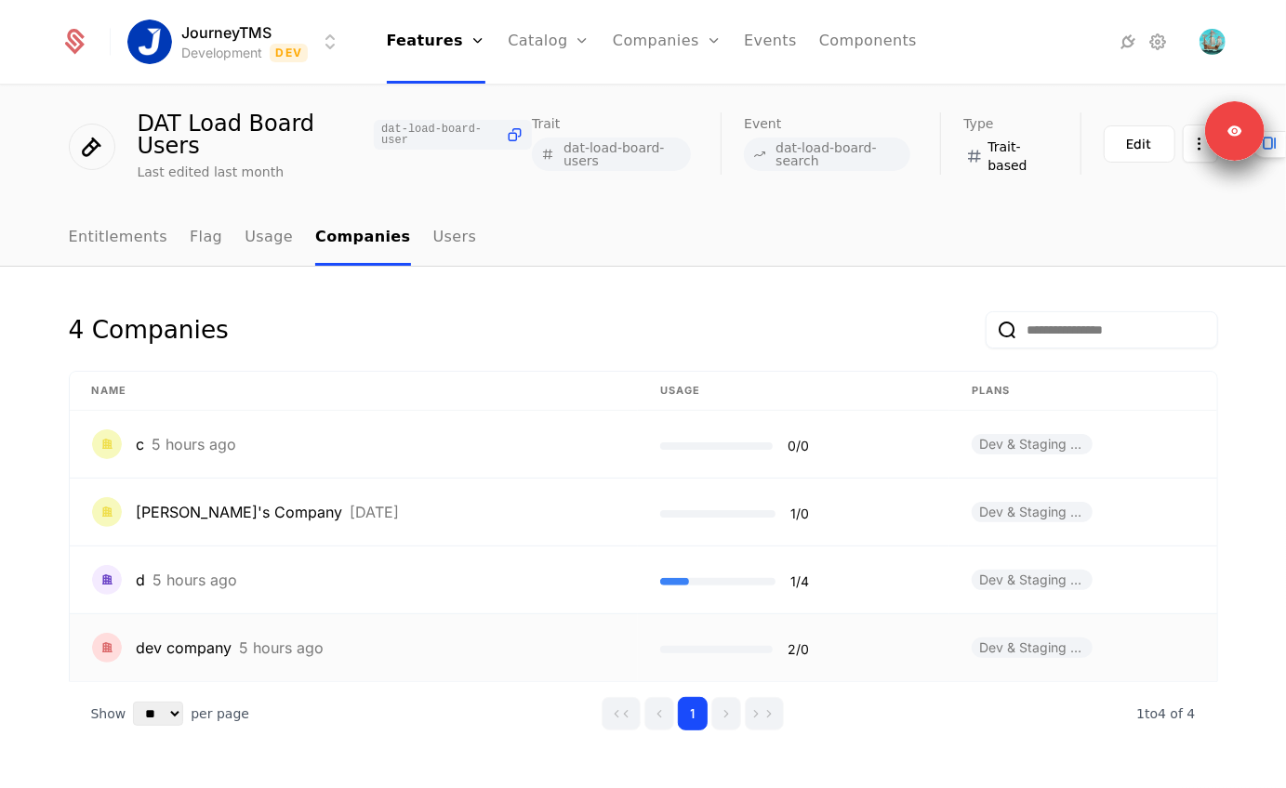
click at [252, 649] on div "5 hours ago" at bounding box center [282, 647] width 85 height 15
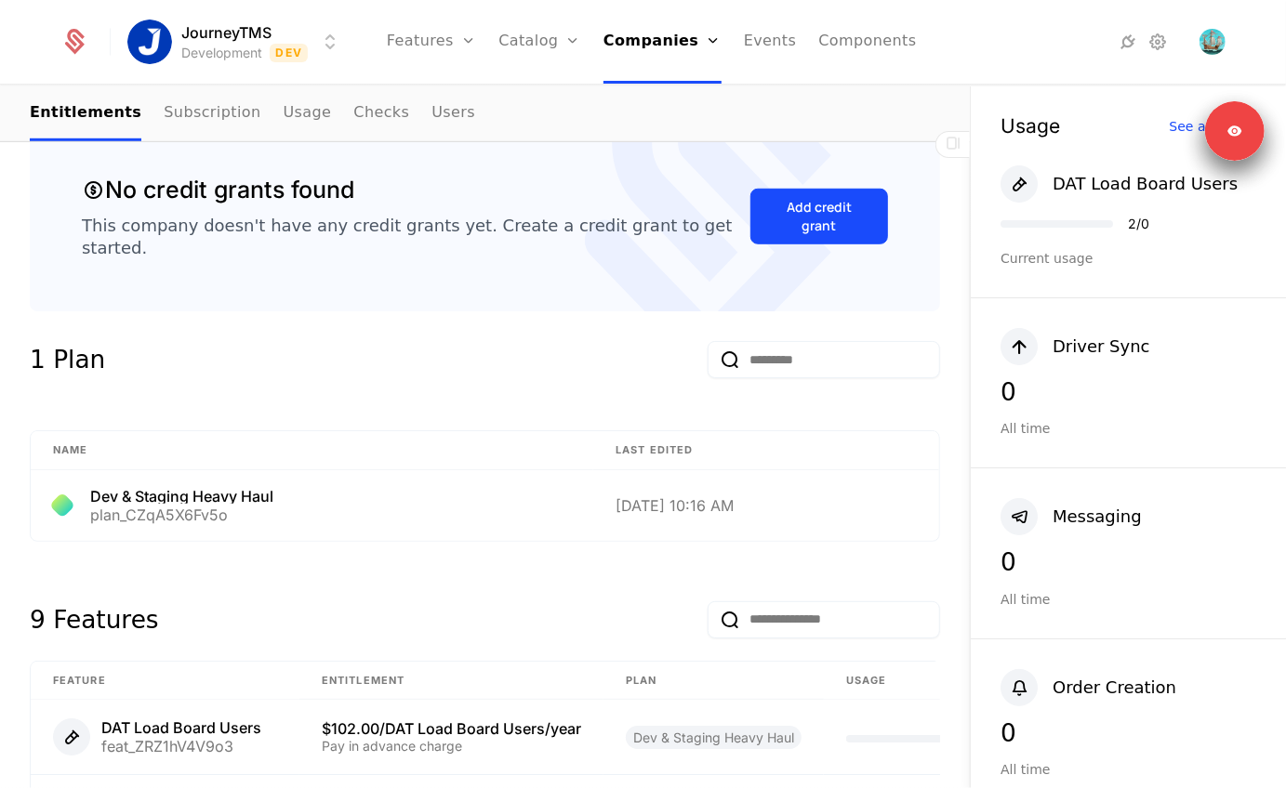
scroll to position [619, 0]
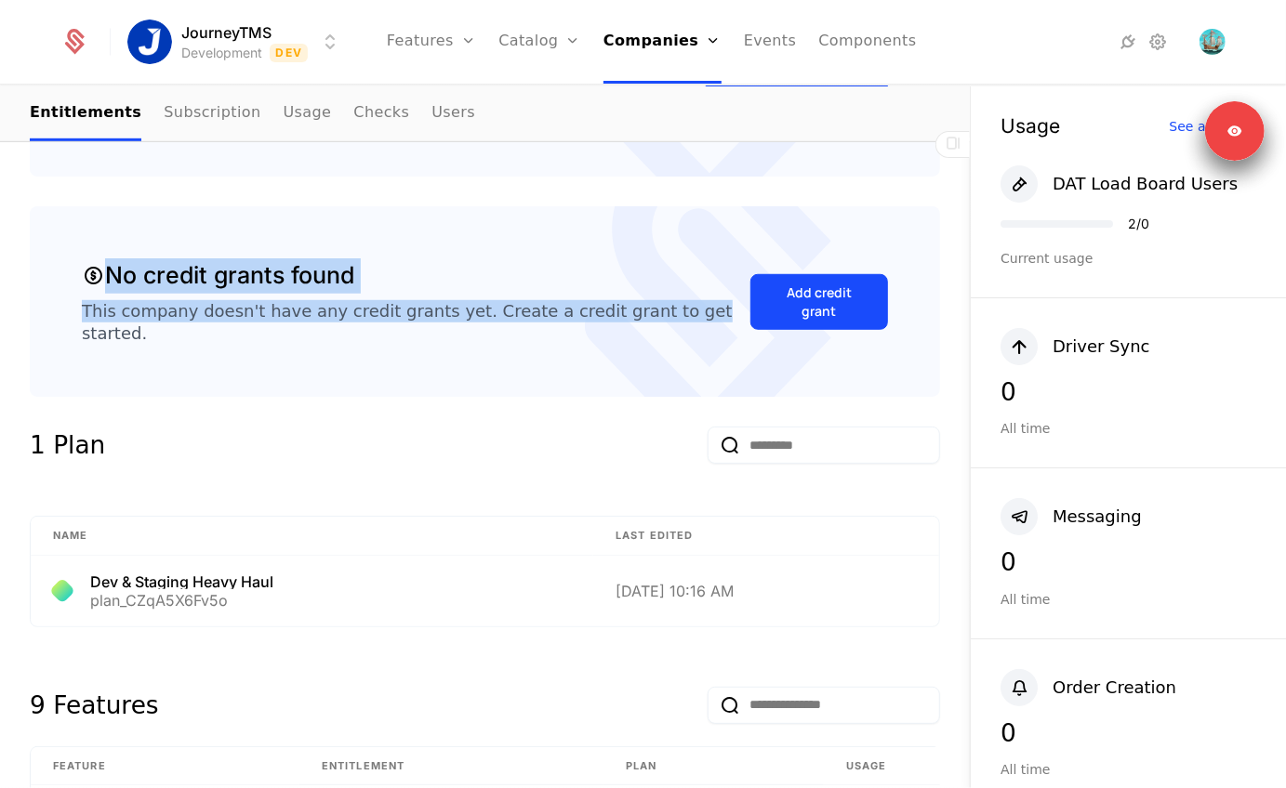
drag, startPoint x: 89, startPoint y: 235, endPoint x: 653, endPoint y: 268, distance: 564.3
click at [653, 268] on div "No credit grants found This company doesn't have any credit grants yet. Create …" at bounding box center [485, 301] width 910 height 191
click at [653, 300] on div "This company doesn't have any credit grants yet. Create a credit grant to get s…" at bounding box center [416, 322] width 668 height 45
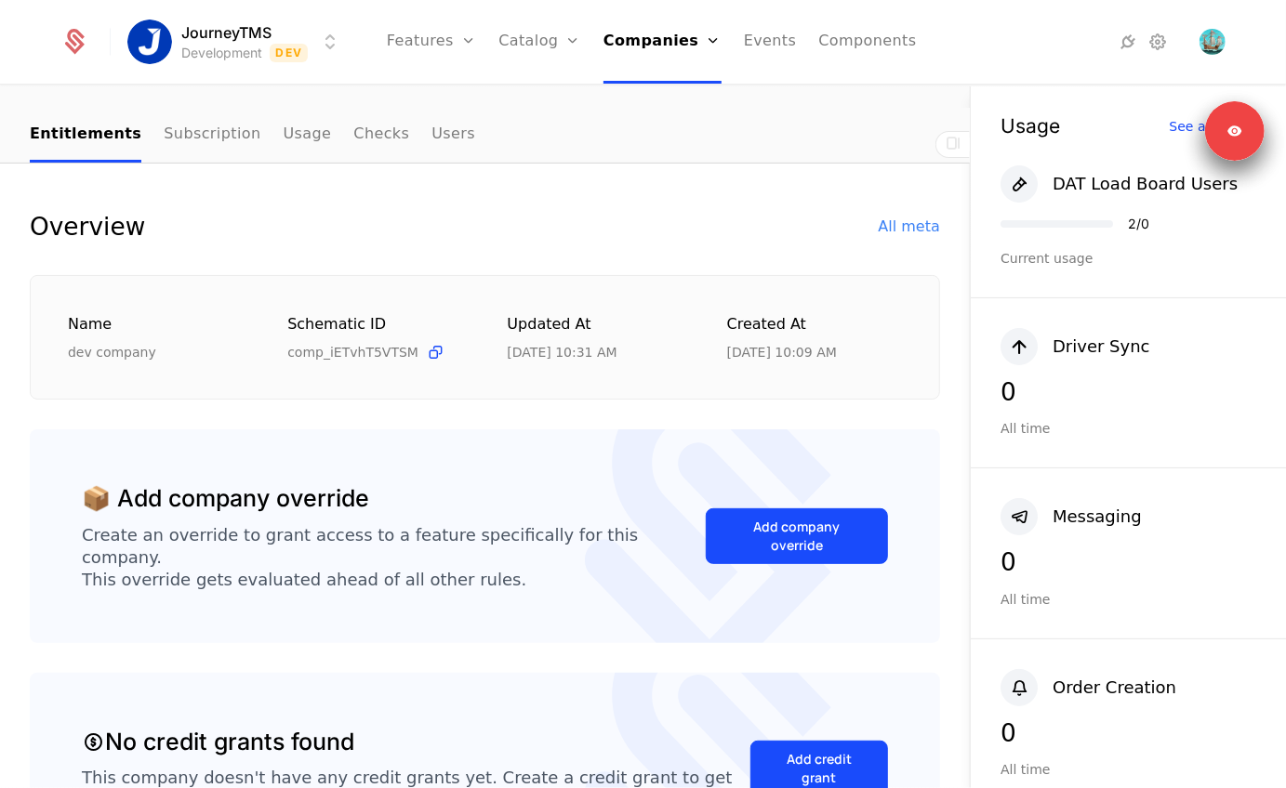
scroll to position [0, 0]
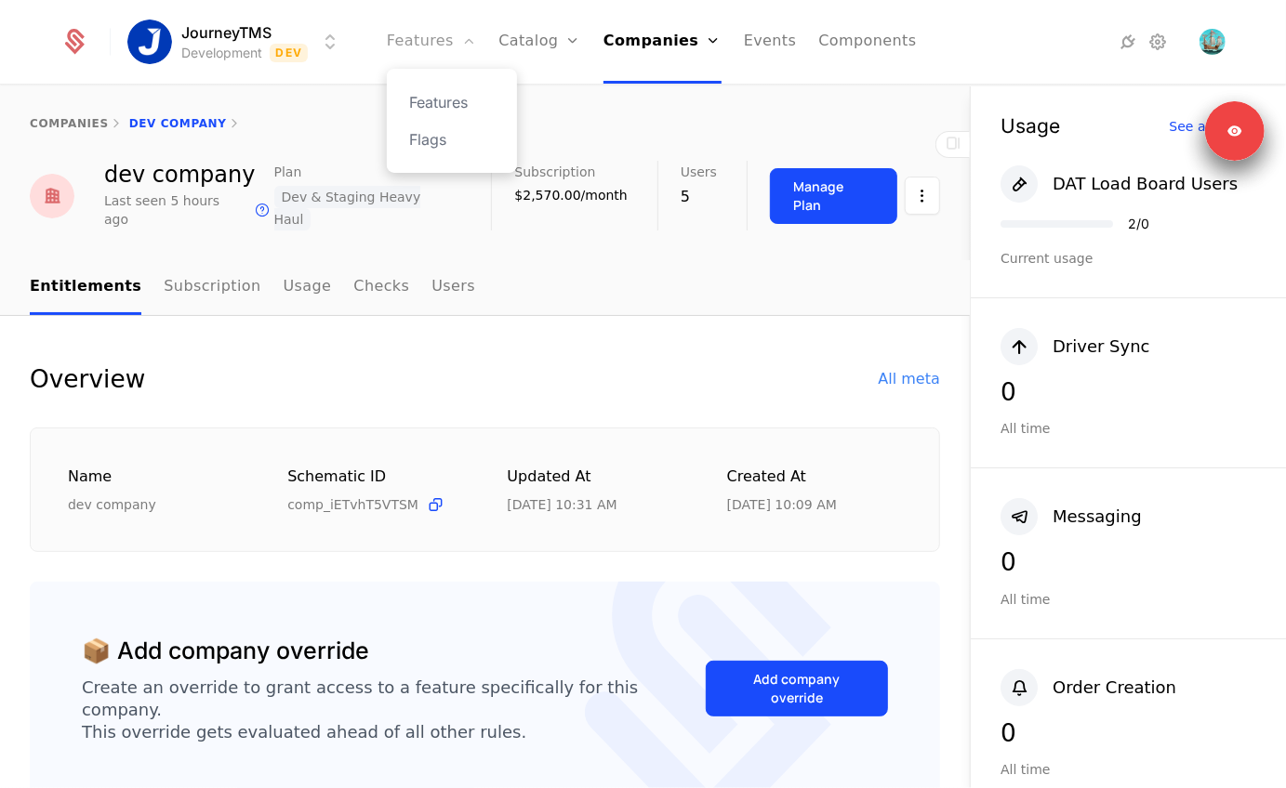
click at [459, 37] on link "Features" at bounding box center [431, 42] width 89 height 84
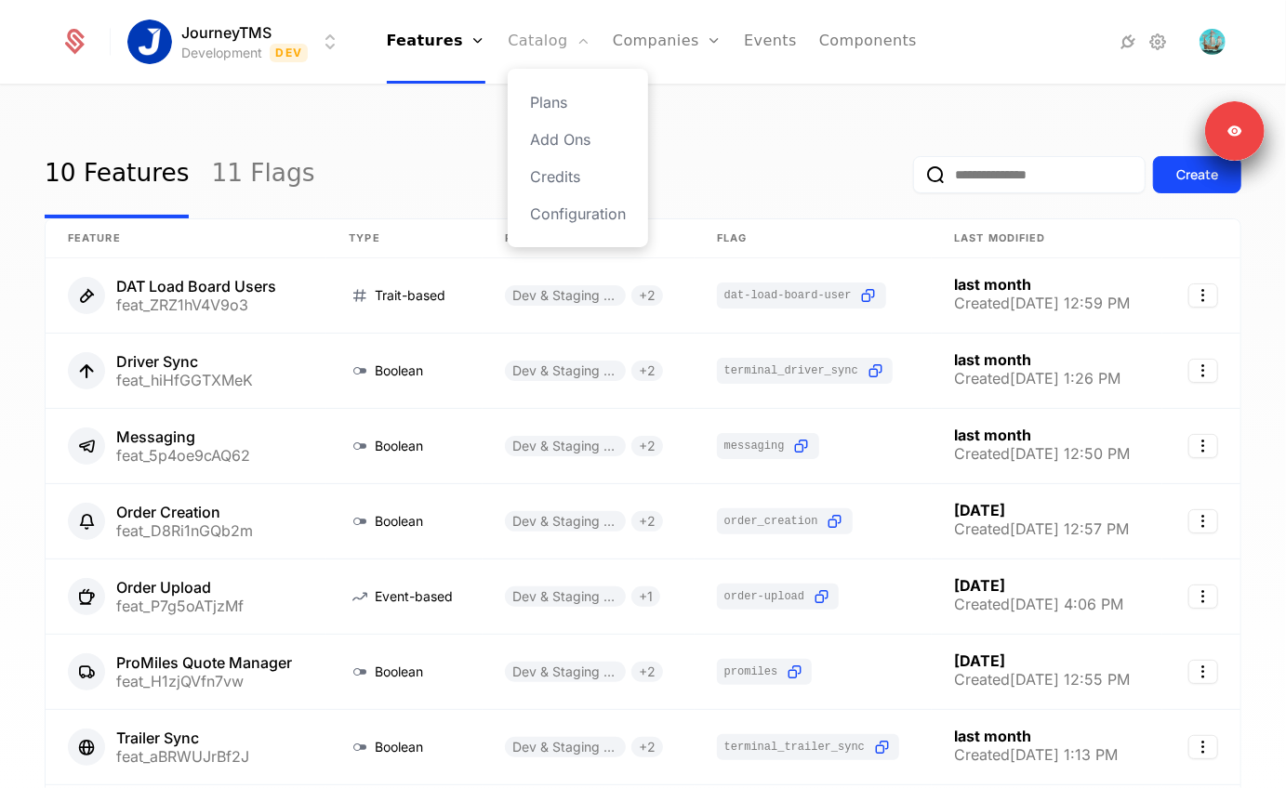
click at [525, 33] on link "Catalog" at bounding box center [549, 42] width 83 height 84
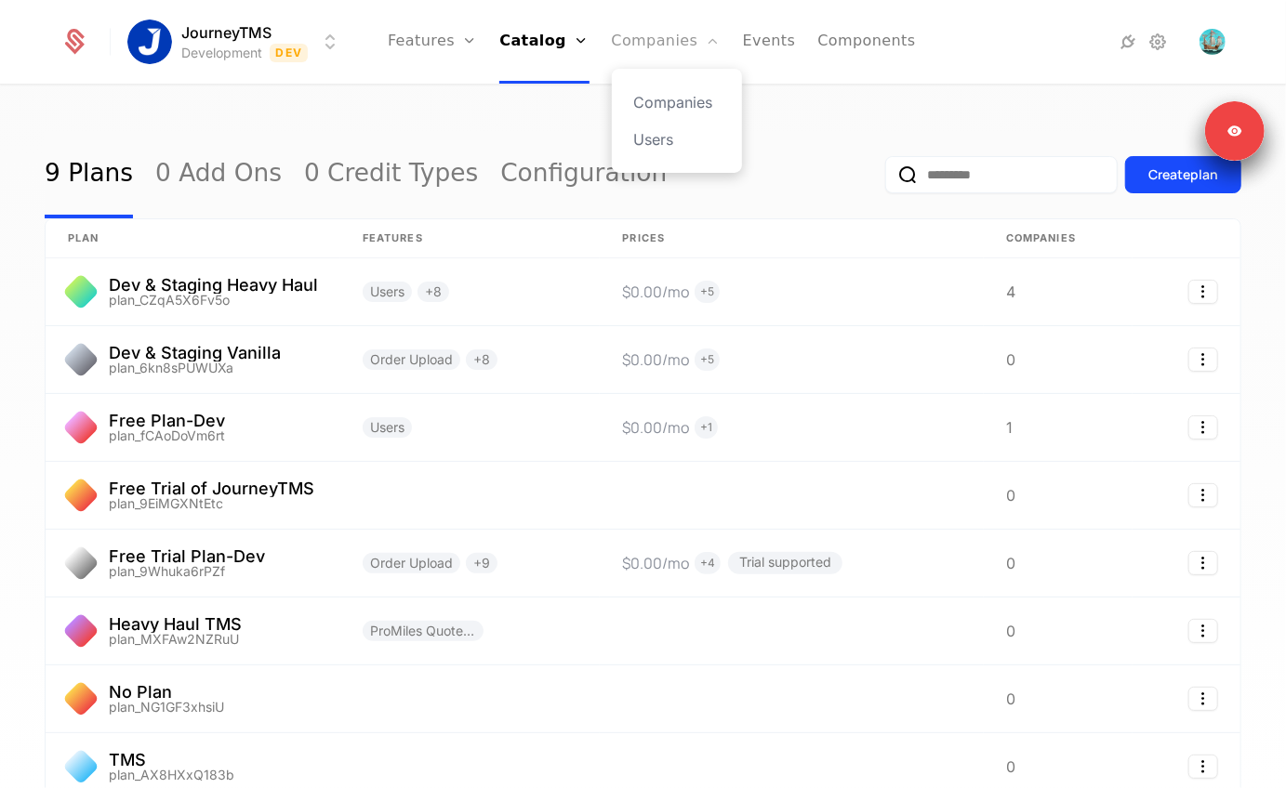
click at [652, 33] on link "Companies" at bounding box center [666, 42] width 109 height 84
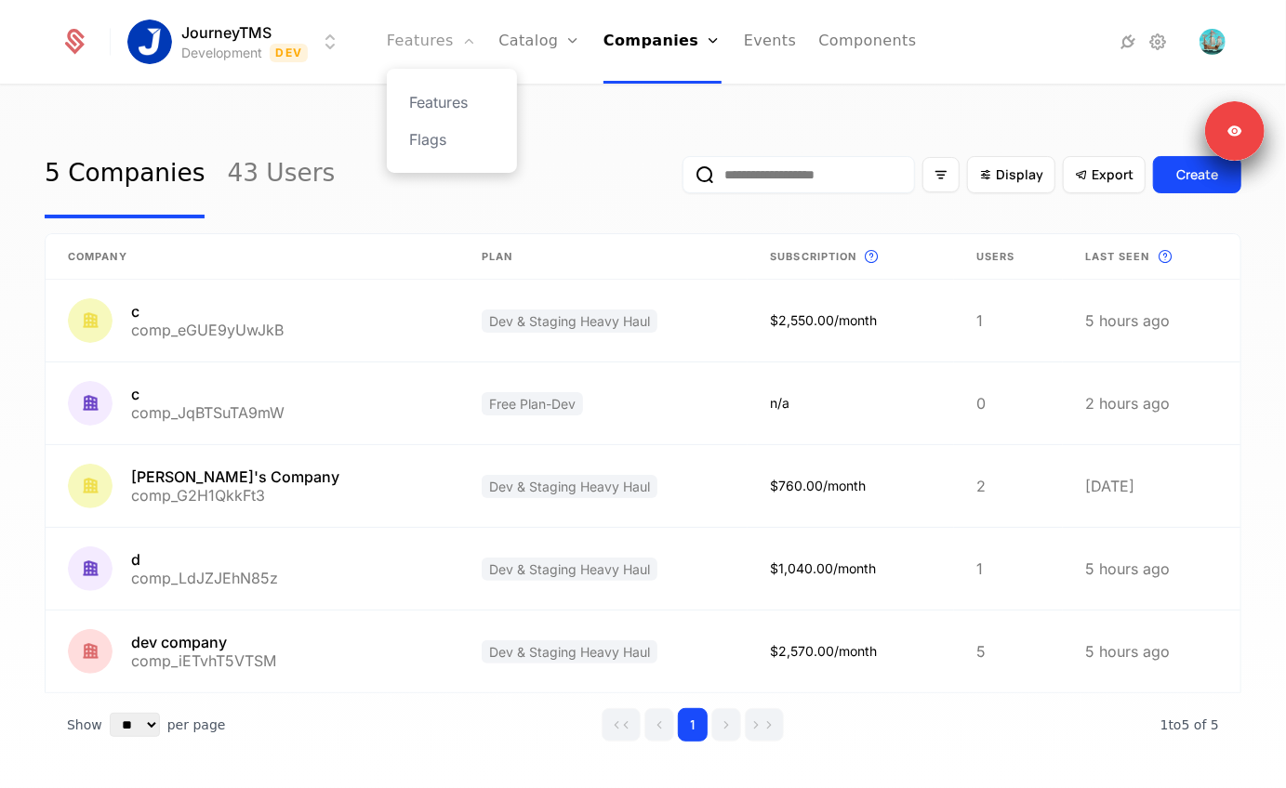
click at [465, 36] on link "Features" at bounding box center [431, 42] width 89 height 84
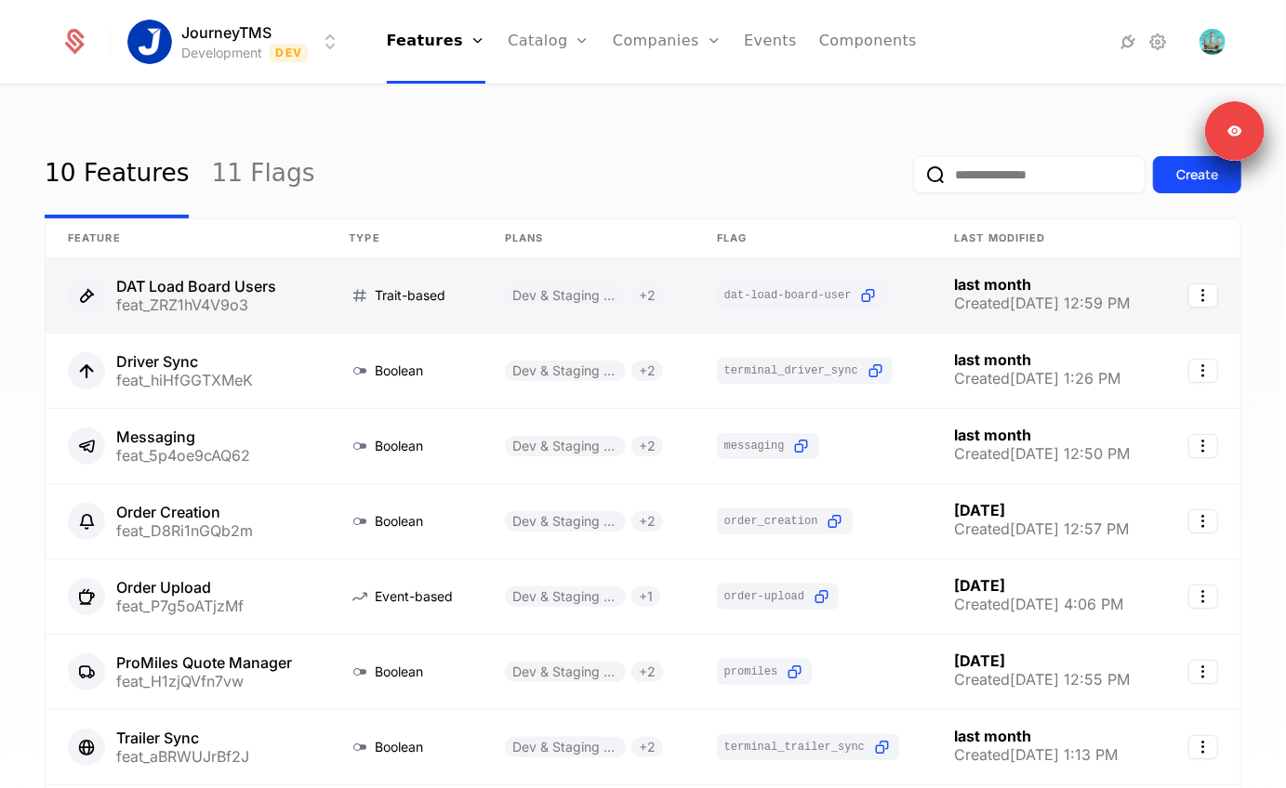
click at [201, 284] on link at bounding box center [186, 295] width 281 height 74
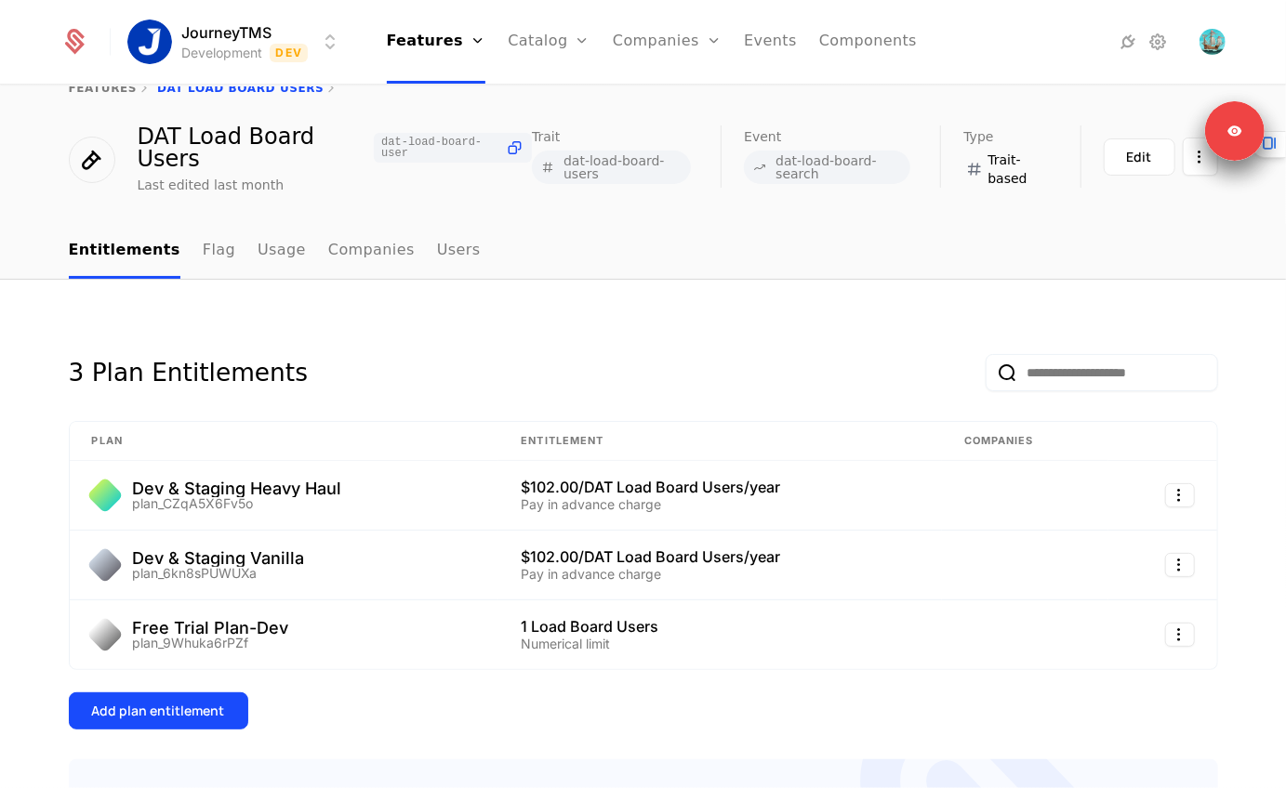
scroll to position [14, 0]
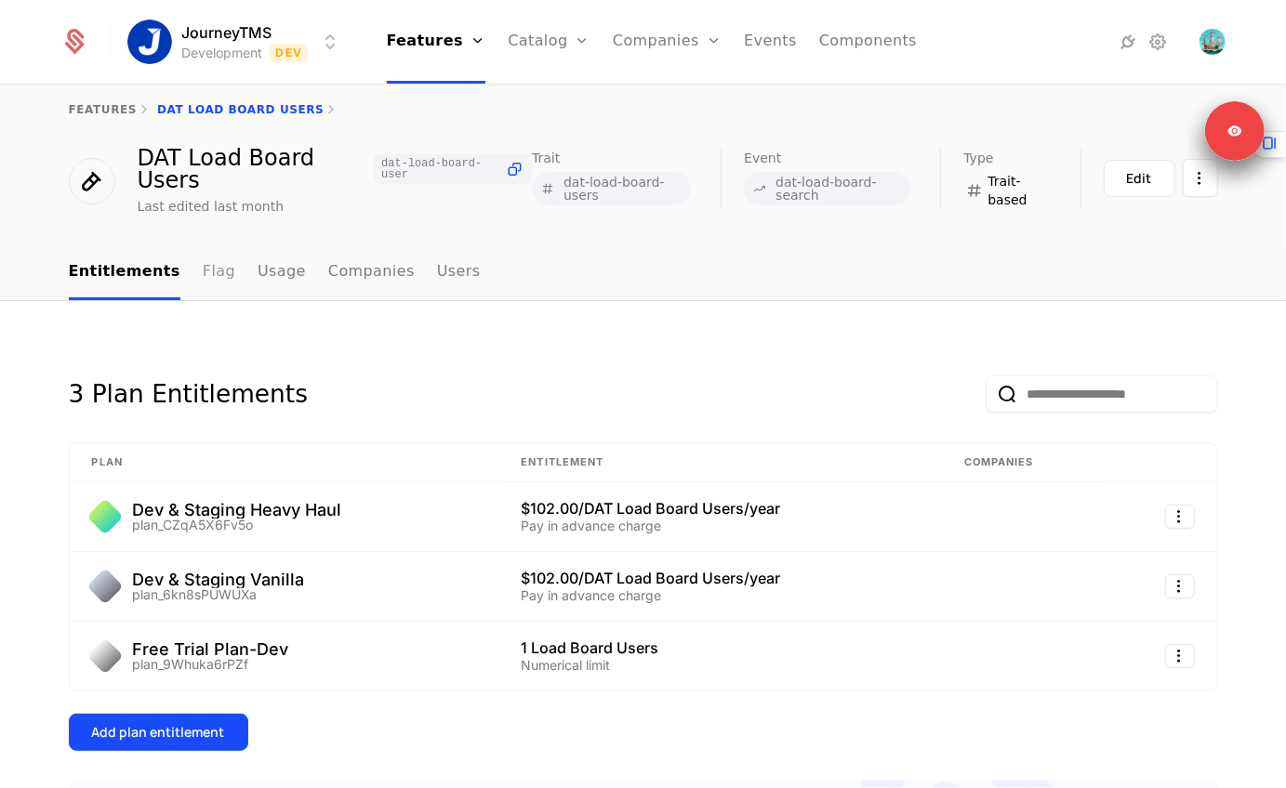
click at [207, 281] on link "Flag" at bounding box center [219, 272] width 33 height 55
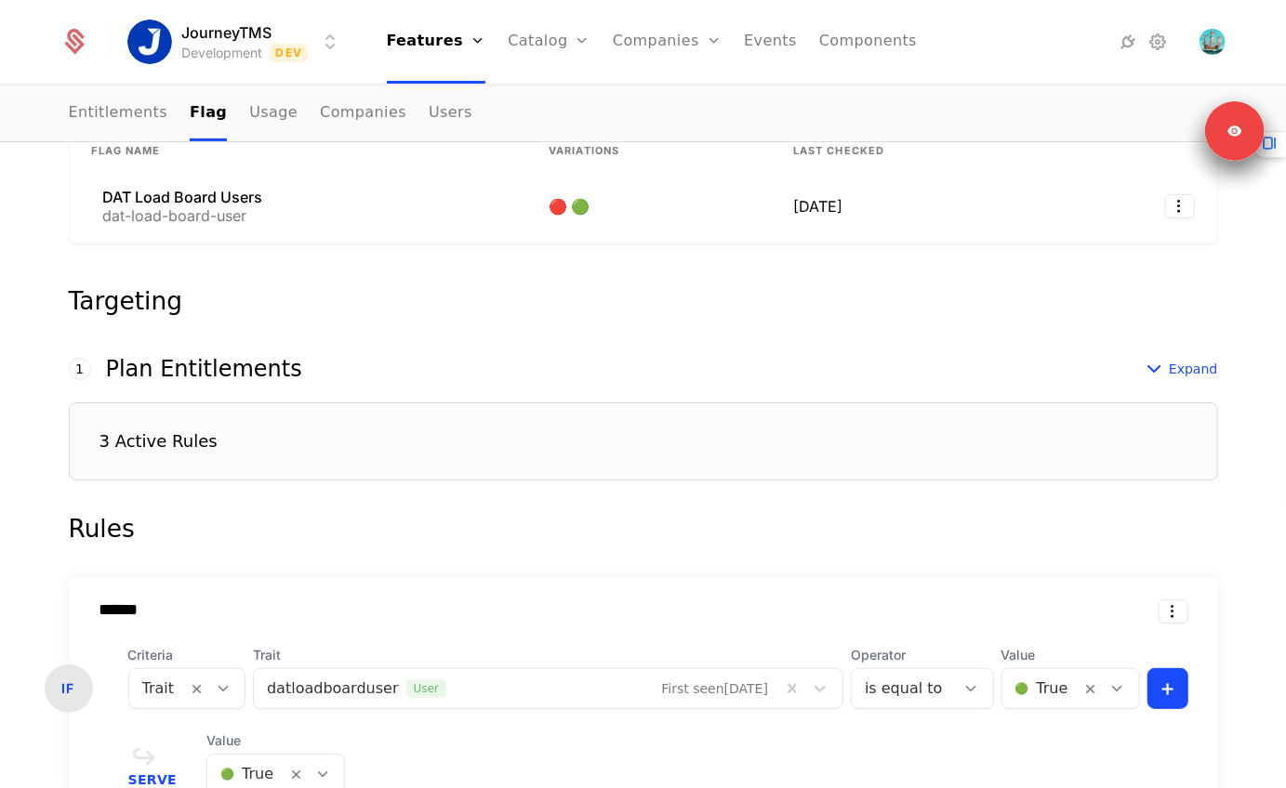
scroll to position [531, 0]
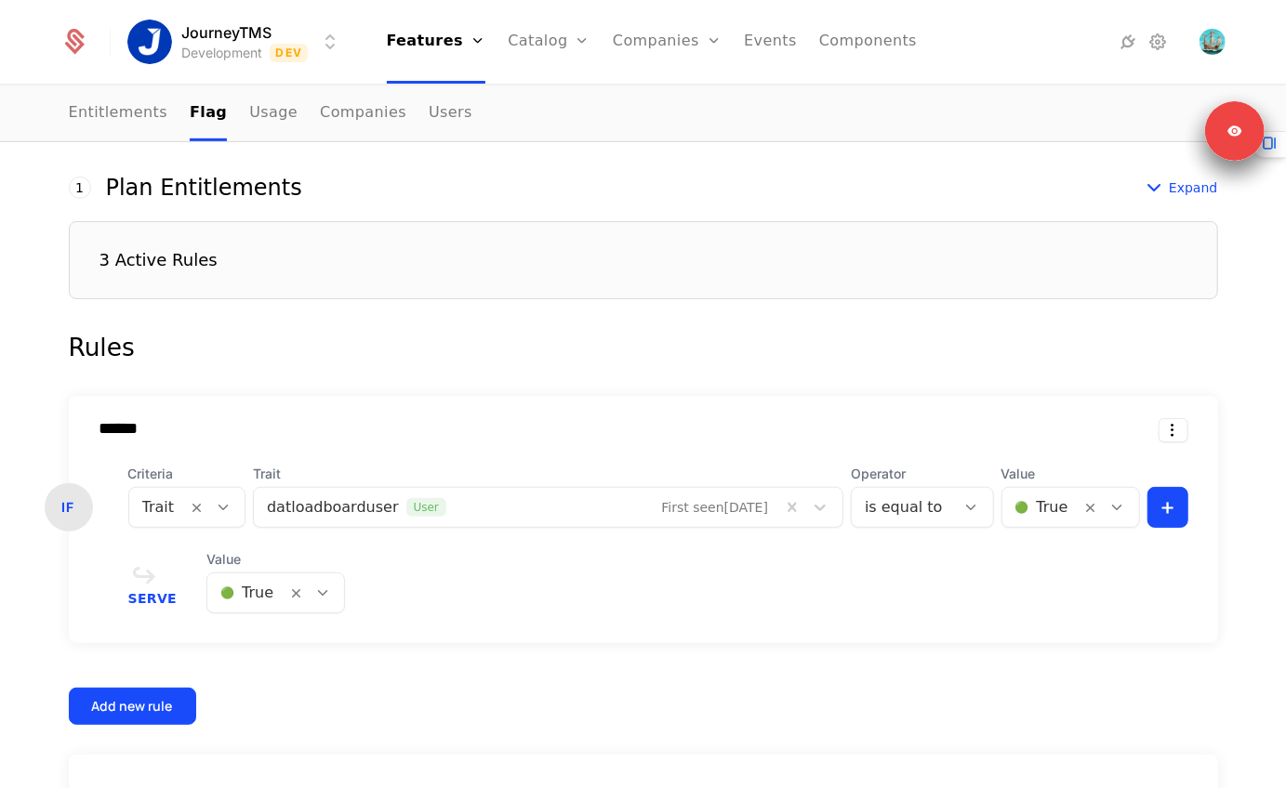
click at [227, 283] on div "3 Active Rules" at bounding box center [643, 260] width 1149 height 78
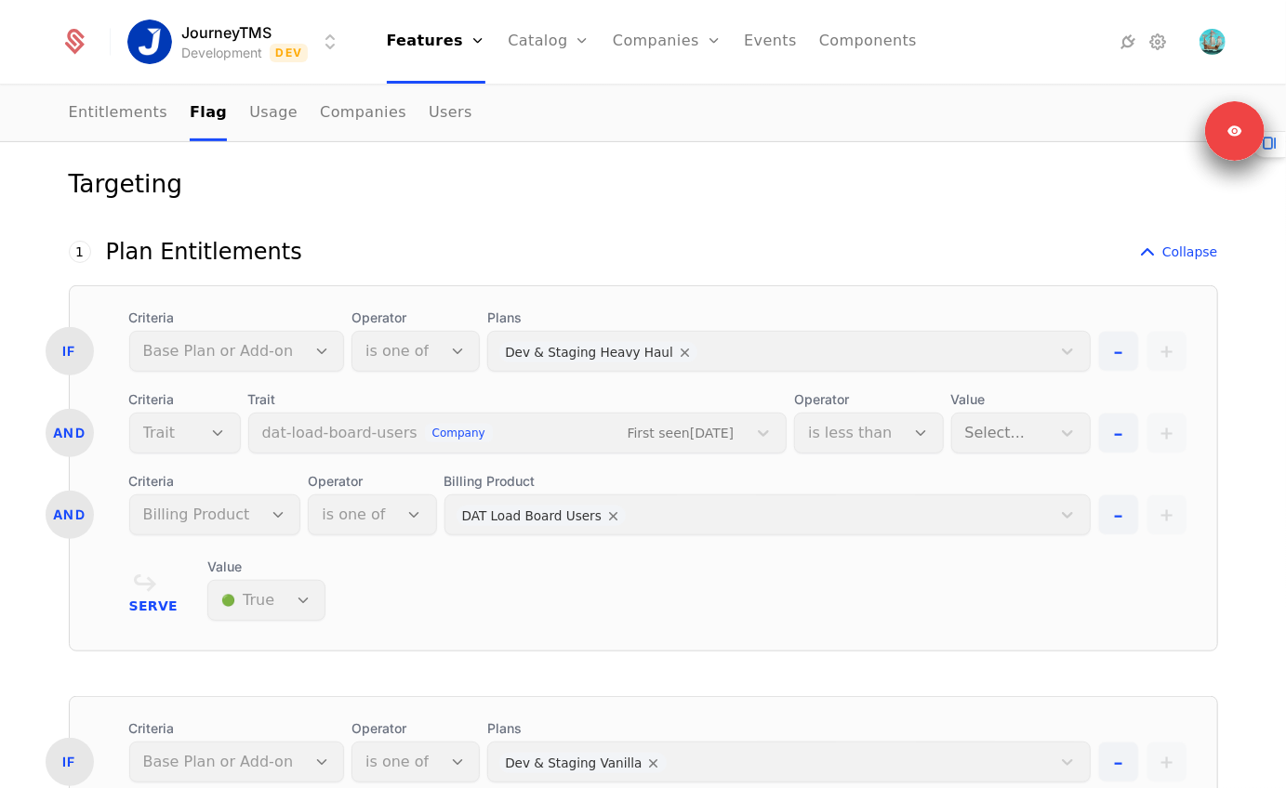
scroll to position [563, 0]
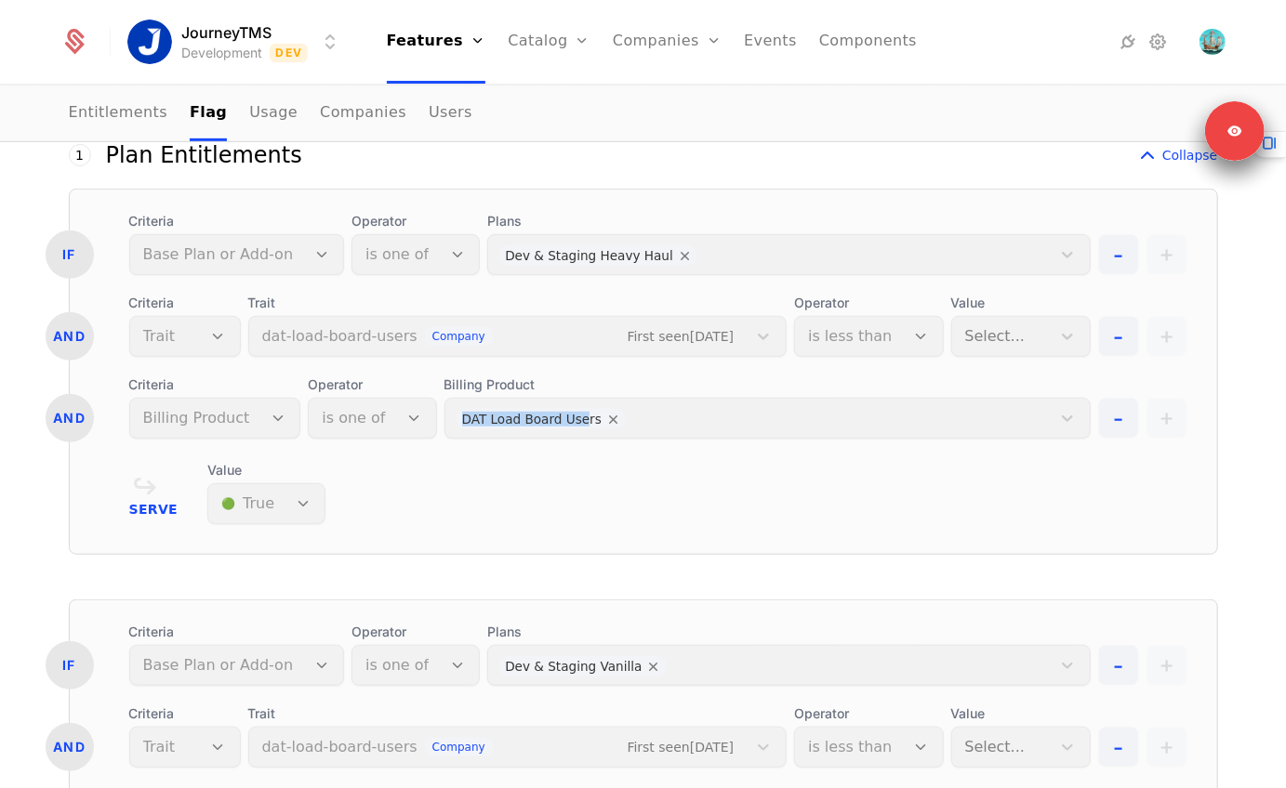
drag, startPoint x: 451, startPoint y: 418, endPoint x: 565, endPoint y: 418, distance: 114.3
click at [565, 418] on div "Billing Product DAT Load Board Users" at bounding box center [767, 407] width 646 height 63
click at [593, 422] on div "Billing Product DAT Load Board Users" at bounding box center [767, 407] width 646 height 63
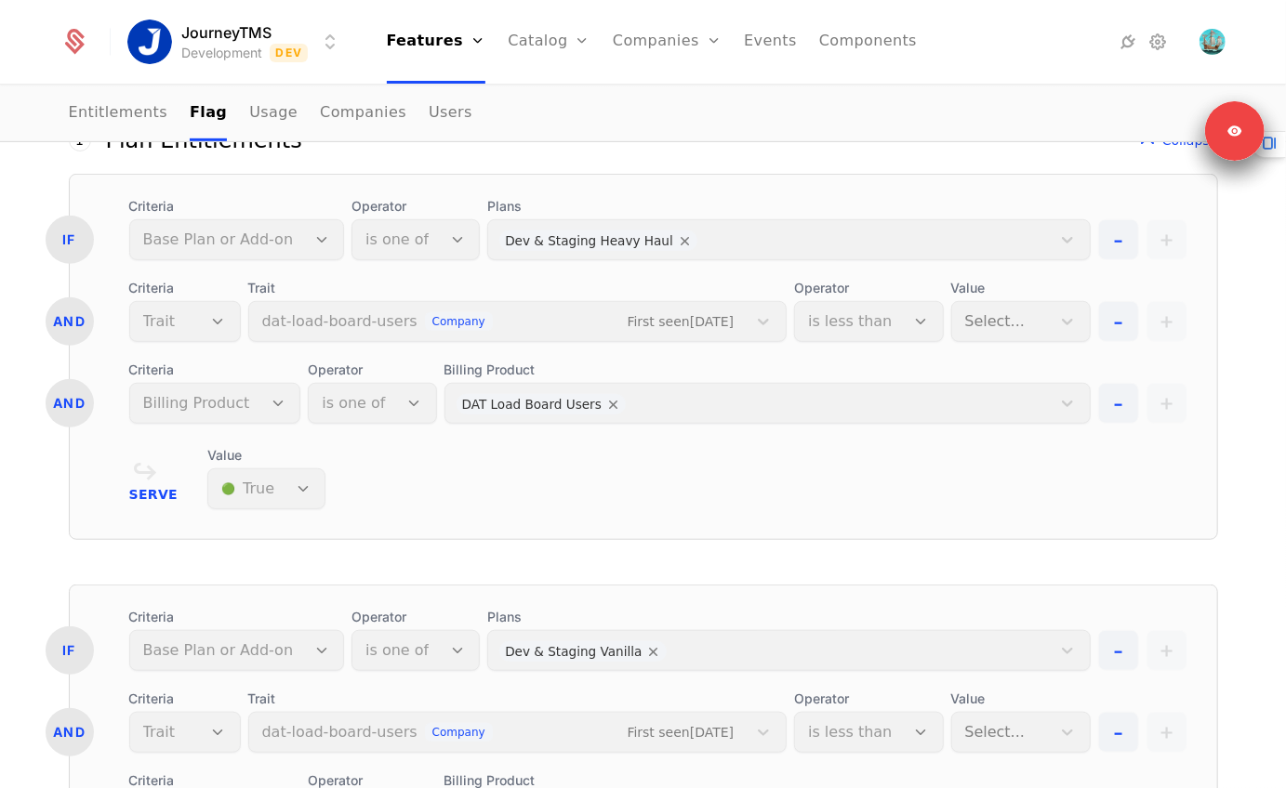
scroll to position [372, 0]
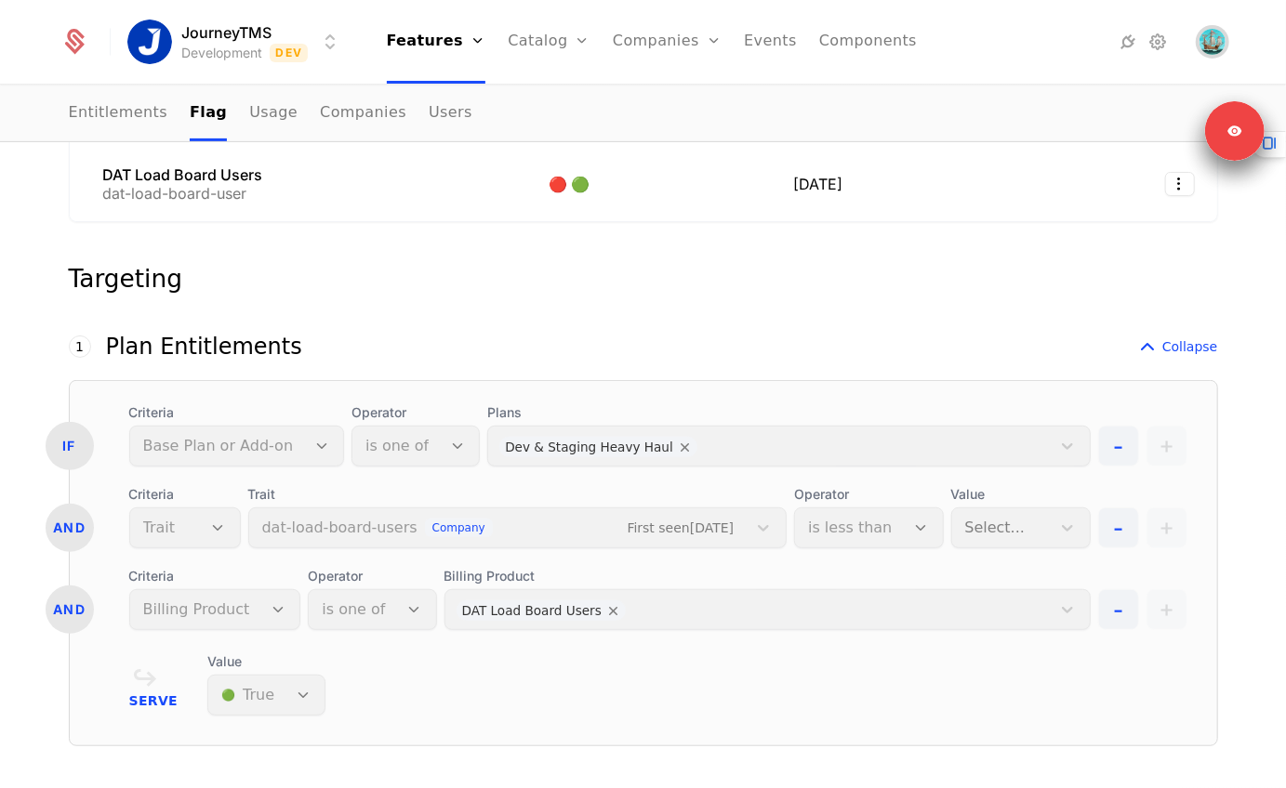
click at [1212, 40] on span "Open user button" at bounding box center [1212, 42] width 26 height 26
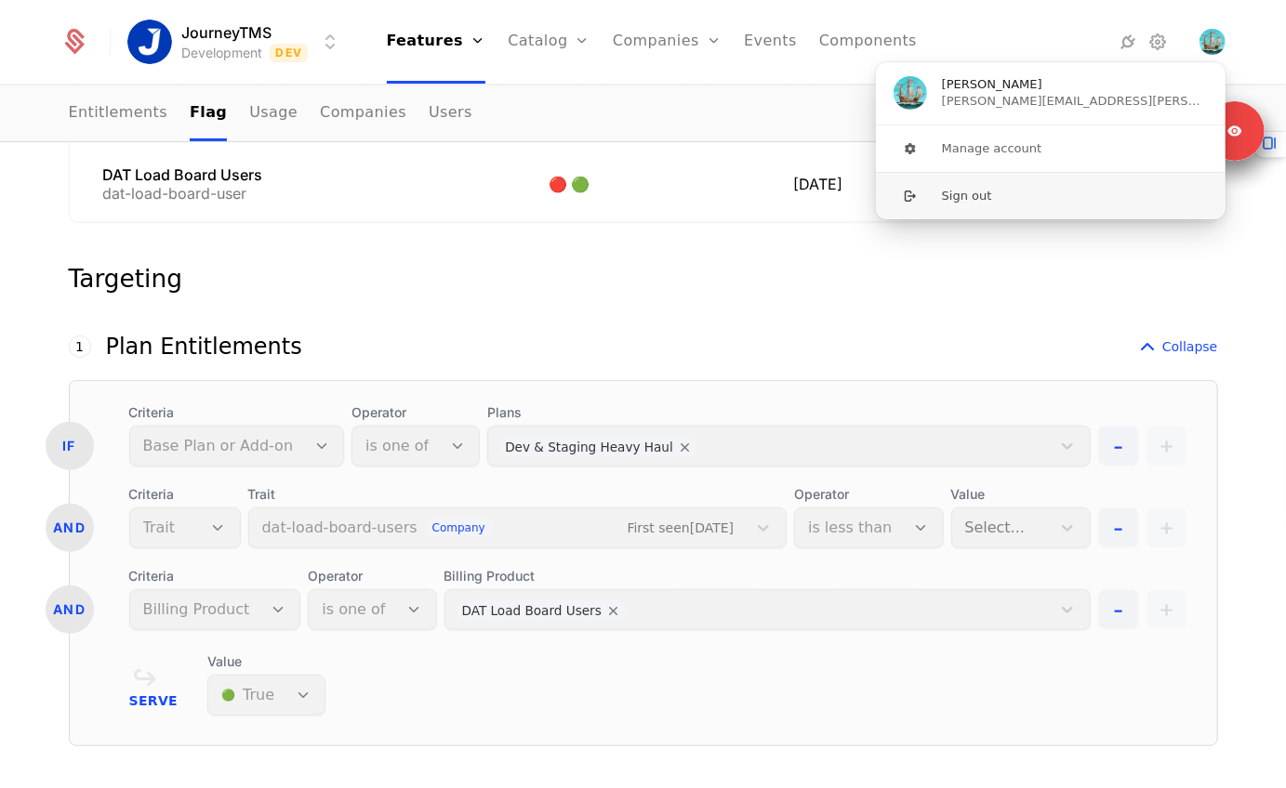
click at [1089, 172] on button "Sign out" at bounding box center [1050, 195] width 351 height 47
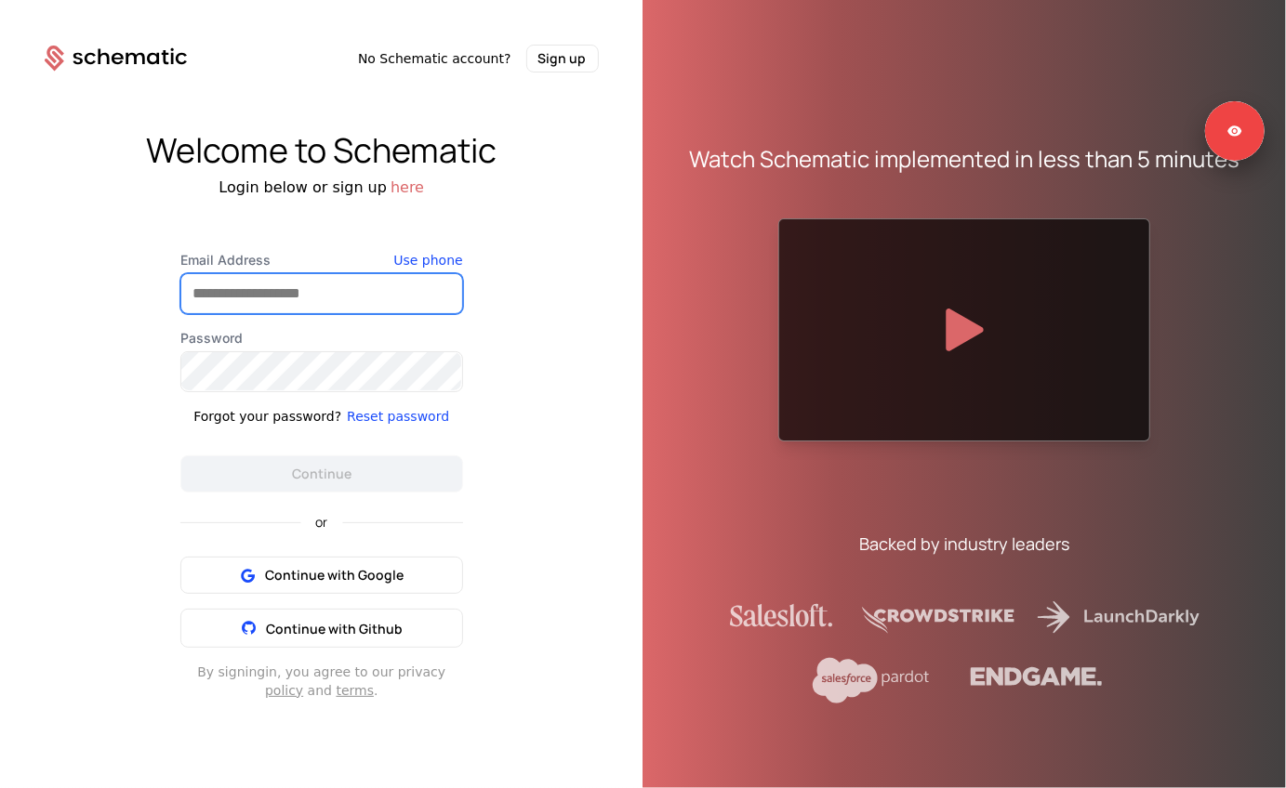
click at [343, 290] on input "Email Address" at bounding box center [321, 293] width 281 height 39
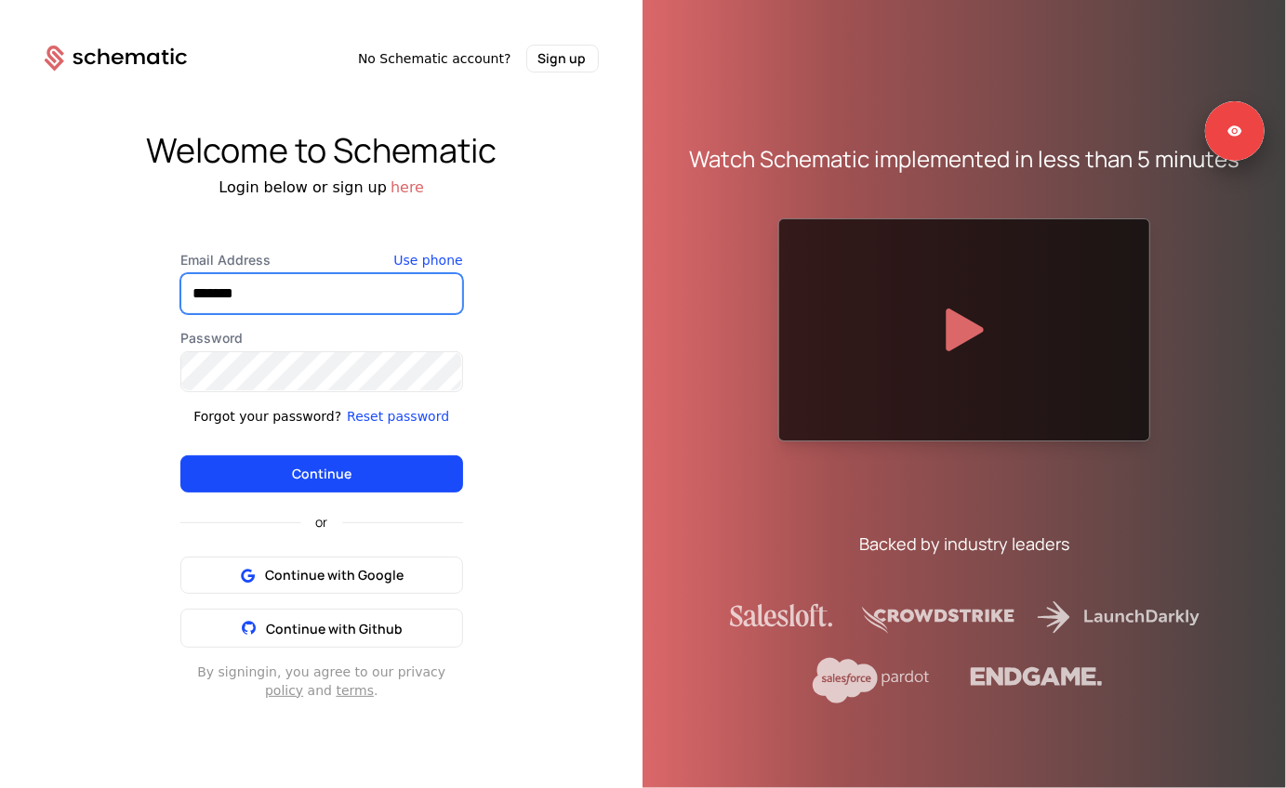
type input "**********"
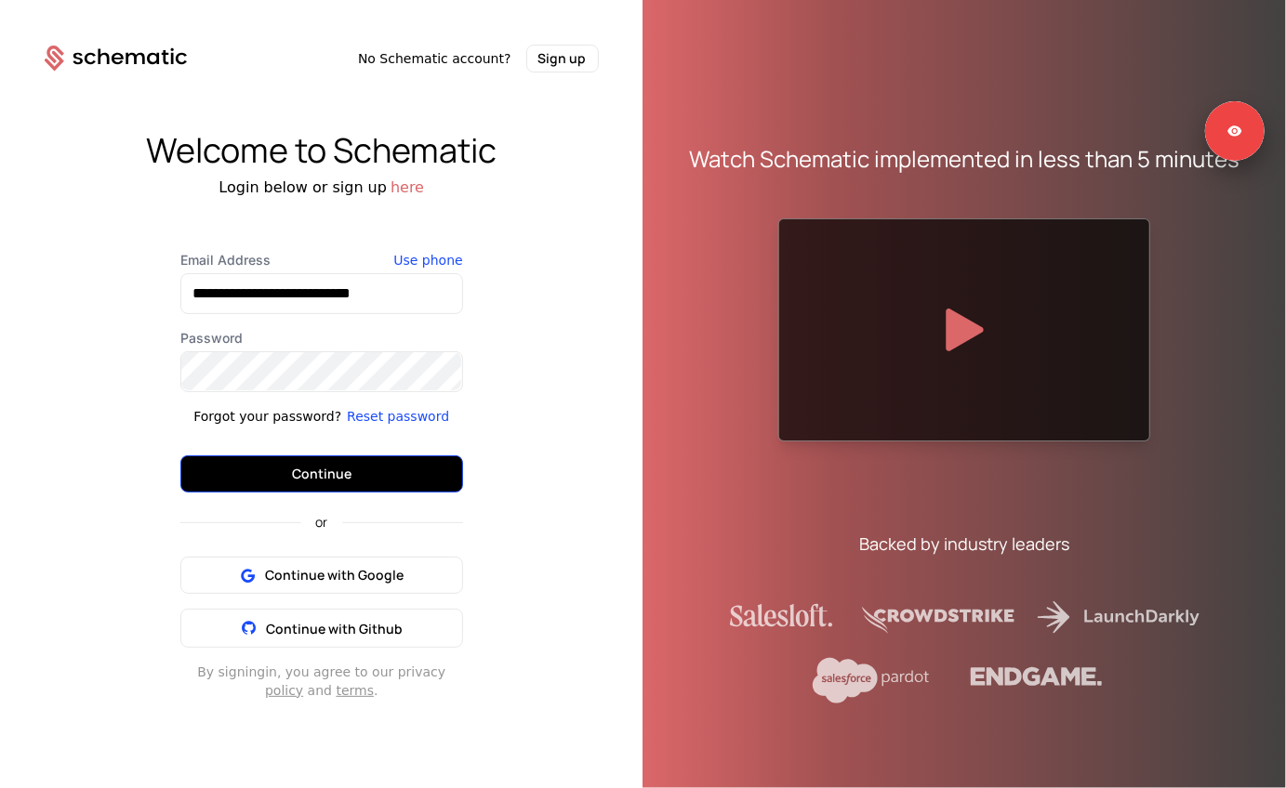
click at [309, 480] on button "Continue" at bounding box center [321, 473] width 283 height 37
